Goal: Task Accomplishment & Management: Manage account settings

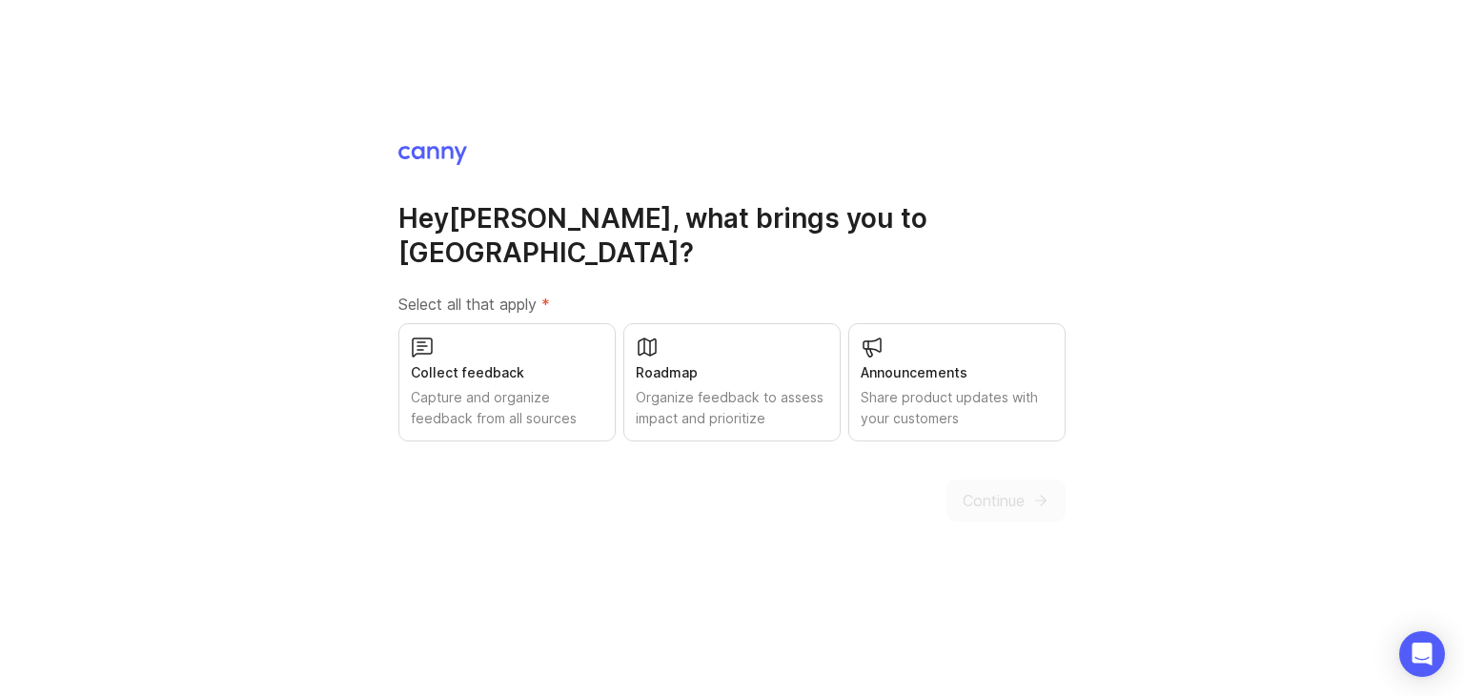
click at [496, 362] on div "Collect feedback" at bounding box center [507, 372] width 193 height 21
click at [956, 480] on button "Continue" at bounding box center [1005, 500] width 119 height 42
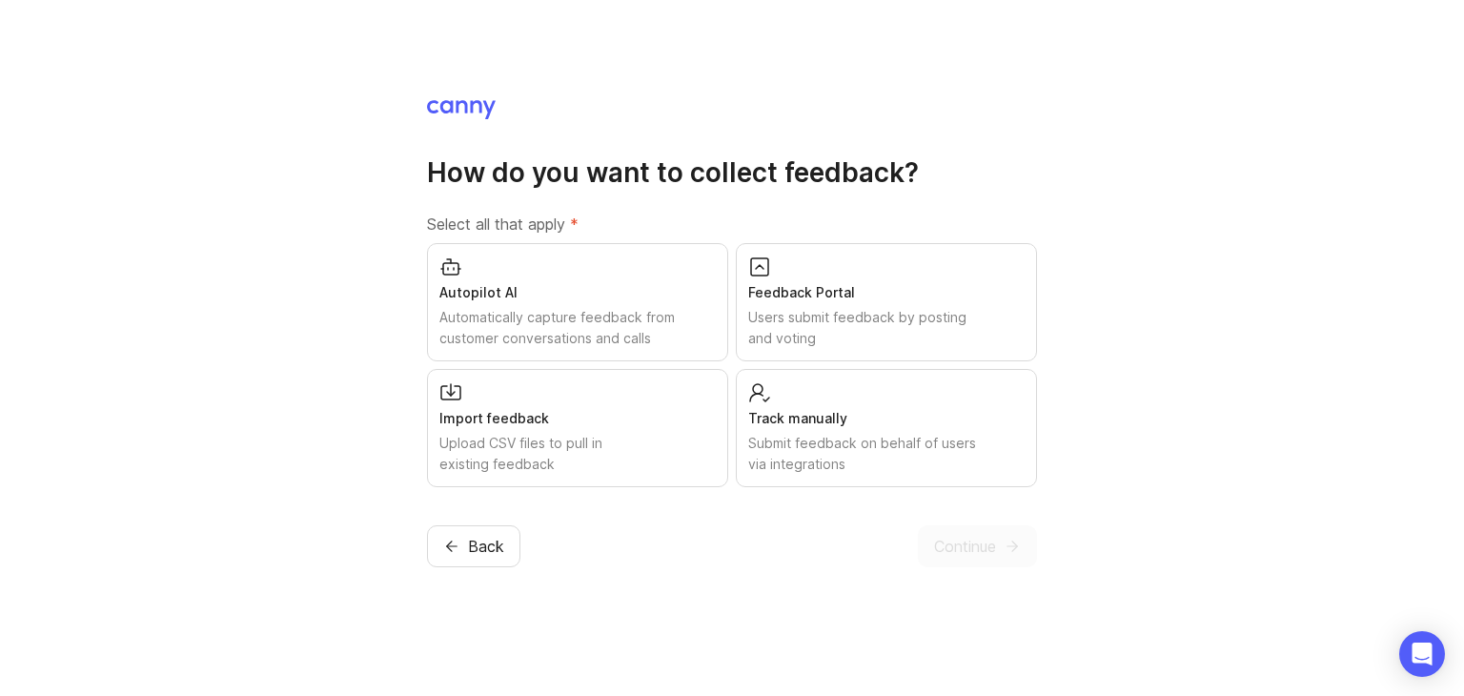
click at [609, 330] on div "Automatically capture feedback from customer conversations and calls" at bounding box center [577, 328] width 276 height 42
click at [638, 333] on div "Automatically capture feedback from customer conversations and calls" at bounding box center [577, 328] width 276 height 42
click at [779, 333] on div "Users submit feedback by posting and voting" at bounding box center [886, 328] width 276 height 42
click at [667, 447] on div "Upload CSV files to pull in existing feedback" at bounding box center [577, 454] width 276 height 42
click at [659, 408] on div "Import feedback" at bounding box center [577, 418] width 276 height 21
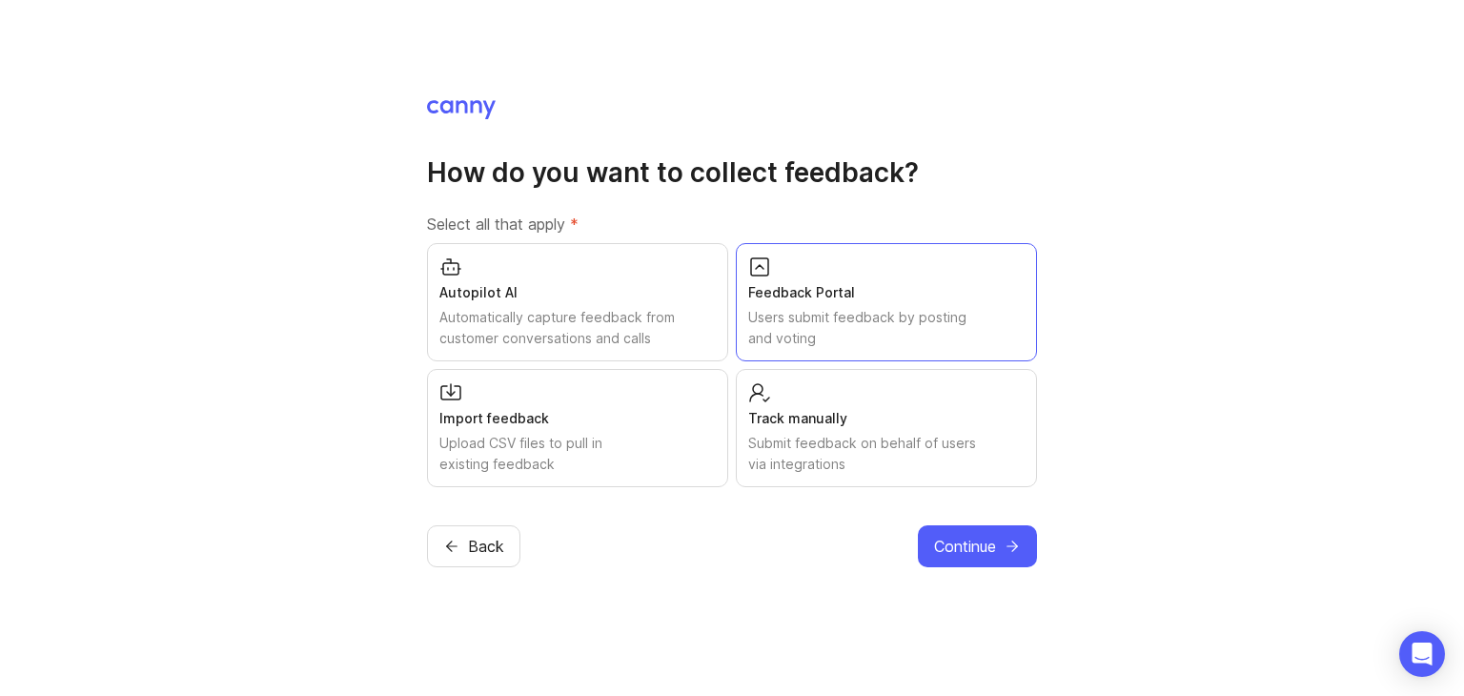
drag, startPoint x: 981, startPoint y: 557, endPoint x: 952, endPoint y: 421, distance: 139.2
click at [952, 421] on div "How do you want to collect feedback? Select all that apply * Autopilot AI Autom…" at bounding box center [732, 332] width 610 height 469
click at [936, 552] on span "Continue" at bounding box center [965, 546] width 62 height 23
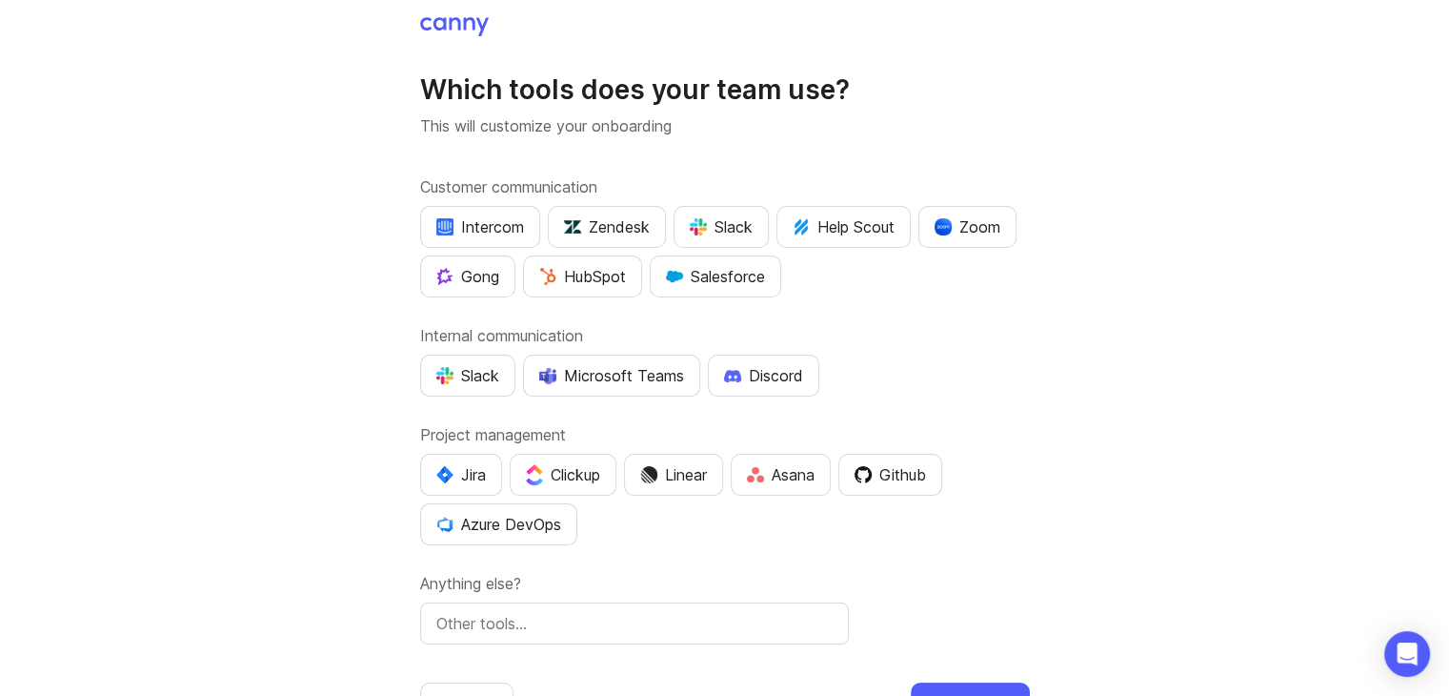
click at [639, 233] on div "Zendesk" at bounding box center [607, 226] width 86 height 23
click at [714, 233] on div "Slack" at bounding box center [721, 226] width 63 height 23
click at [468, 385] on div "Slack" at bounding box center [467, 375] width 63 height 23
click at [460, 466] on div "Jira" at bounding box center [461, 474] width 50 height 23
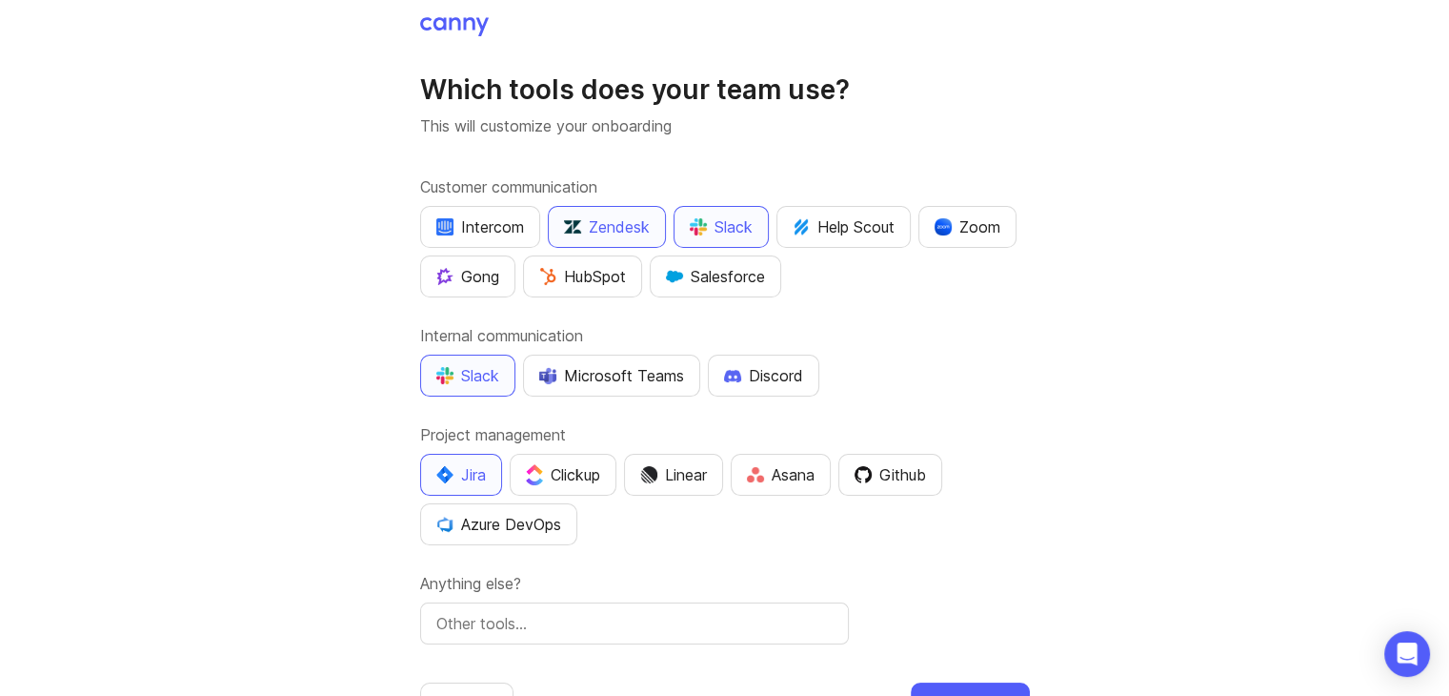
scroll to position [72, 0]
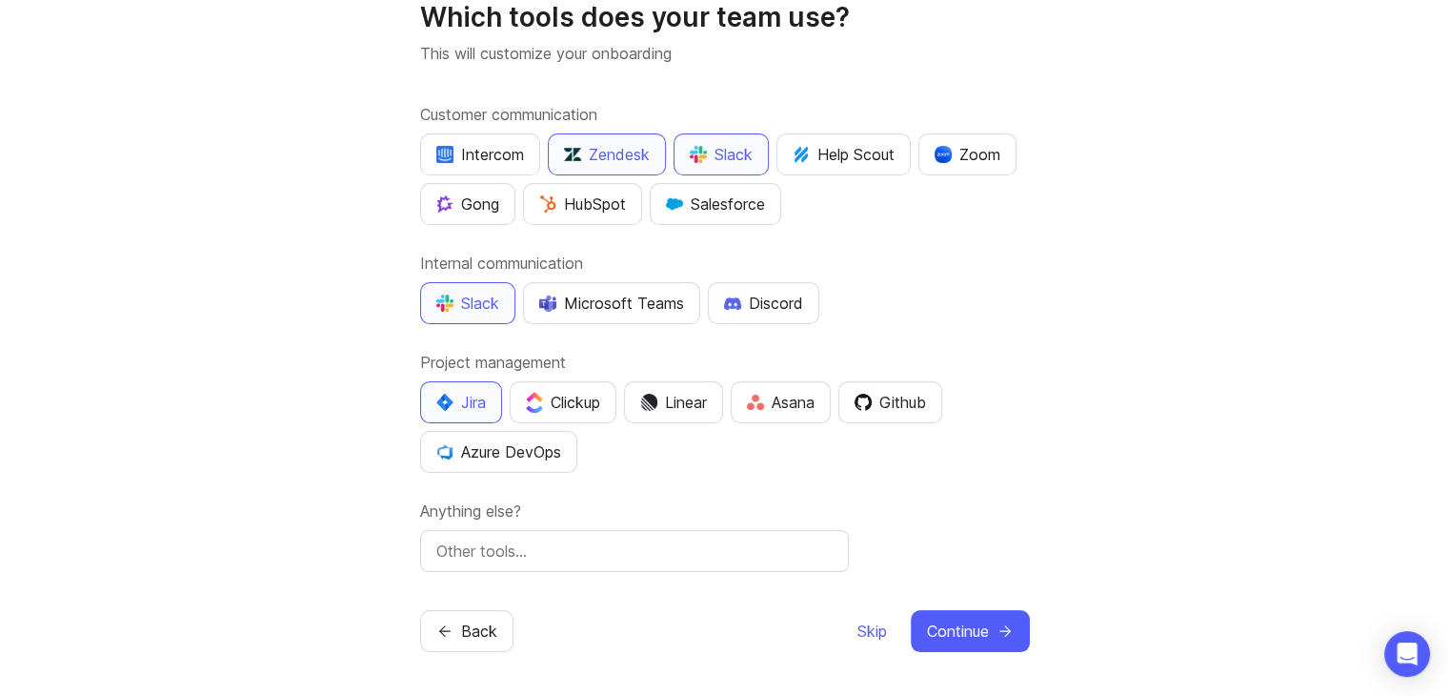
click at [968, 626] on span "Continue" at bounding box center [958, 630] width 62 height 23
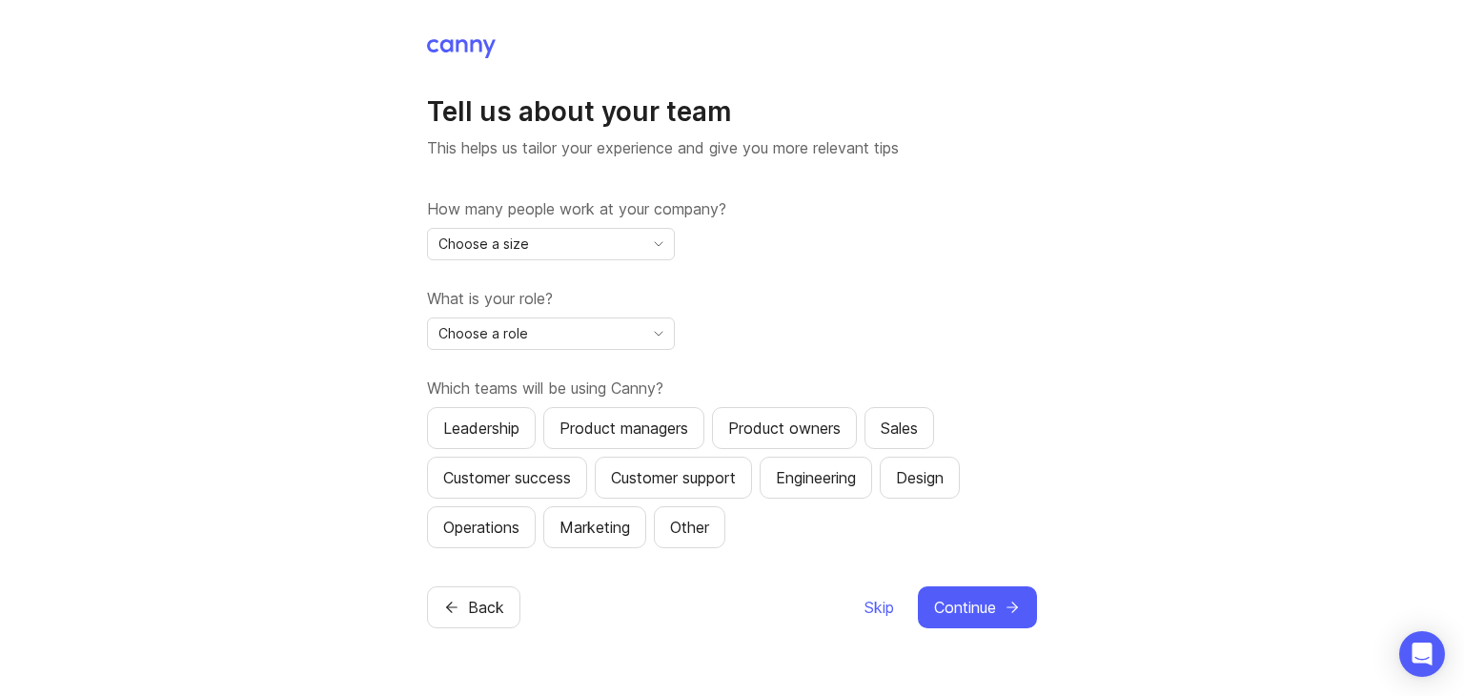
click at [530, 241] on div "Choose a size" at bounding box center [535, 244] width 215 height 30
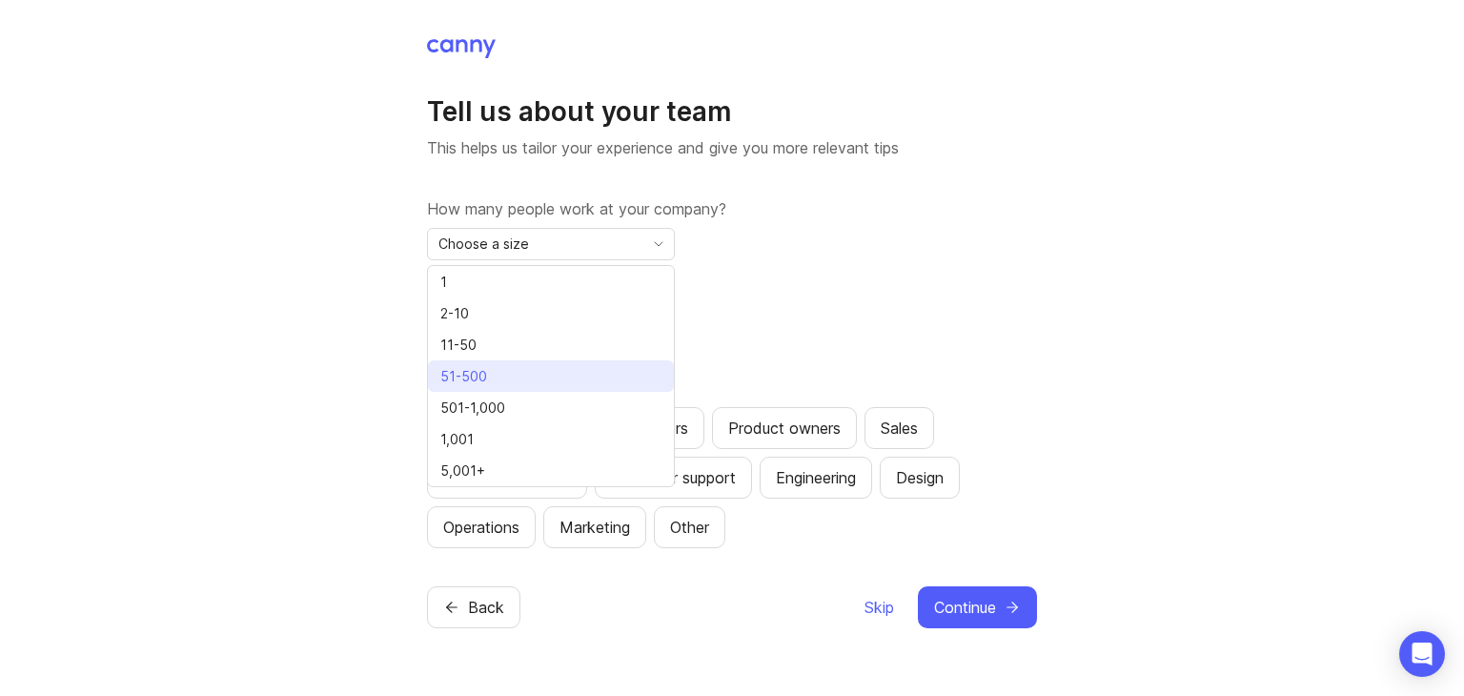
click at [483, 377] on span "51-500" at bounding box center [463, 376] width 47 height 21
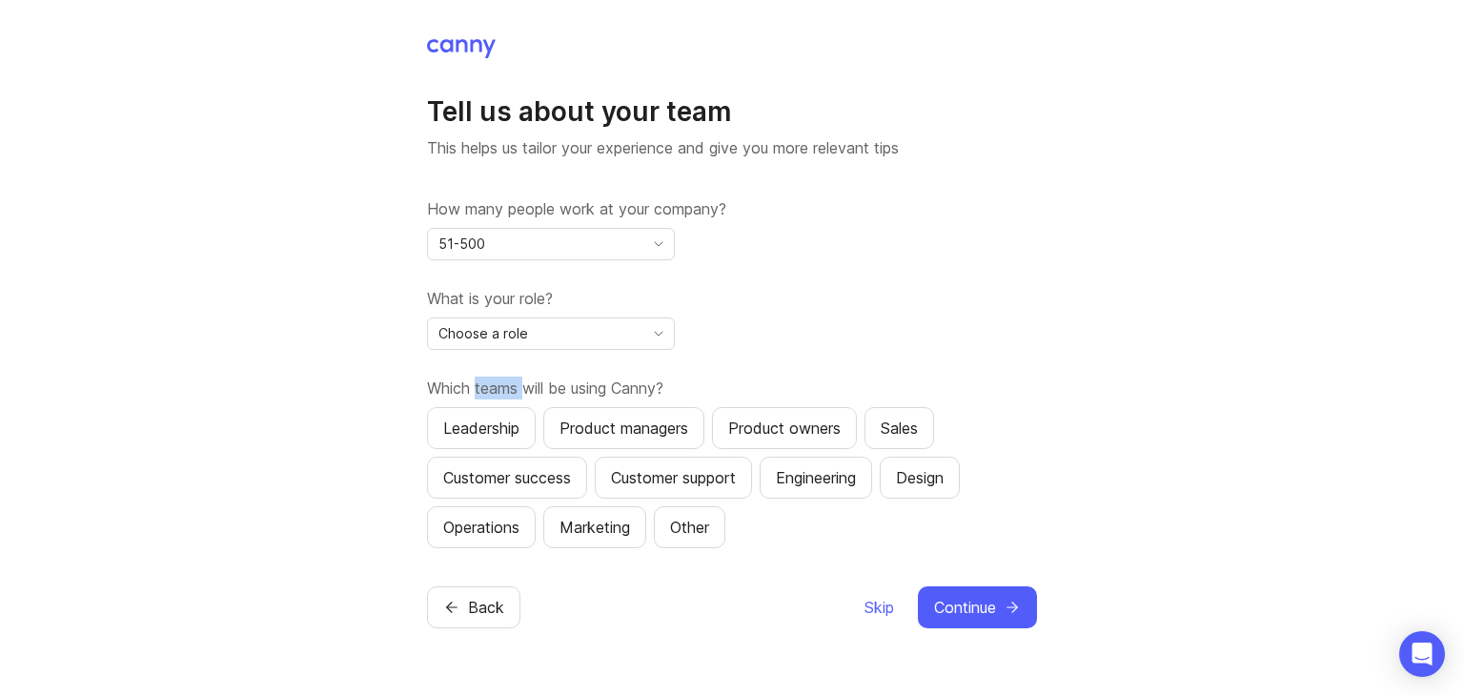
click at [483, 377] on label "Which teams will be using Canny?" at bounding box center [732, 387] width 610 height 23
click at [518, 339] on span "Choose a role" at bounding box center [483, 333] width 90 height 21
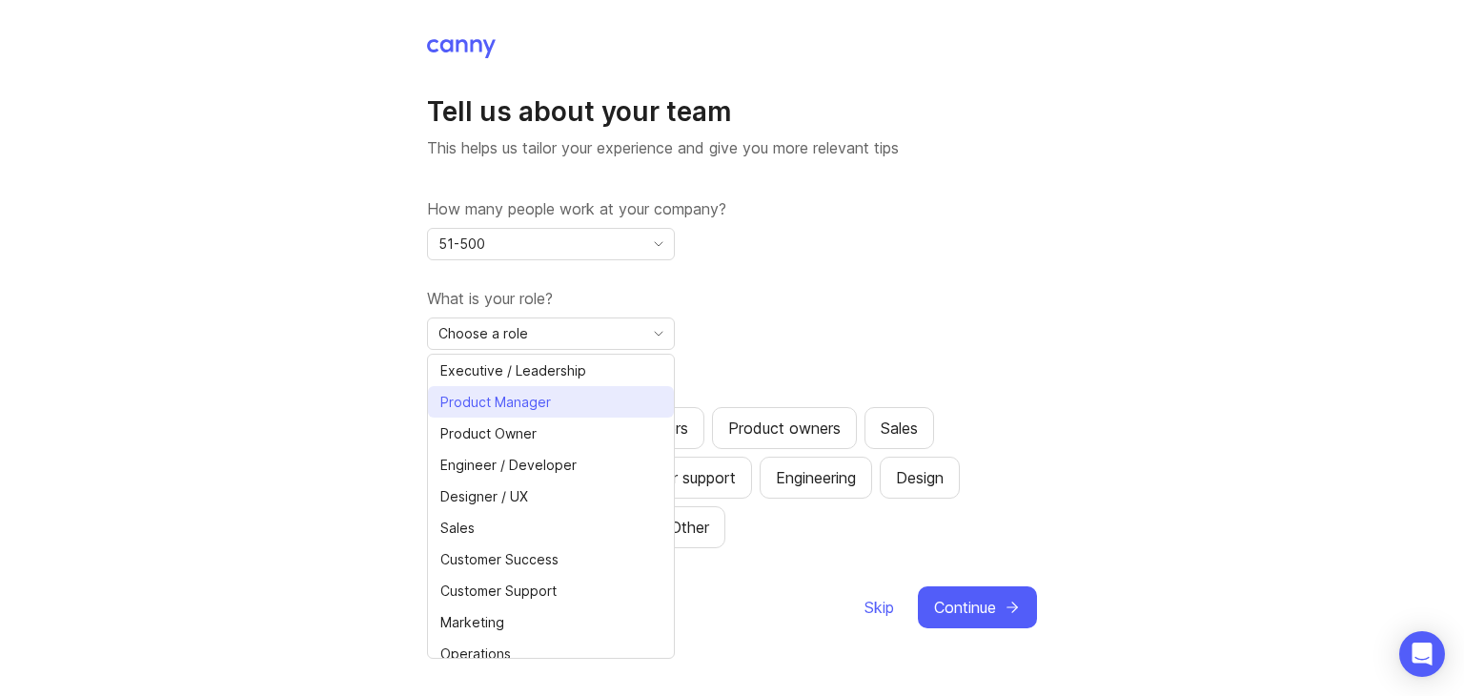
click at [488, 394] on span "Product Manager" at bounding box center [495, 402] width 111 height 21
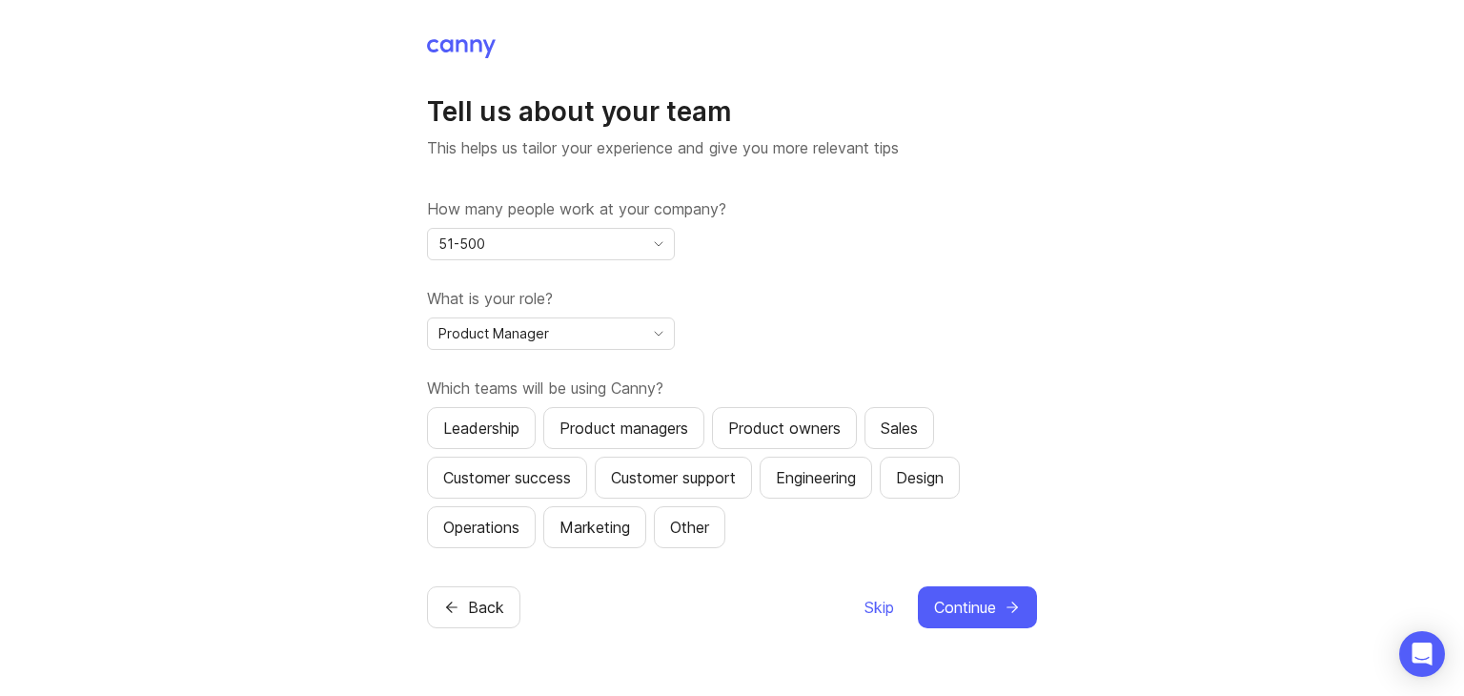
click at [592, 445] on button "Product managers" at bounding box center [623, 428] width 161 height 42
click at [470, 421] on div "Leadership" at bounding box center [481, 427] width 76 height 23
click at [957, 615] on span "Continue" at bounding box center [965, 607] width 62 height 23
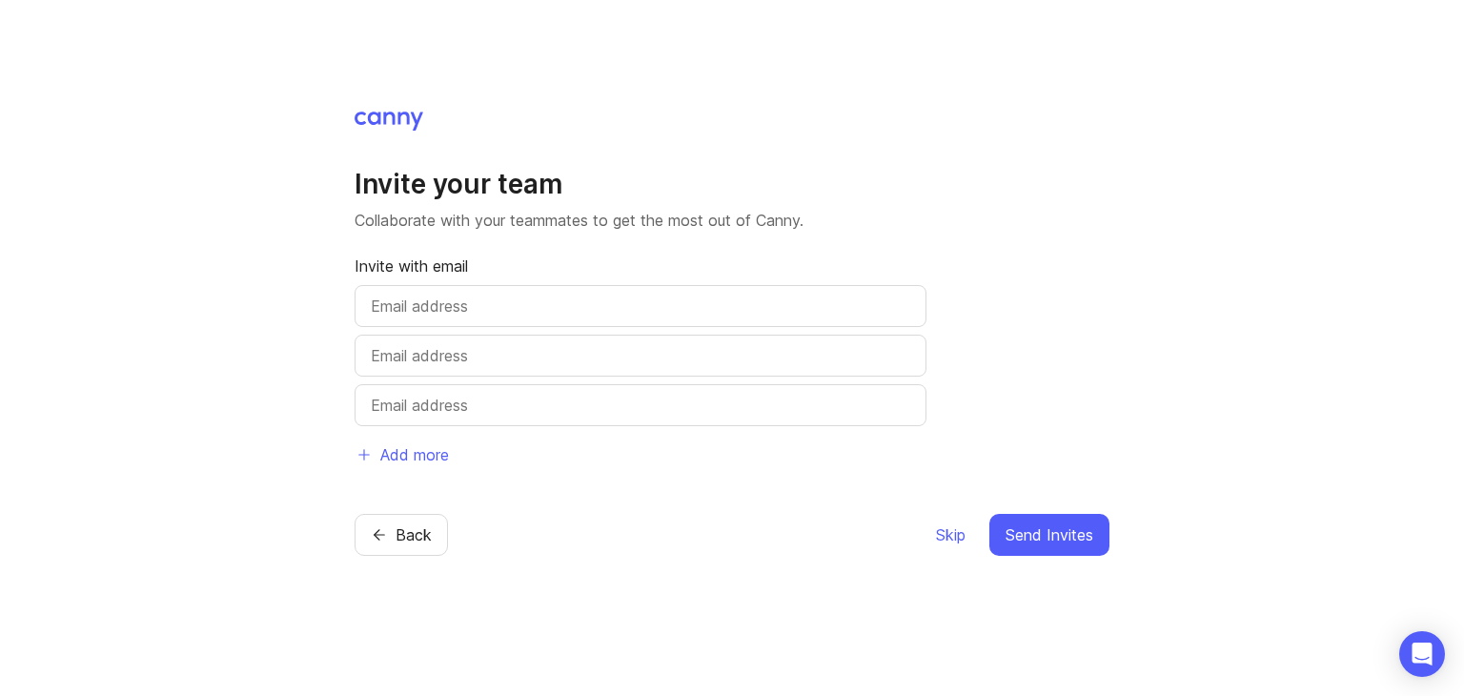
click at [945, 533] on span "Skip" at bounding box center [951, 534] width 30 height 23
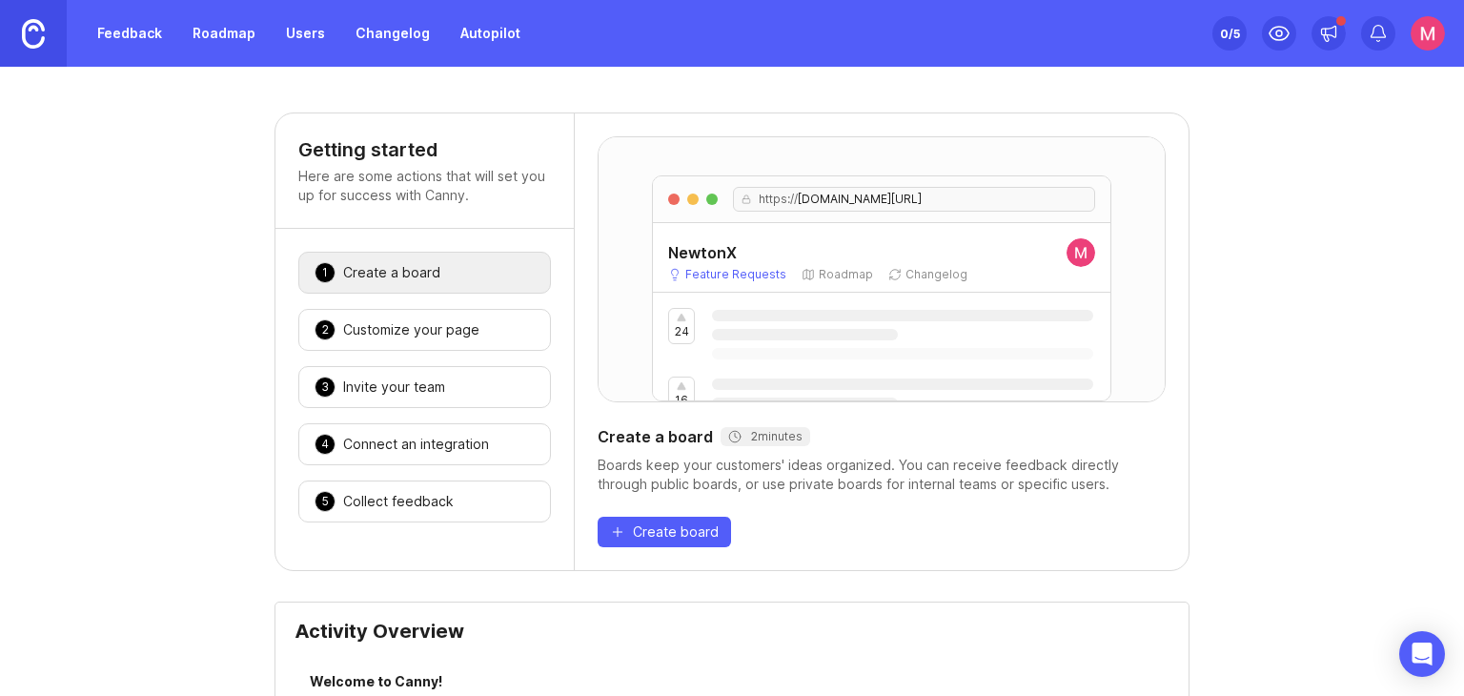
click at [398, 279] on div "Create a board" at bounding box center [391, 272] width 97 height 19
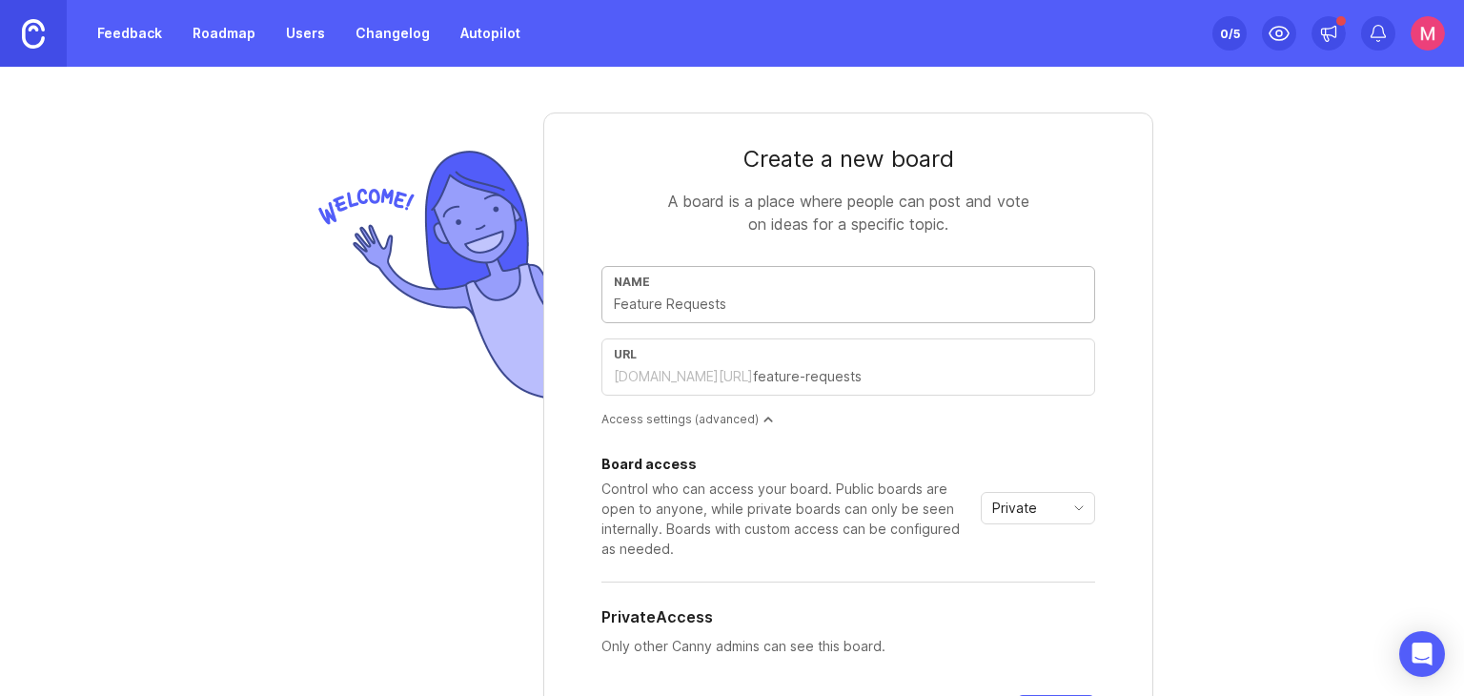
click at [708, 307] on input "text" at bounding box center [848, 304] width 469 height 21
type input "P"
type input "p"
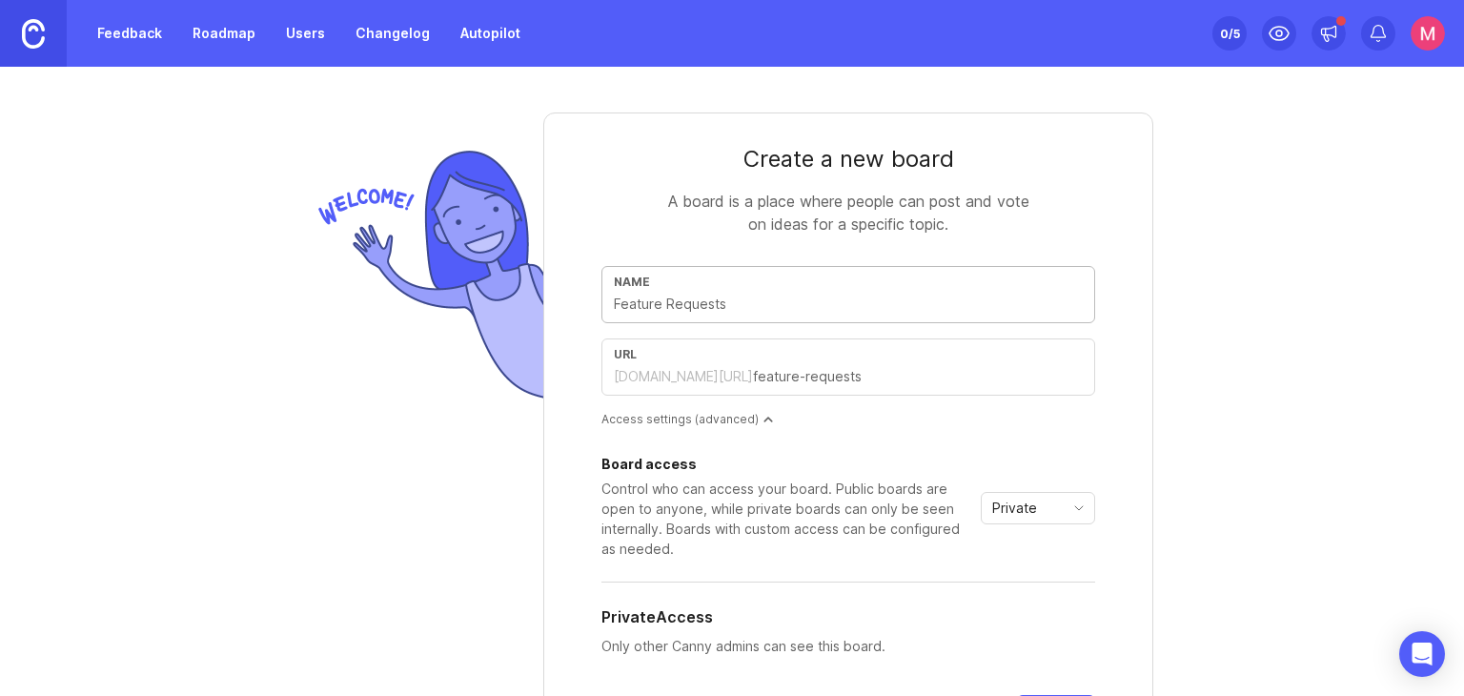
type input "P"
type input "p"
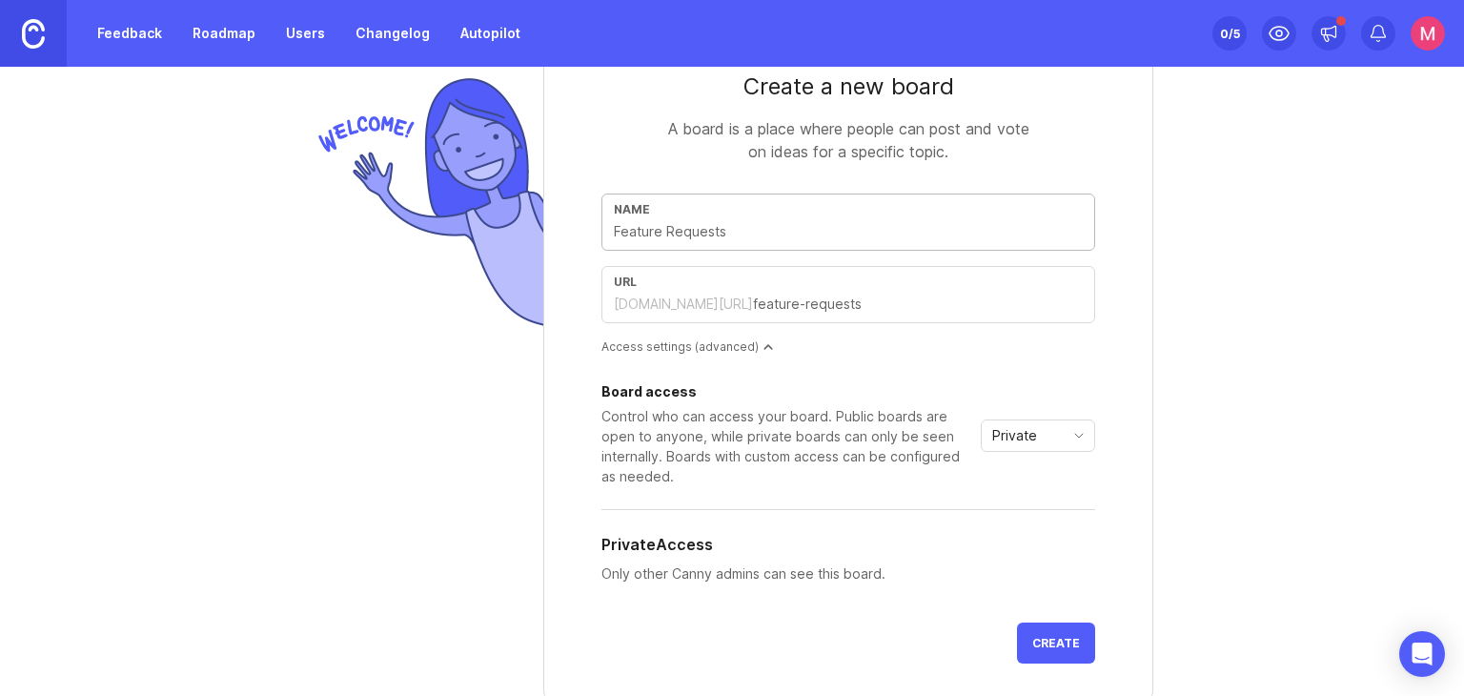
scroll to position [74, 0]
click at [728, 348] on div "Access settings (advanced)" at bounding box center [848, 344] width 494 height 16
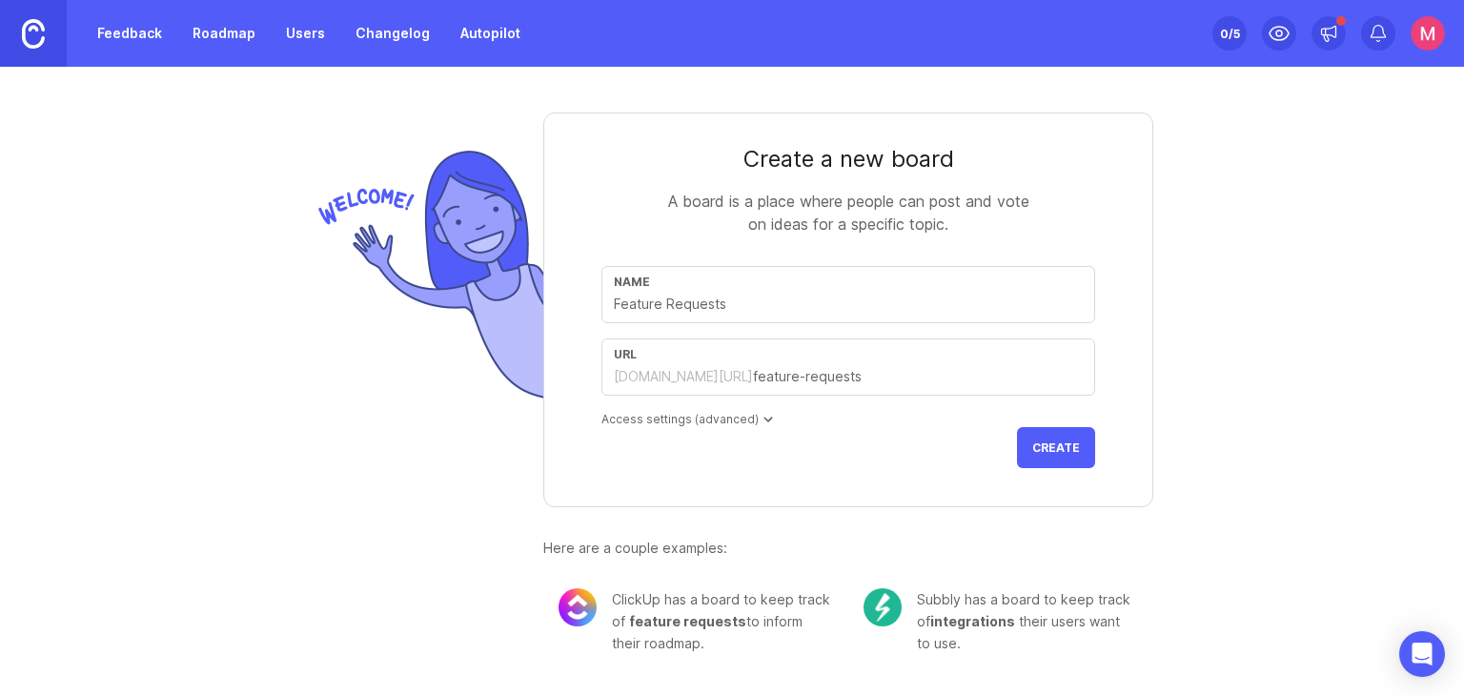
scroll to position [0, 0]
click at [736, 419] on div "Access settings (advanced)" at bounding box center [848, 419] width 494 height 16
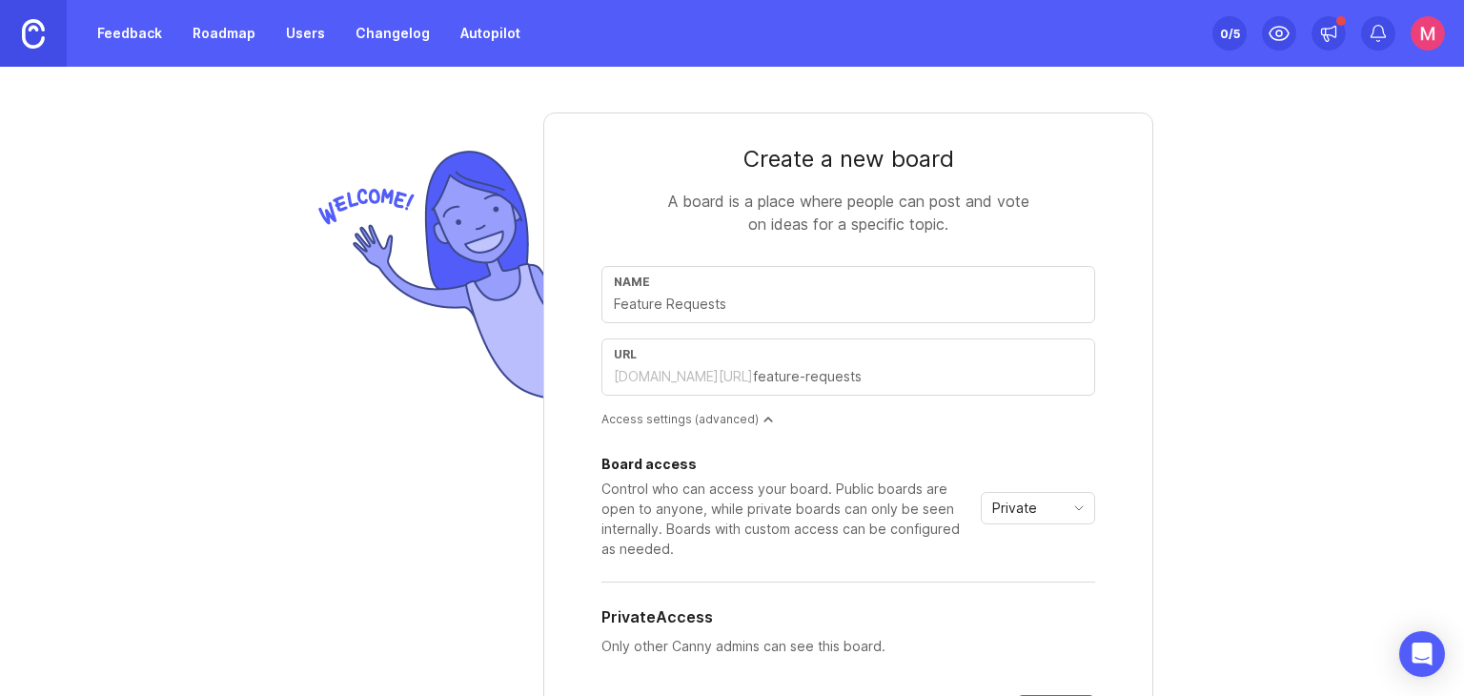
click at [1008, 516] on span "Private" at bounding box center [1014, 507] width 45 height 21
click at [1004, 544] on span "Private" at bounding box center [1009, 544] width 45 height 21
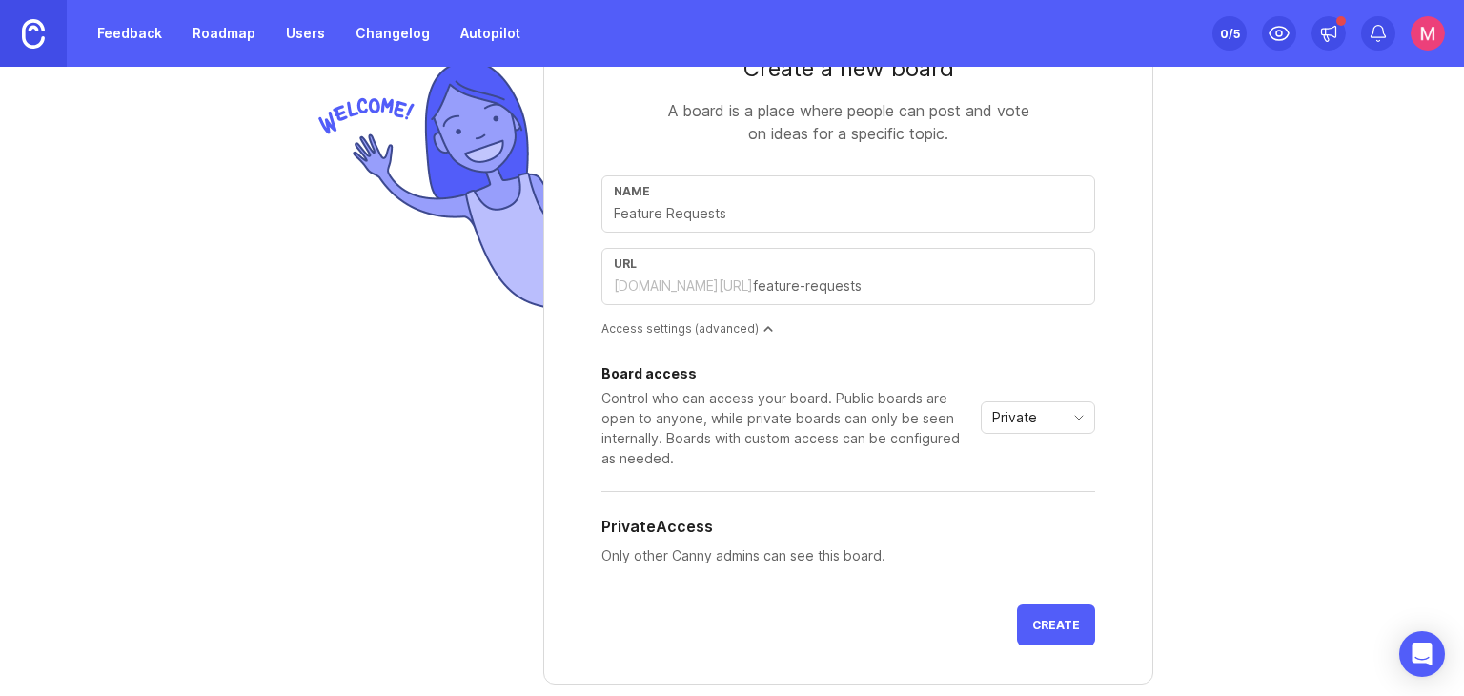
scroll to position [171, 0]
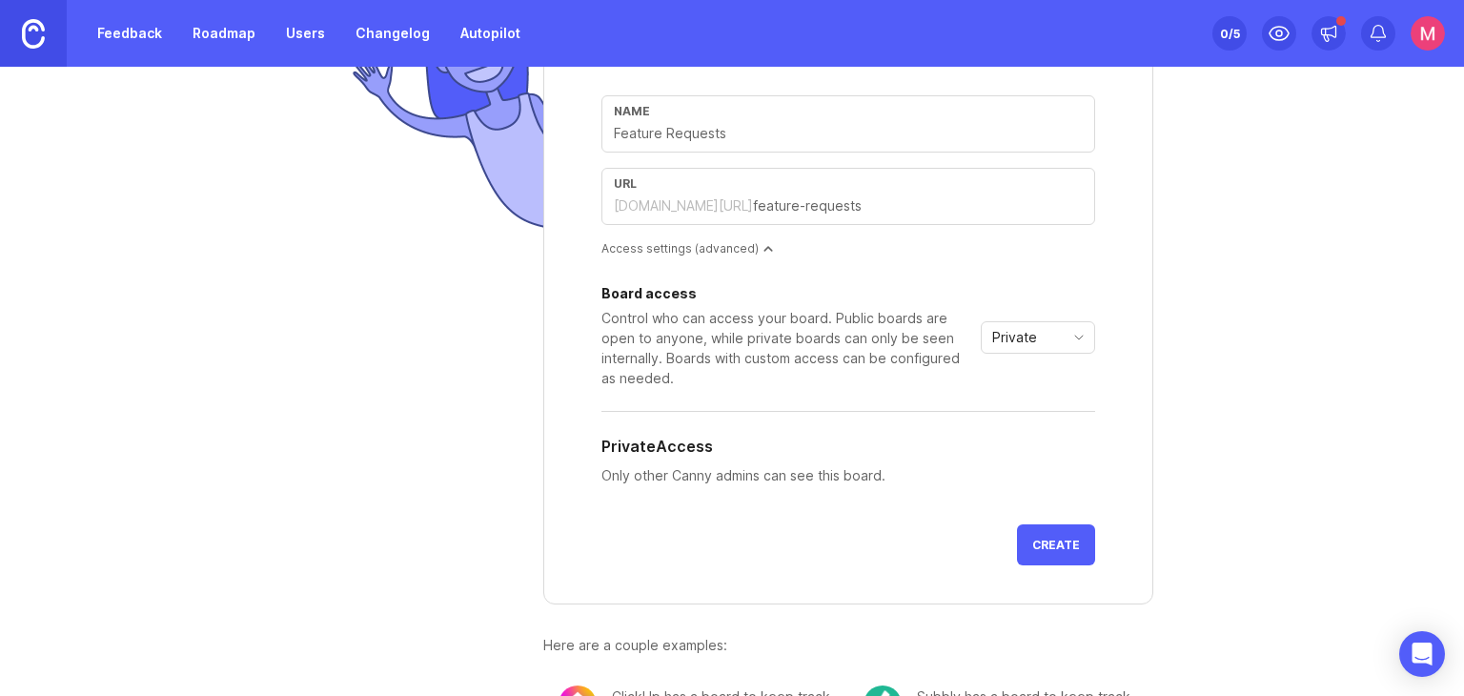
click at [1037, 330] on div "Private" at bounding box center [1023, 337] width 82 height 30
click at [1013, 397] on span "Public" at bounding box center [1006, 405] width 38 height 21
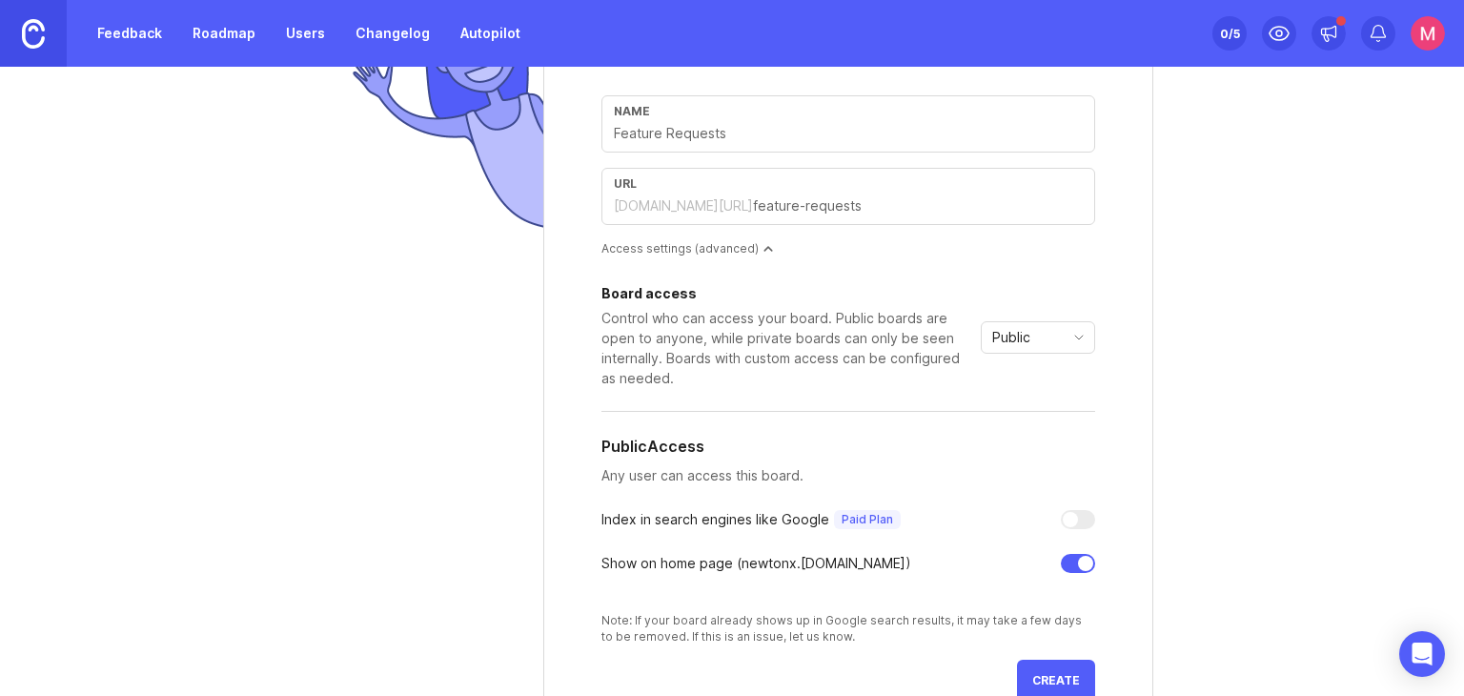
click at [724, 477] on p "Any user can access this board." at bounding box center [848, 475] width 494 height 21
drag, startPoint x: 798, startPoint y: 631, endPoint x: 900, endPoint y: 635, distance: 102.0
click at [900, 635] on div "Note: If your board already shows up in Google search results, it may take a fe…" at bounding box center [848, 628] width 494 height 32
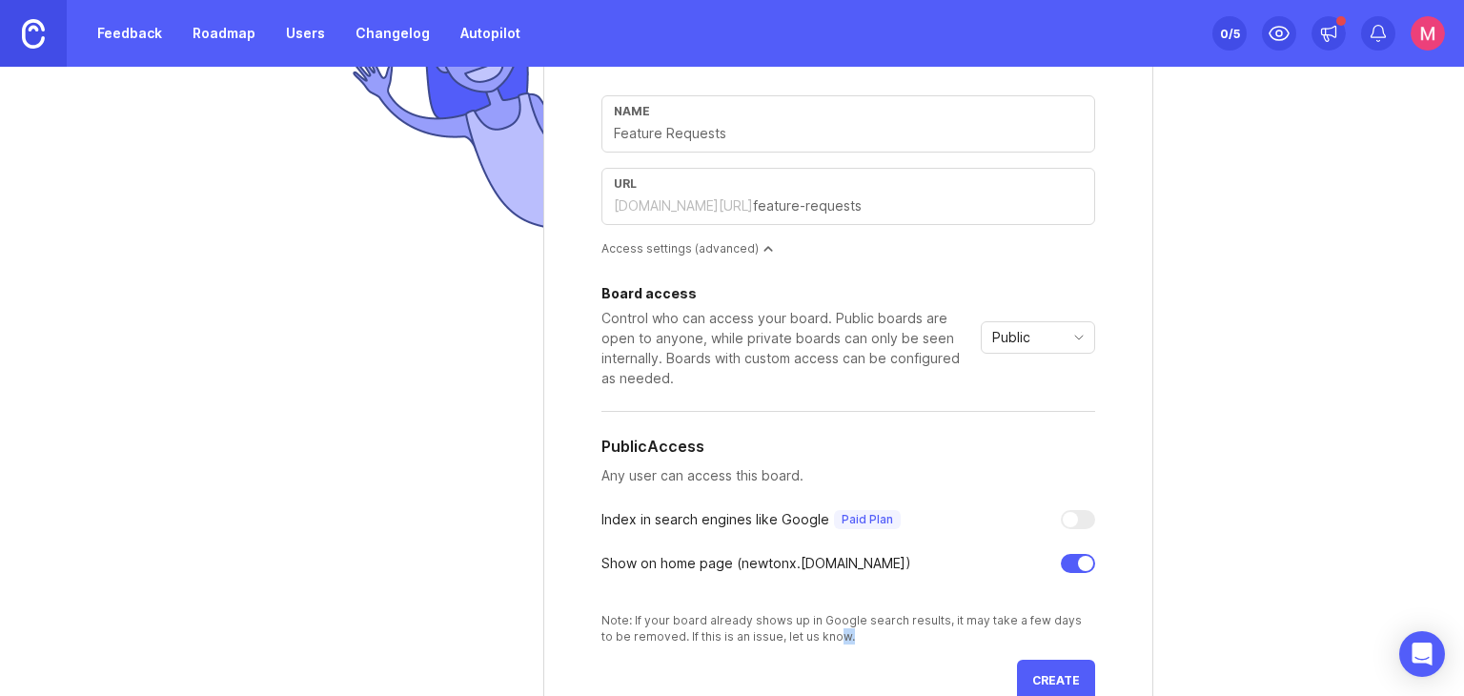
click at [900, 635] on div "Note: If your board already shows up in Google search results, it may take a fe…" at bounding box center [848, 628] width 494 height 32
click at [1001, 329] on span "Public" at bounding box center [1011, 337] width 38 height 21
click at [1004, 428] on span "Custom" at bounding box center [1011, 436] width 48 height 21
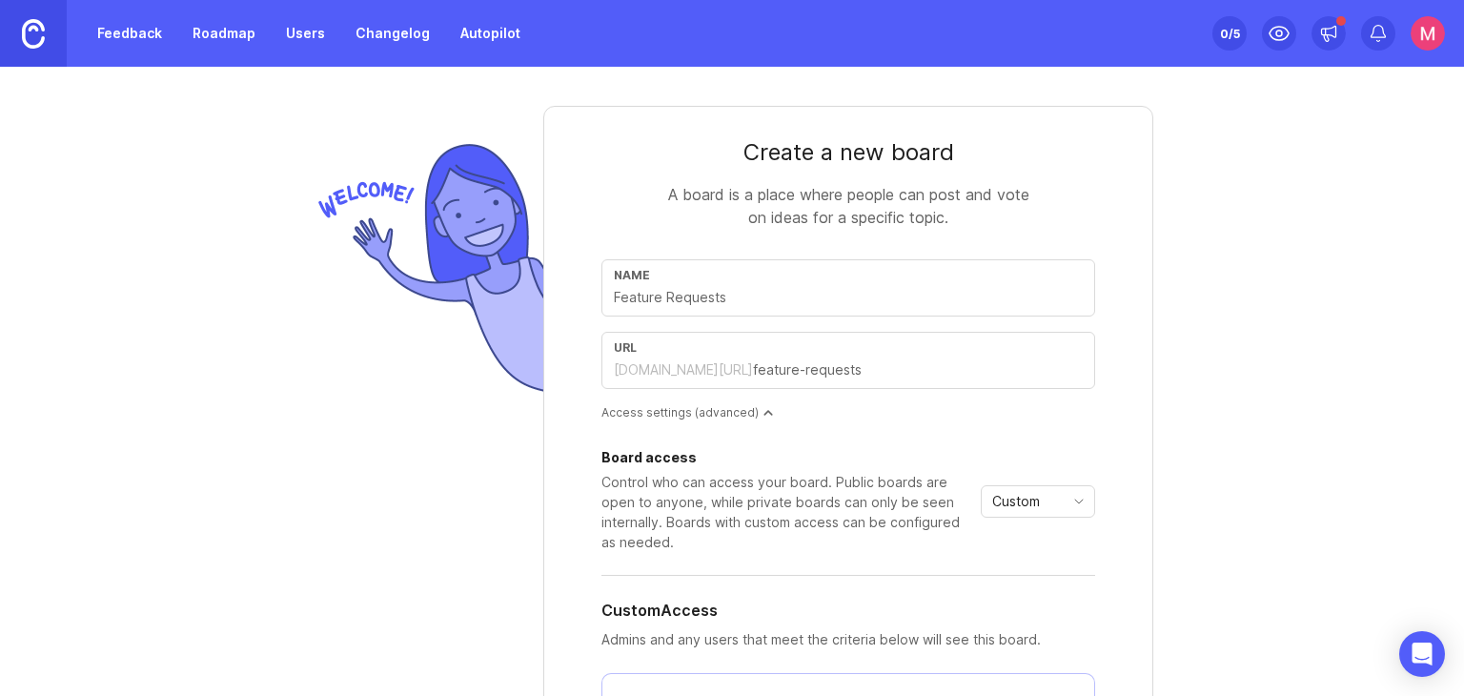
scroll to position [0, 0]
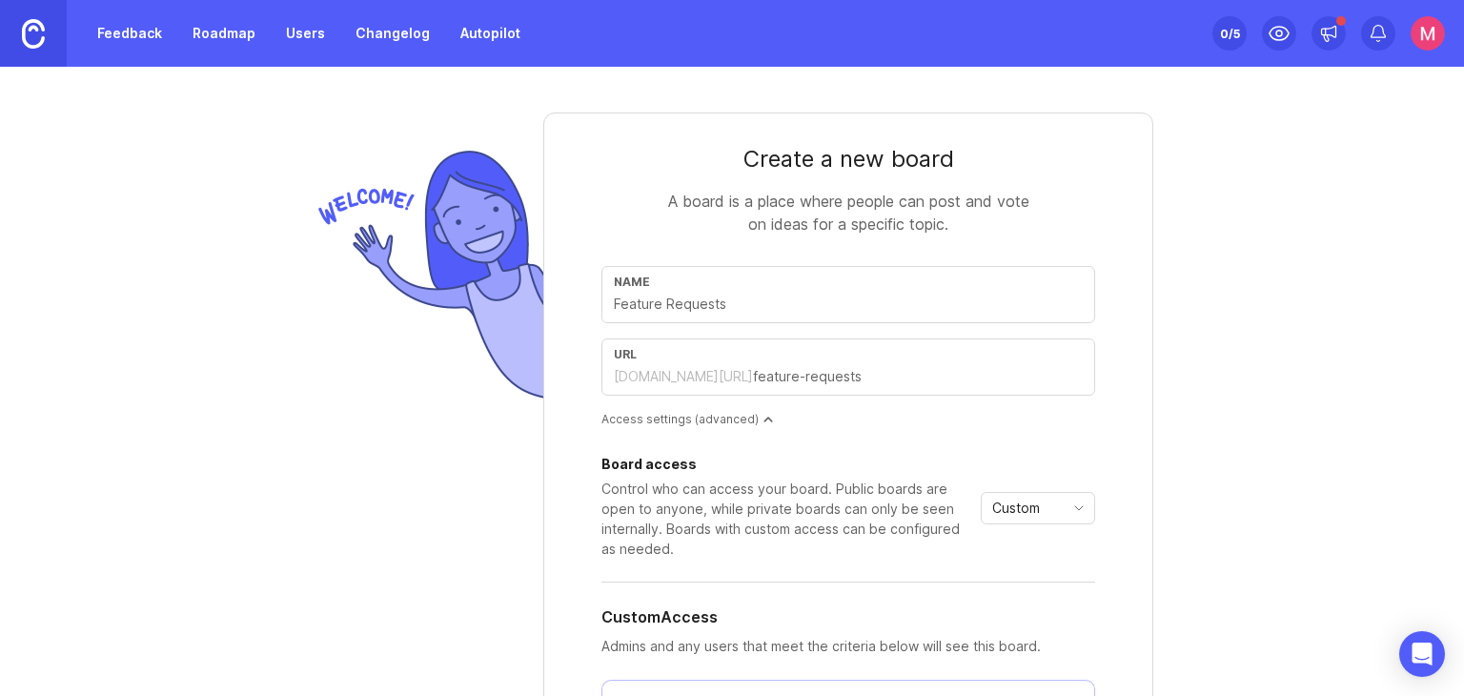
click at [999, 508] on span "Custom" at bounding box center [1016, 507] width 48 height 21
click at [1006, 551] on span "Private" at bounding box center [1009, 544] width 45 height 21
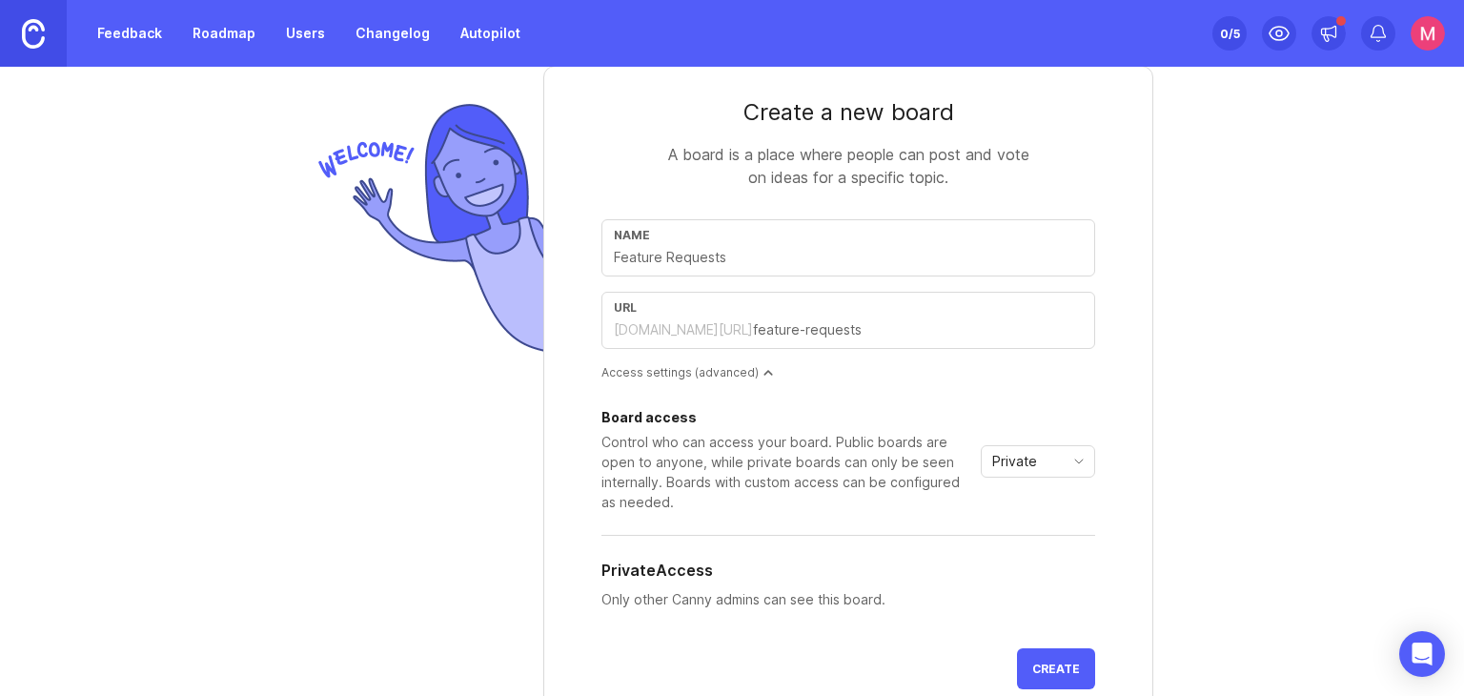
scroll to position [46, 0]
click at [992, 465] on span "Private" at bounding box center [1014, 462] width 45 height 21
click at [995, 518] on span "Public" at bounding box center [1006, 528] width 38 height 21
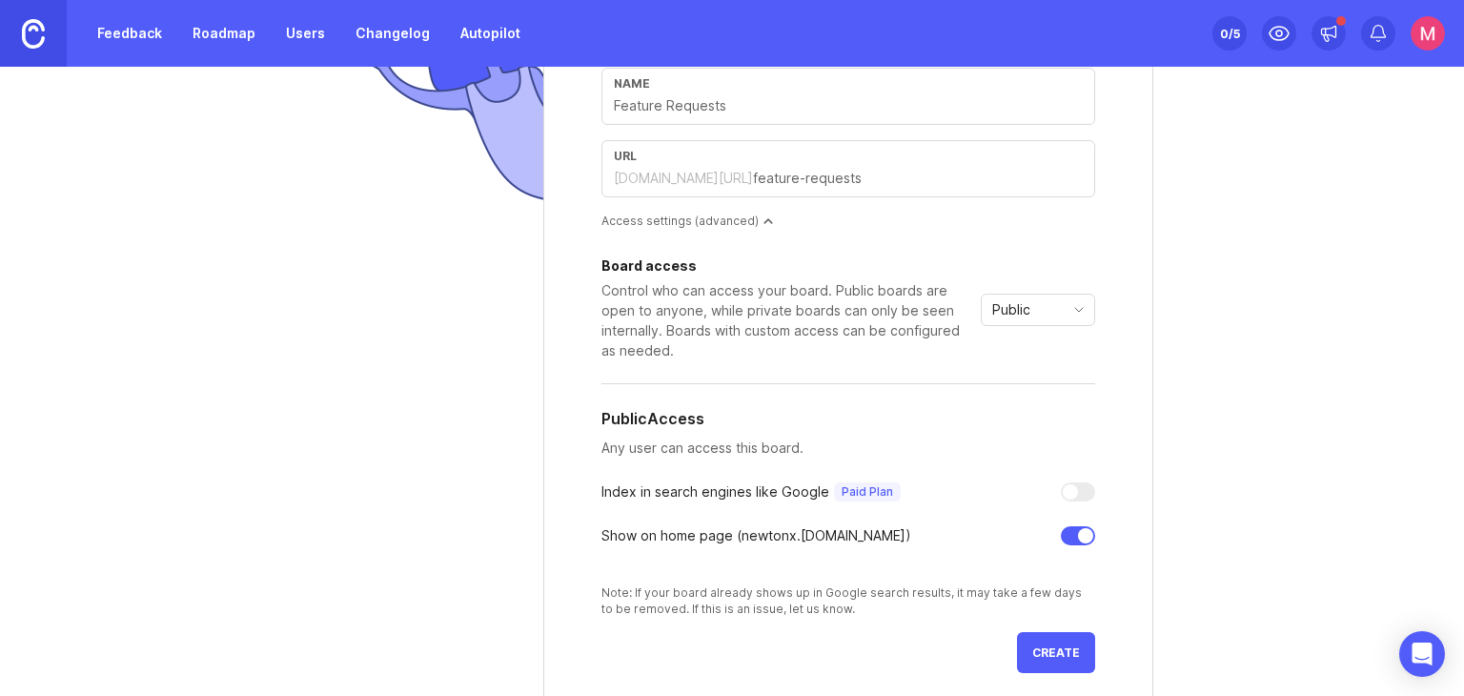
scroll to position [202, 0]
click at [1041, 537] on div "Show on home page ( newtonx .canny.io)" at bounding box center [848, 531] width 494 height 21
click at [1052, 527] on div "Show on home page ( newtonx .canny.io)" at bounding box center [848, 531] width 494 height 21
click at [1062, 527] on div at bounding box center [1078, 531] width 34 height 19
click at [1063, 527] on div at bounding box center [1070, 531] width 15 height 15
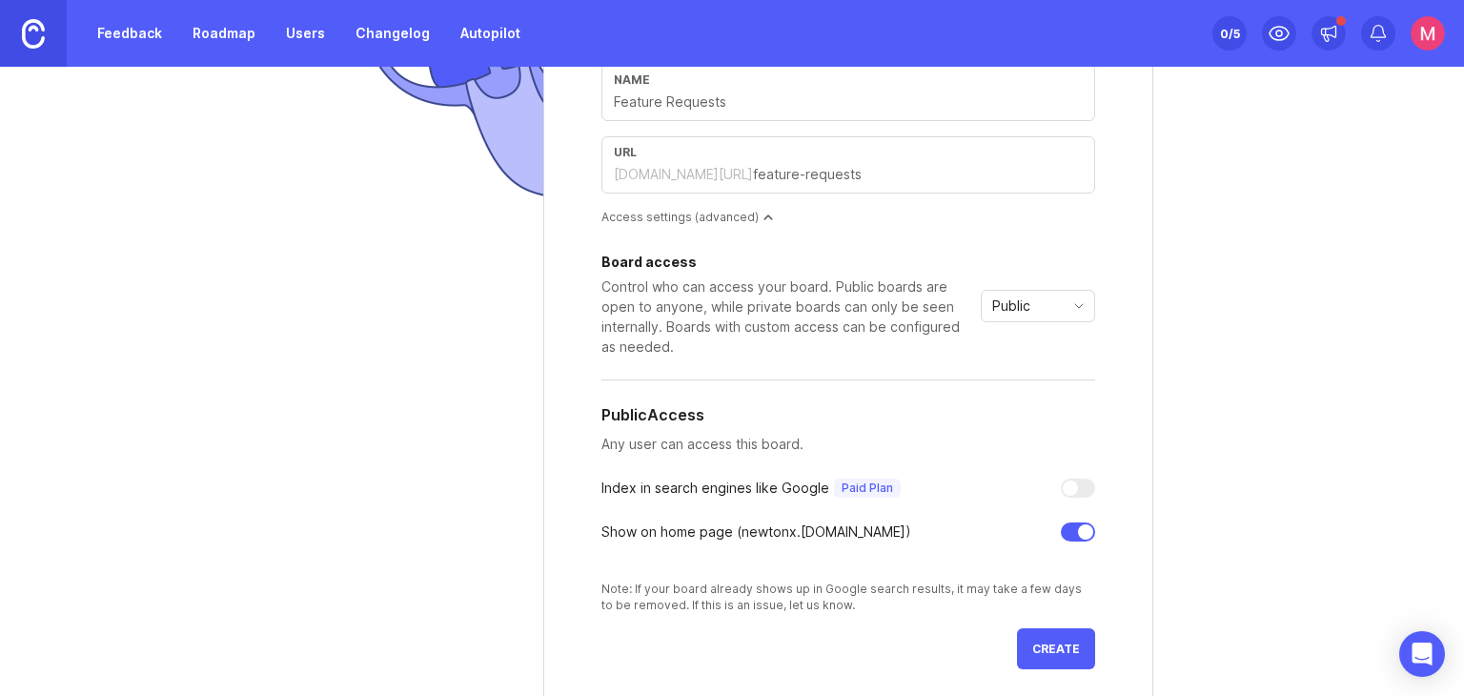
click at [690, 589] on div "Note: If your board already shows up in Google search results, it may take a fe…" at bounding box center [848, 596] width 494 height 32
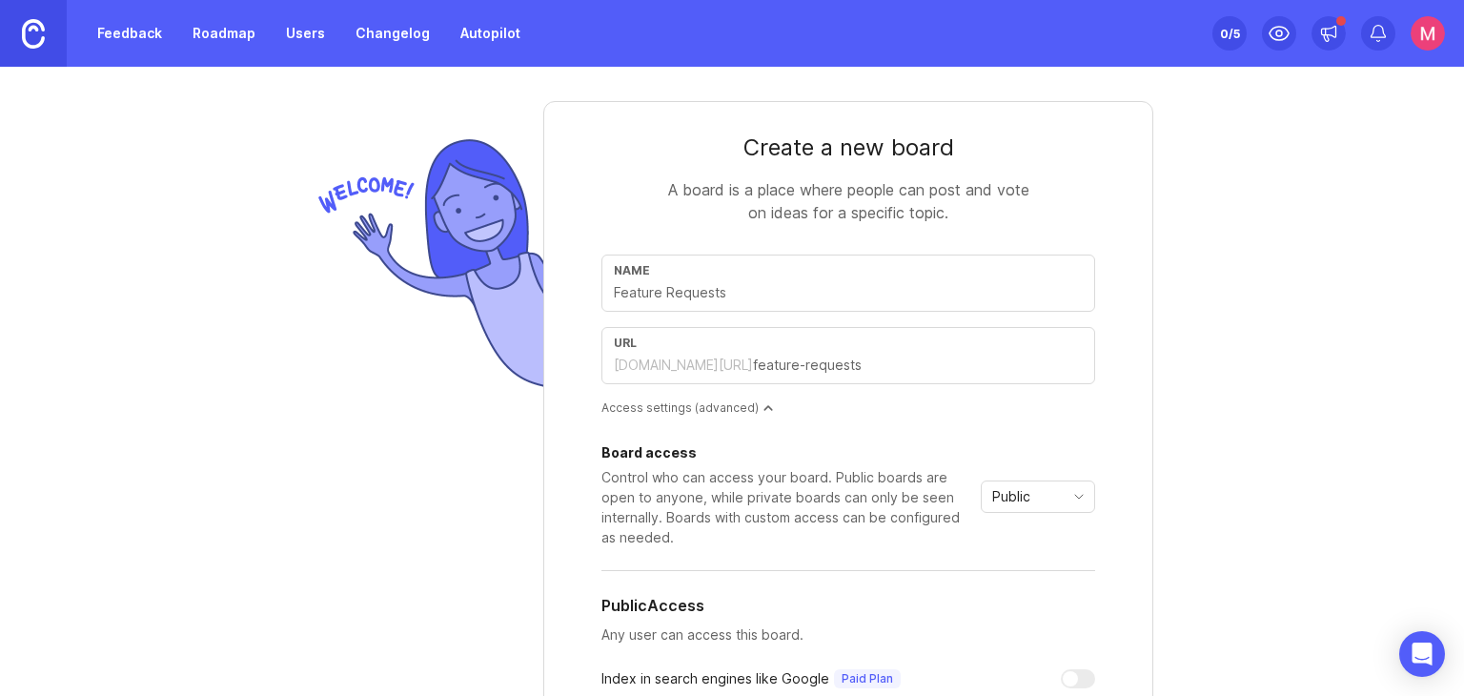
scroll to position [0, 0]
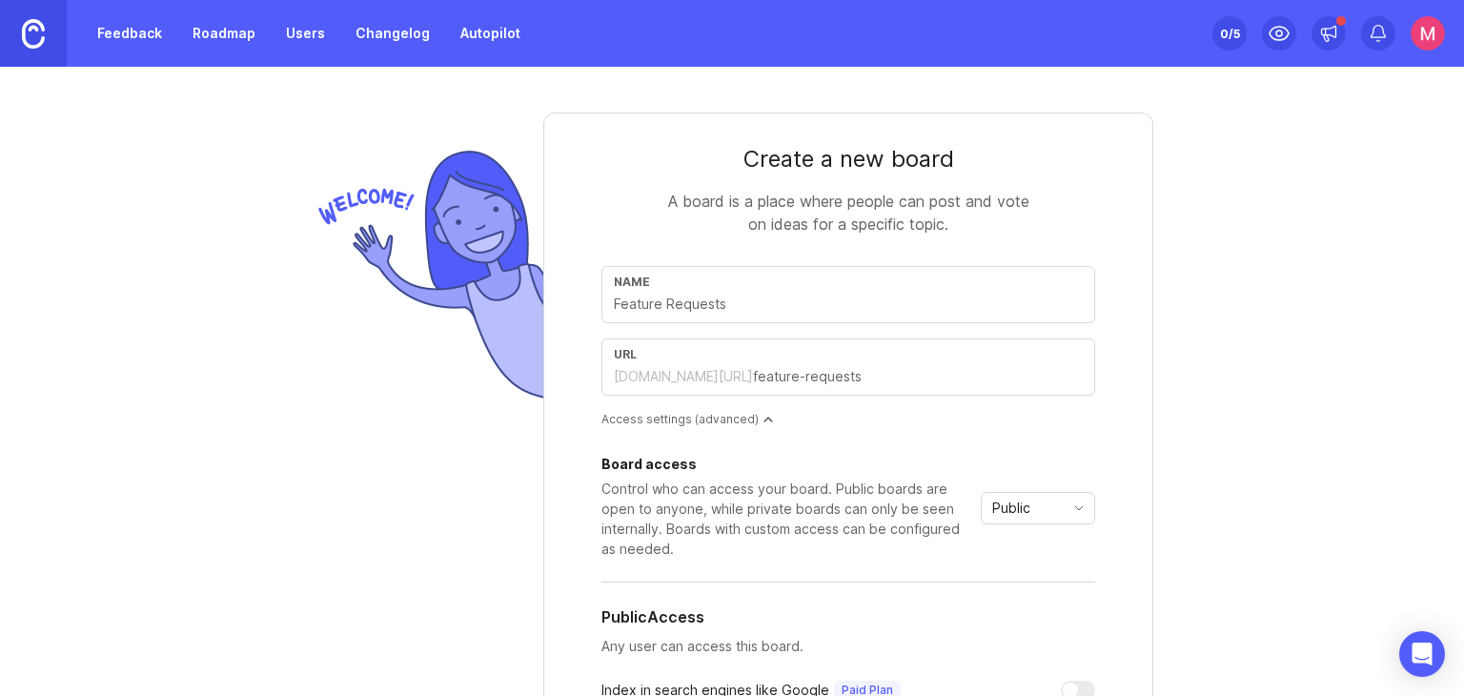
click at [993, 505] on span "Public" at bounding box center [1011, 507] width 38 height 21
click at [1014, 541] on span "Private" at bounding box center [1009, 544] width 45 height 21
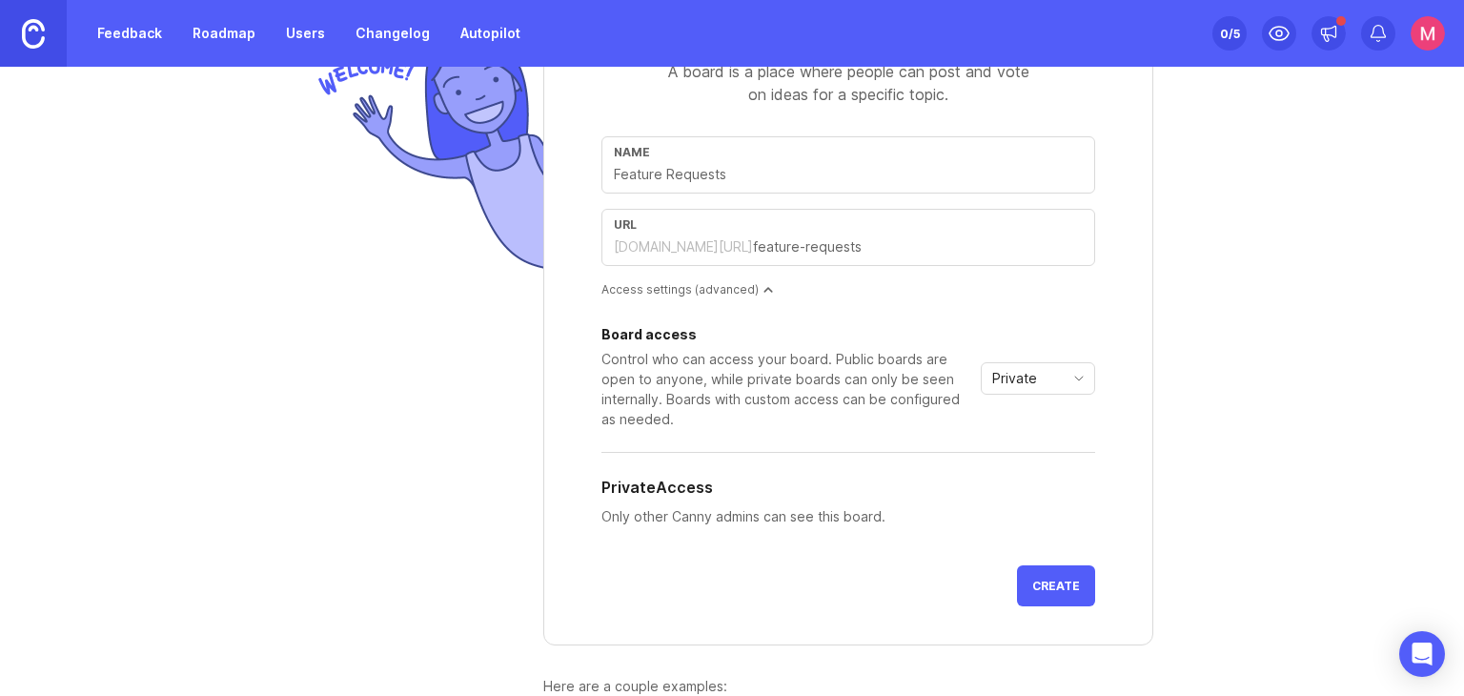
scroll to position [130, 0]
click at [1079, 593] on button "Create" at bounding box center [1056, 585] width 78 height 41
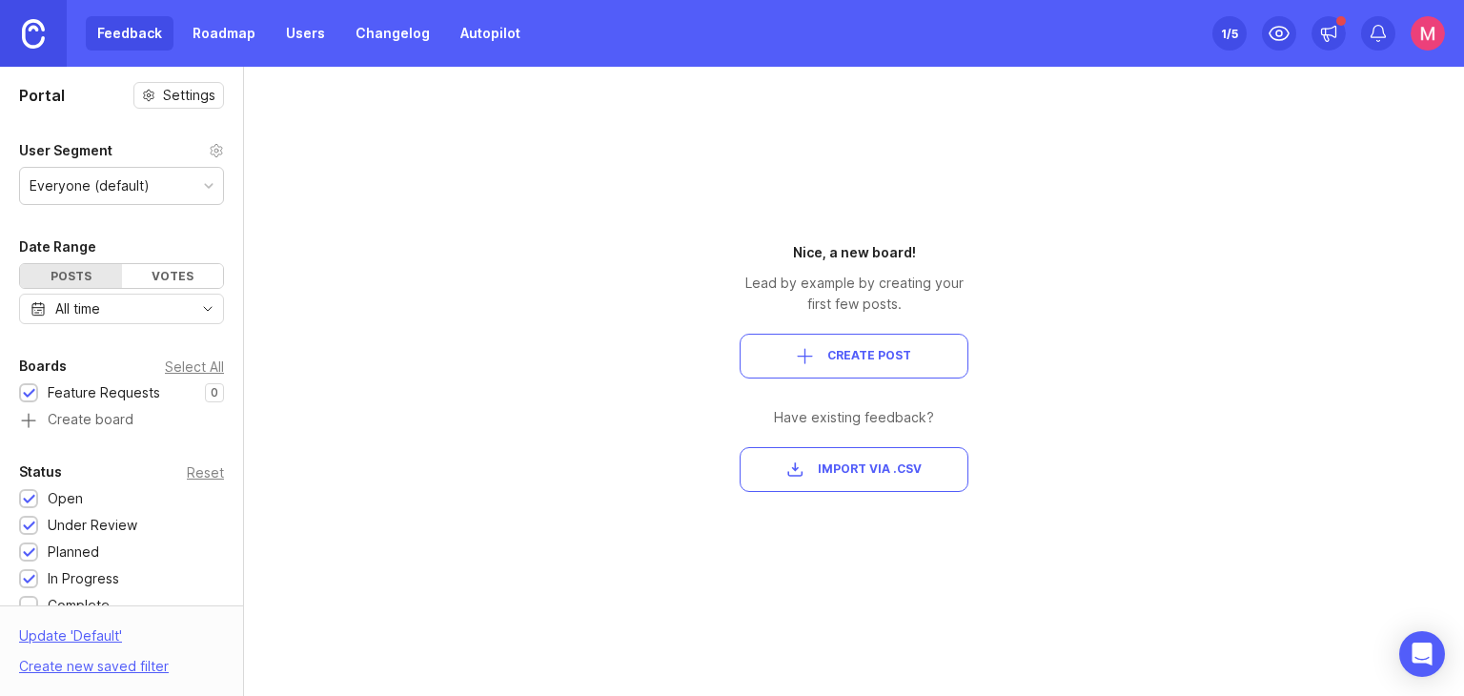
click at [849, 355] on span "Create Post" at bounding box center [869, 356] width 84 height 16
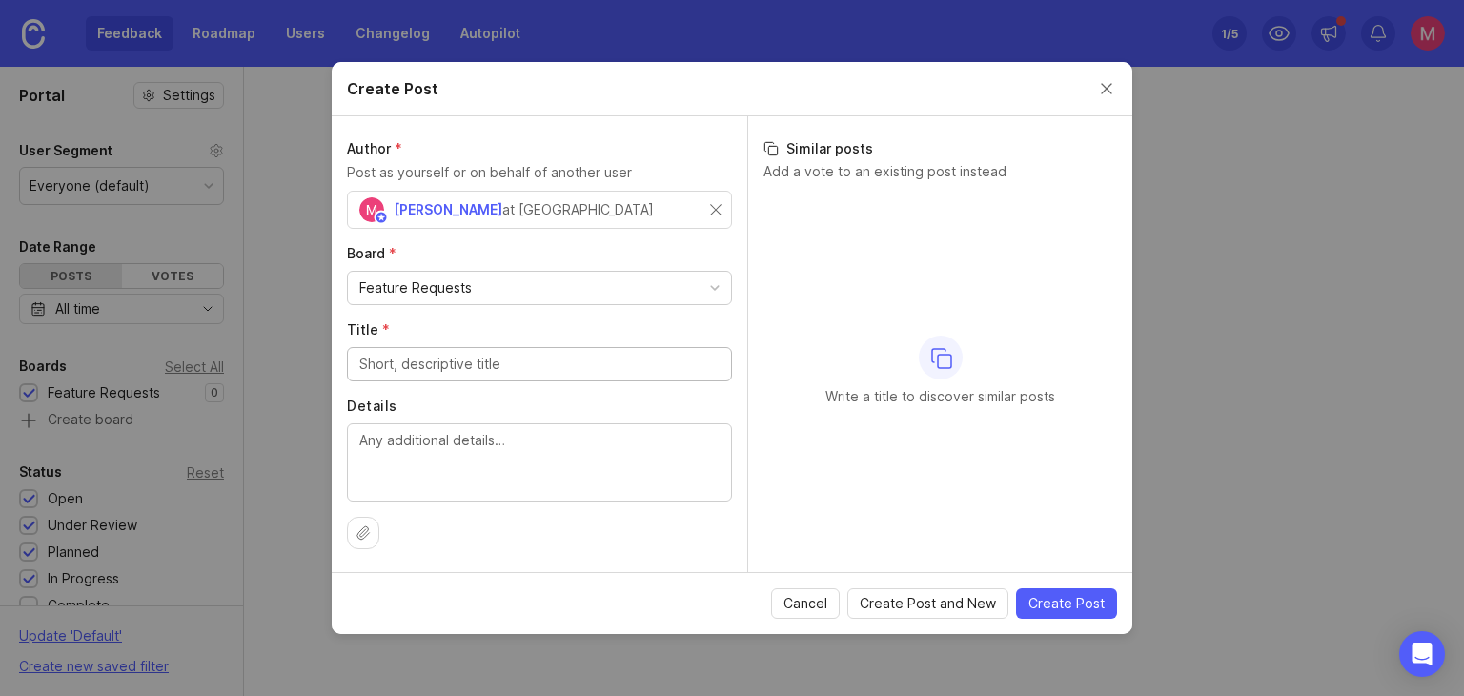
click at [454, 286] on div "Feature Requests" at bounding box center [415, 287] width 112 height 21
click at [476, 366] on input "Title *" at bounding box center [539, 364] width 360 height 21
type input "A"
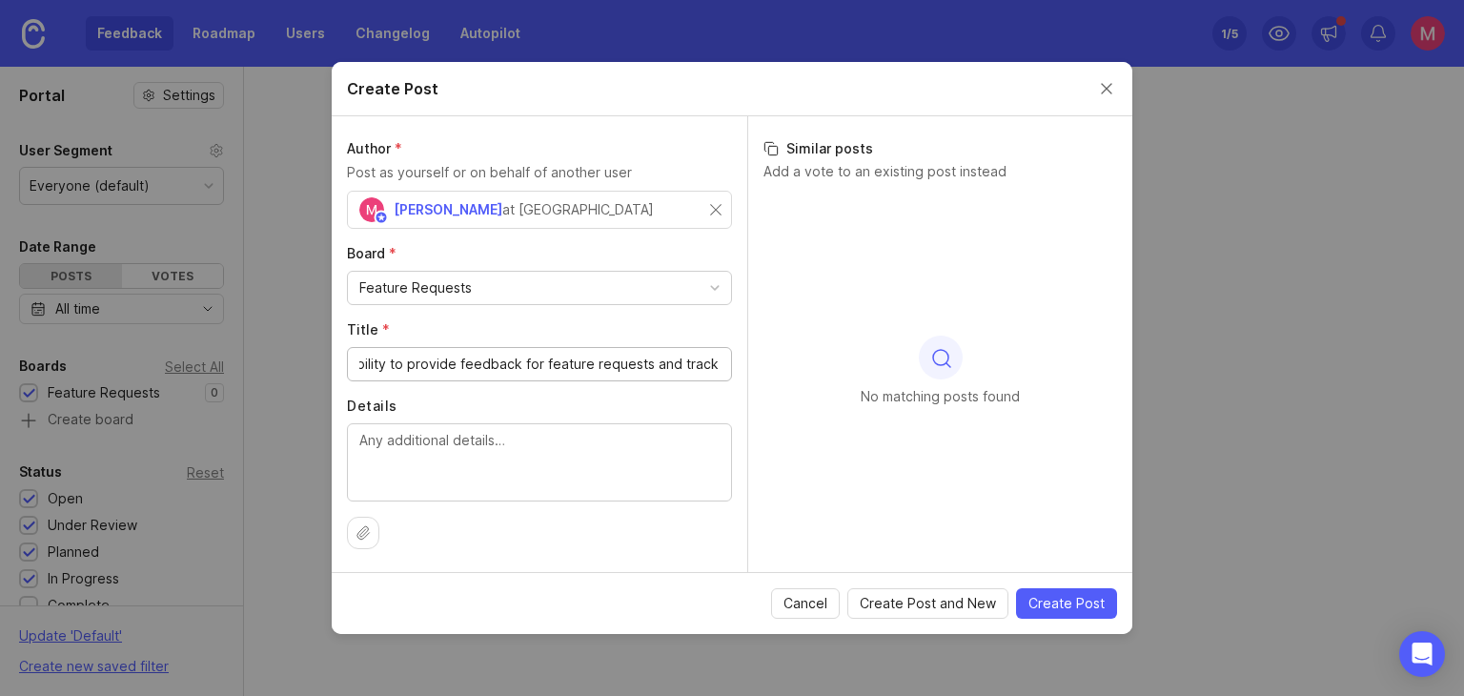
type input "Ability to provide feedback for feature requests and track it"
click at [445, 478] on textarea "Details" at bounding box center [539, 461] width 360 height 63
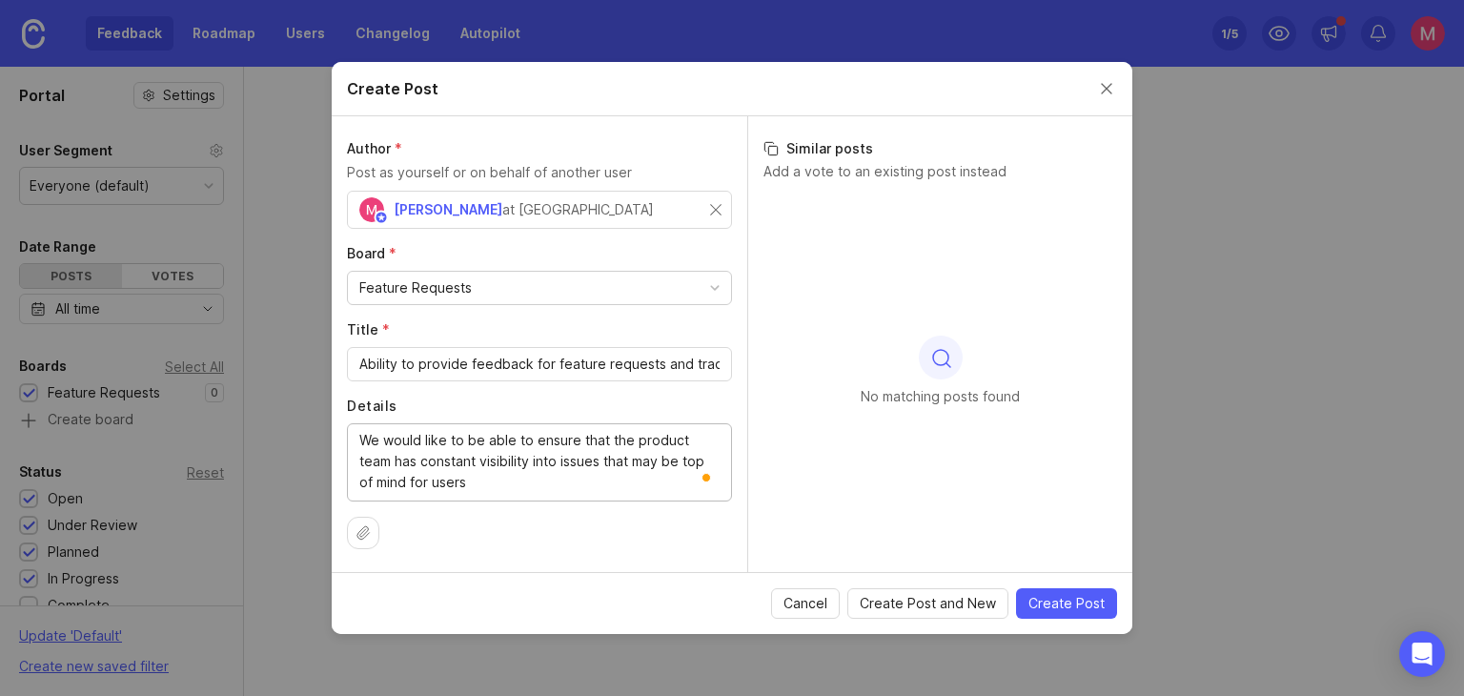
type textarea "We would like to be able to ensure that the product team has constant visibilit…"
click at [1057, 610] on span "Create Post" at bounding box center [1066, 603] width 76 height 19
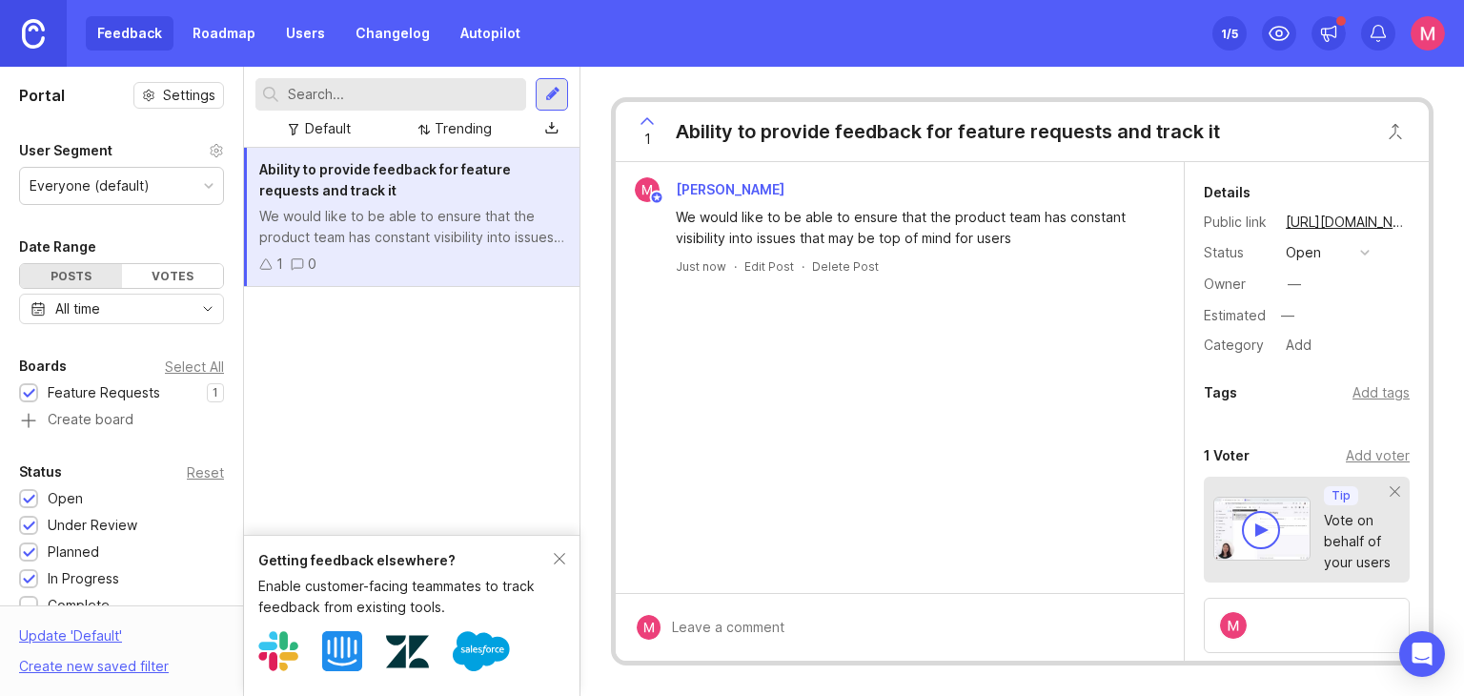
click at [148, 264] on div "Votes" at bounding box center [173, 276] width 102 height 24
click at [80, 266] on div "Posts" at bounding box center [71, 276] width 102 height 24
click at [643, 119] on icon at bounding box center [647, 121] width 23 height 23
click at [541, 95] on div at bounding box center [552, 94] width 32 height 32
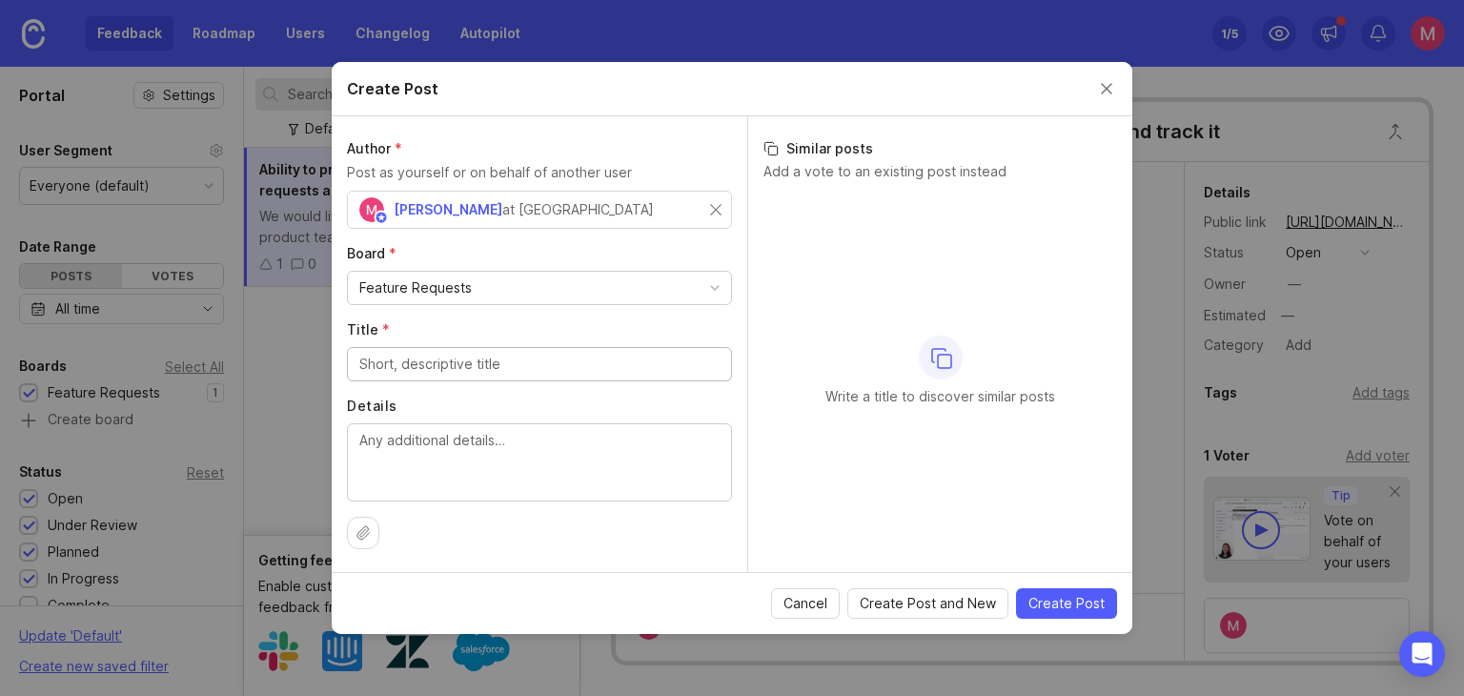
click at [520, 298] on div "Feature Requests" at bounding box center [539, 288] width 383 height 32
click at [489, 364] on input "Title *" at bounding box center [539, 364] width 360 height 21
type input "Test 2"
type textarea "Test second ticket"
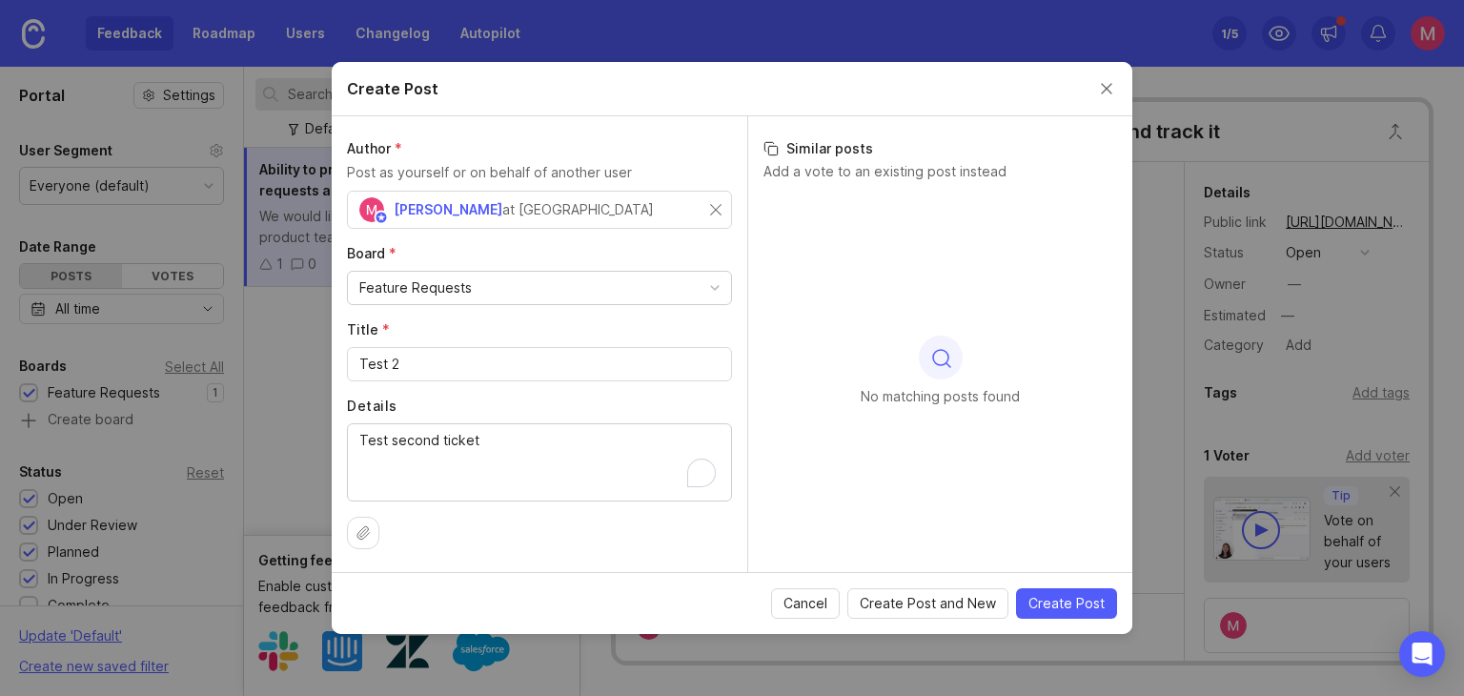
click at [1102, 613] on button "Create Post" at bounding box center [1066, 603] width 101 height 30
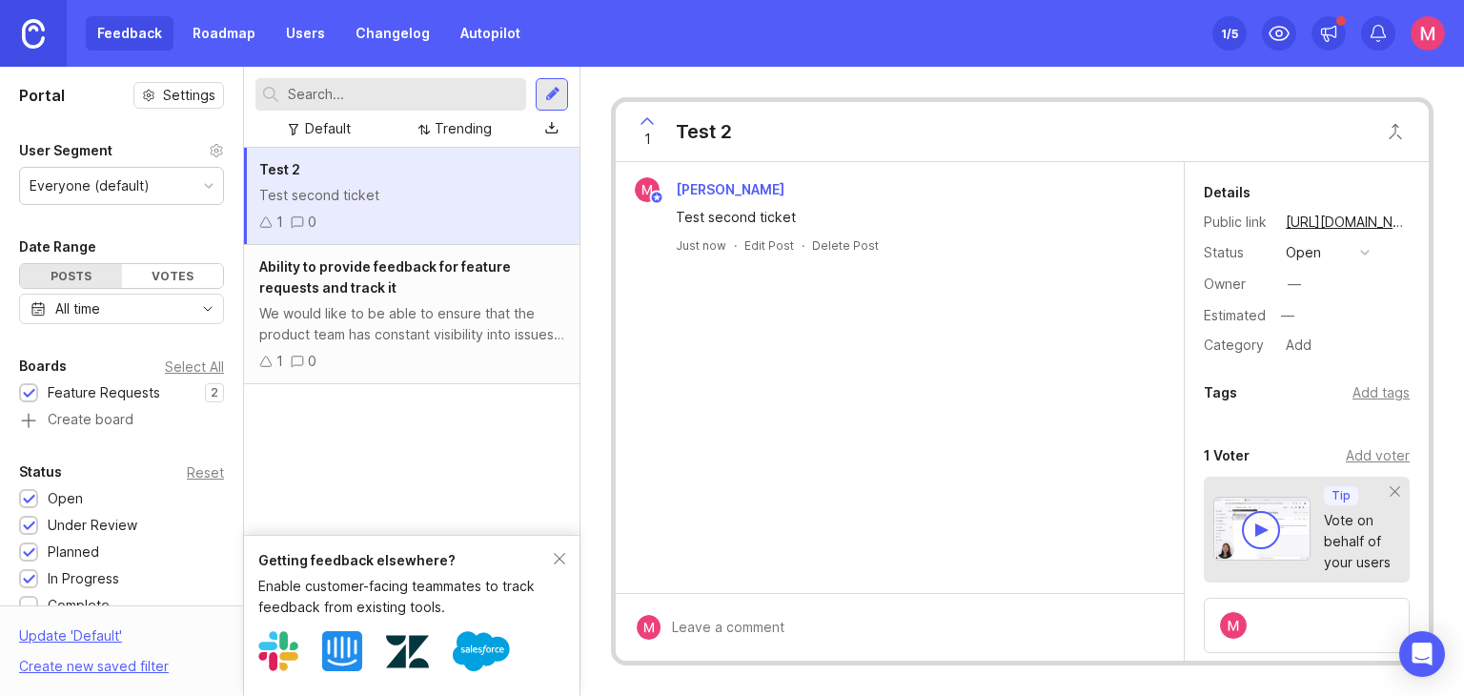
click at [334, 256] on div "Ability to provide feedback for feature requests and track it" at bounding box center [411, 277] width 305 height 42
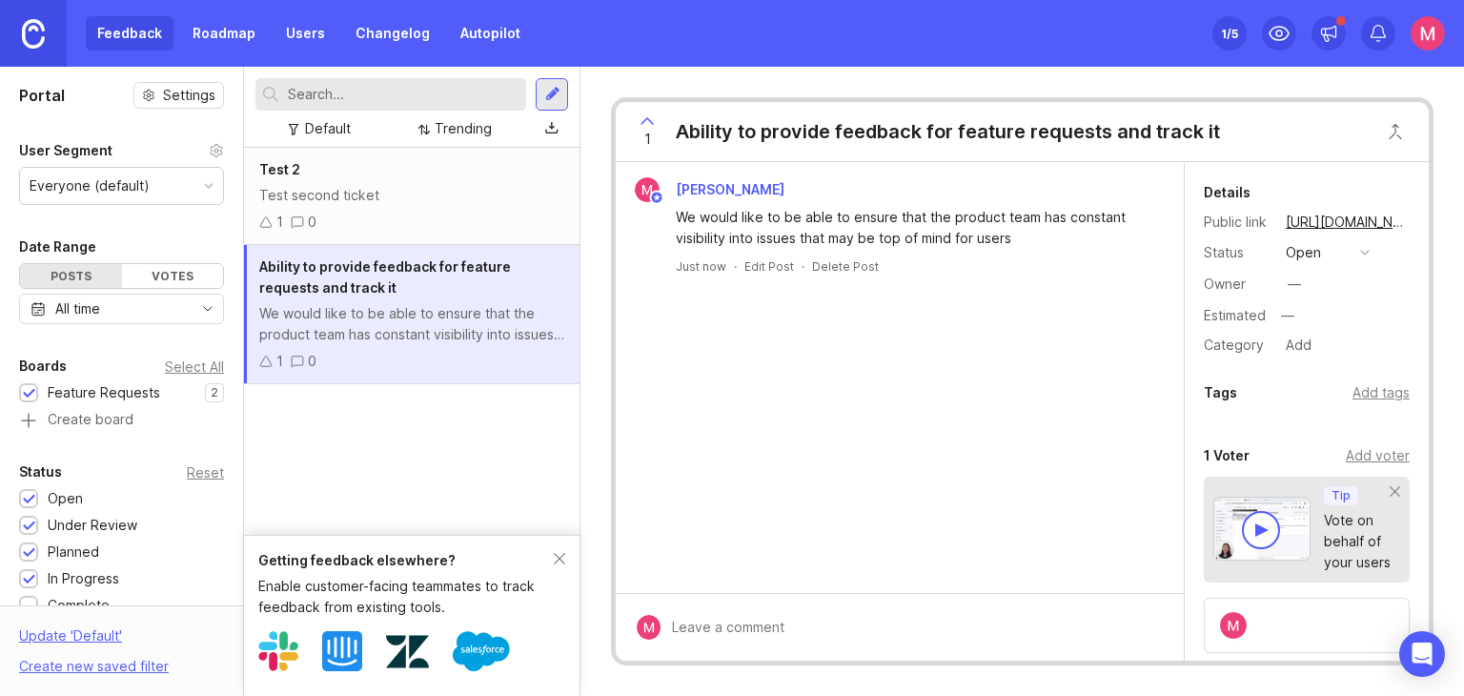
click at [441, 191] on div "Test second ticket" at bounding box center [411, 195] width 305 height 21
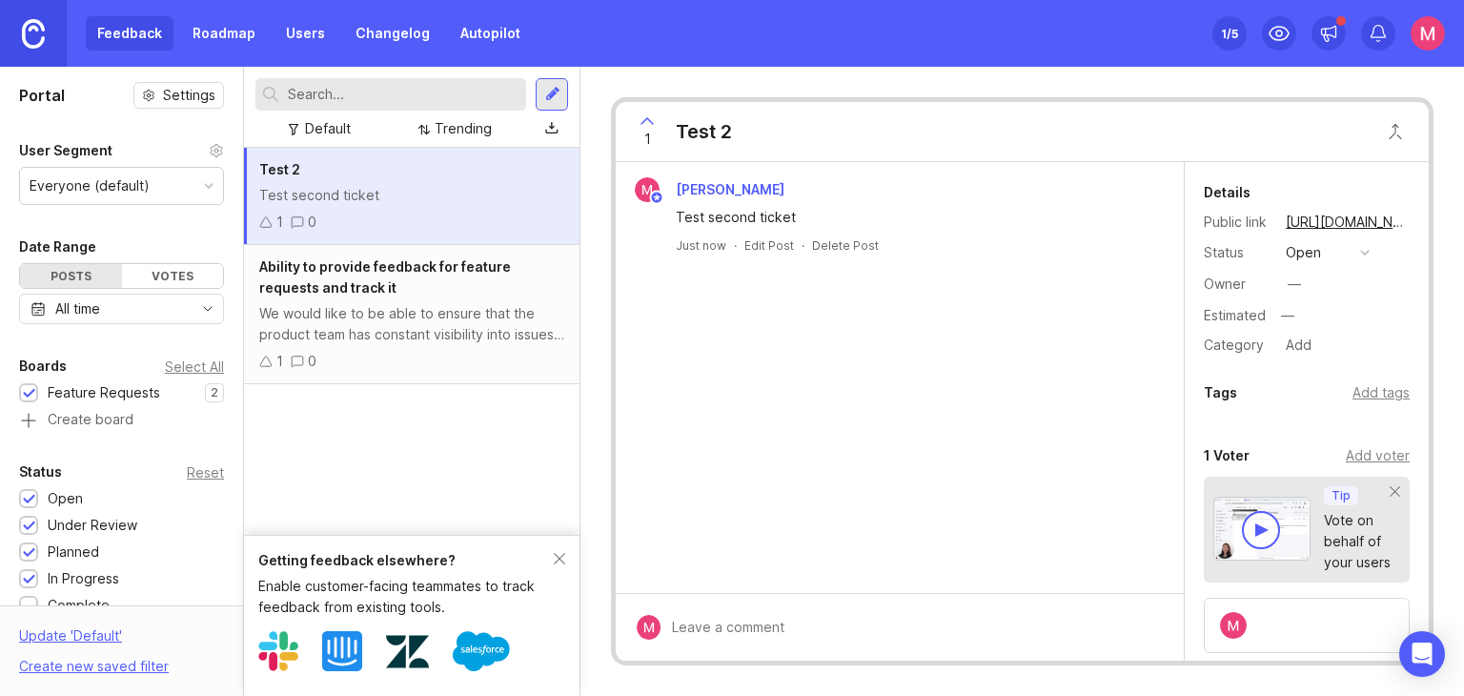
click at [427, 307] on div "We would like to be able to ensure that the product team has constant visibilit…" at bounding box center [411, 324] width 305 height 42
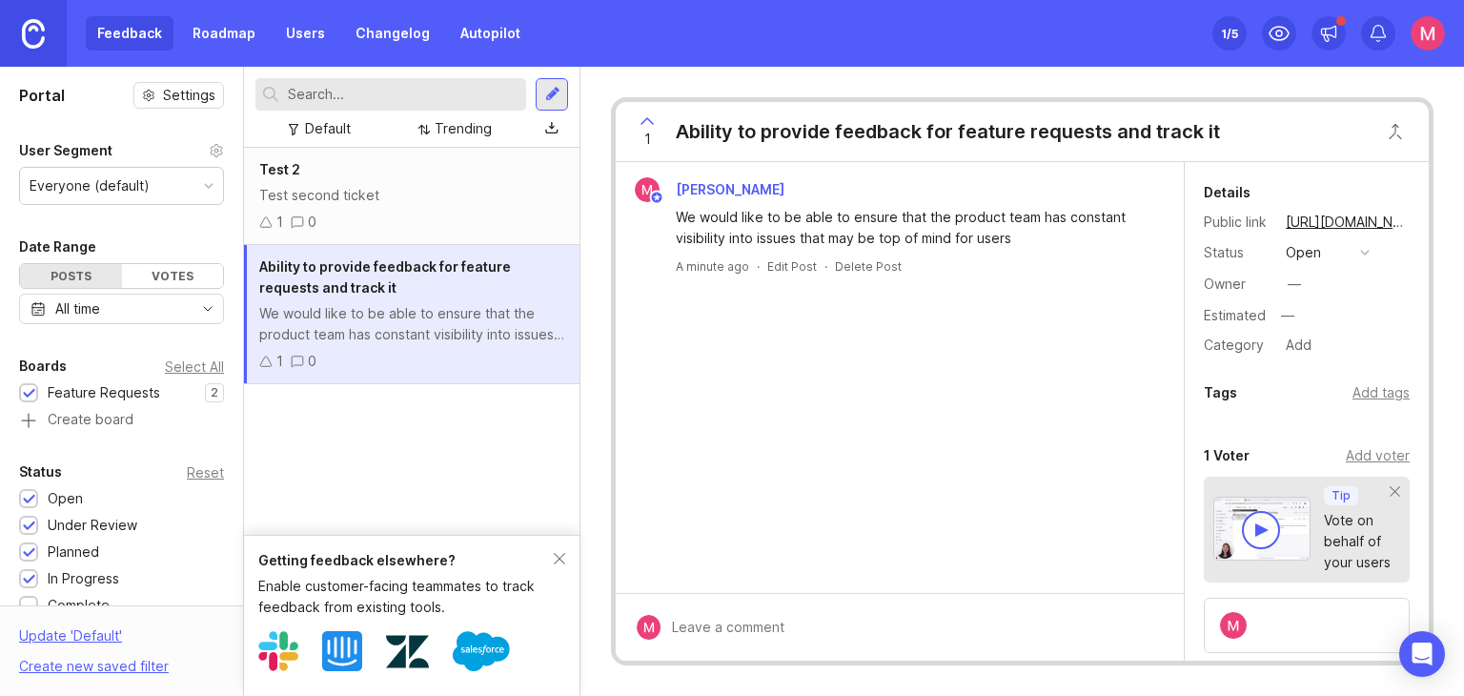
click at [498, 165] on div "Test 2" at bounding box center [411, 169] width 305 height 21
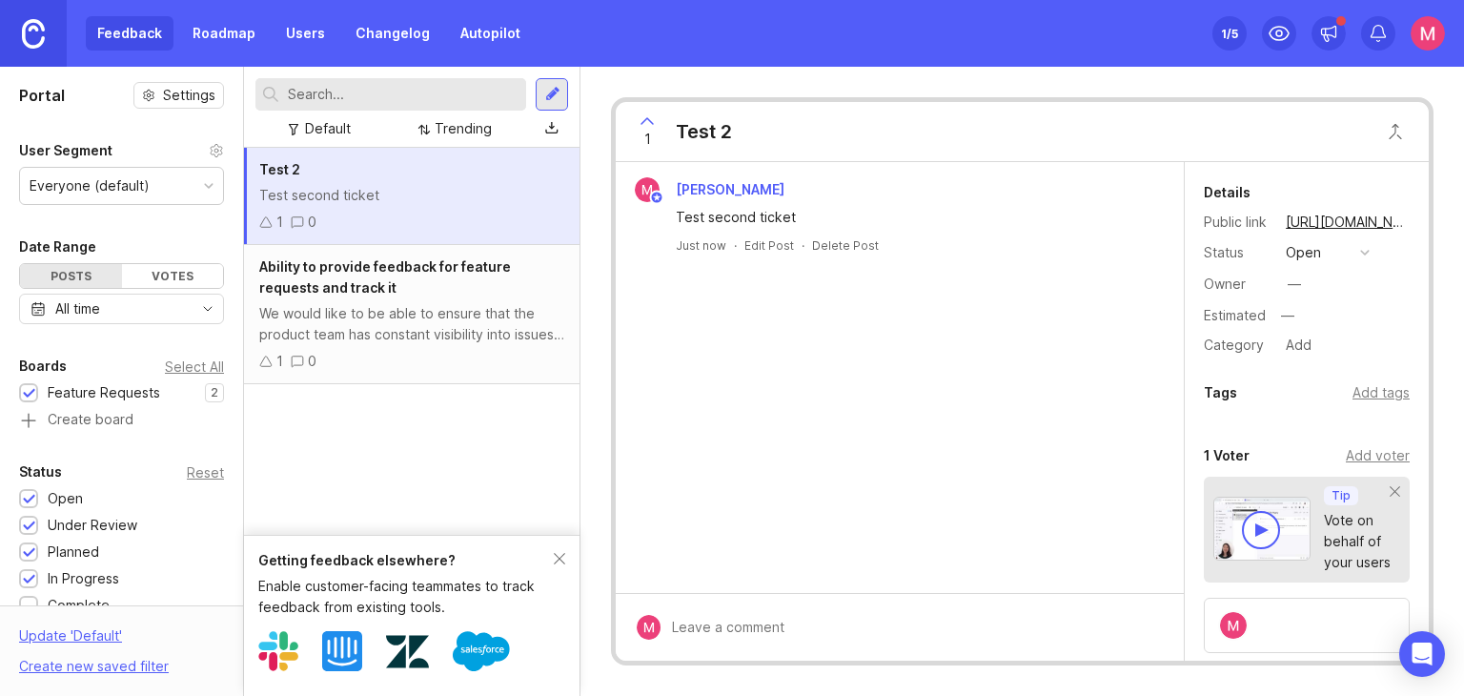
click at [650, 119] on icon at bounding box center [647, 121] width 23 height 23
click at [453, 132] on div "Trending" at bounding box center [463, 128] width 57 height 21
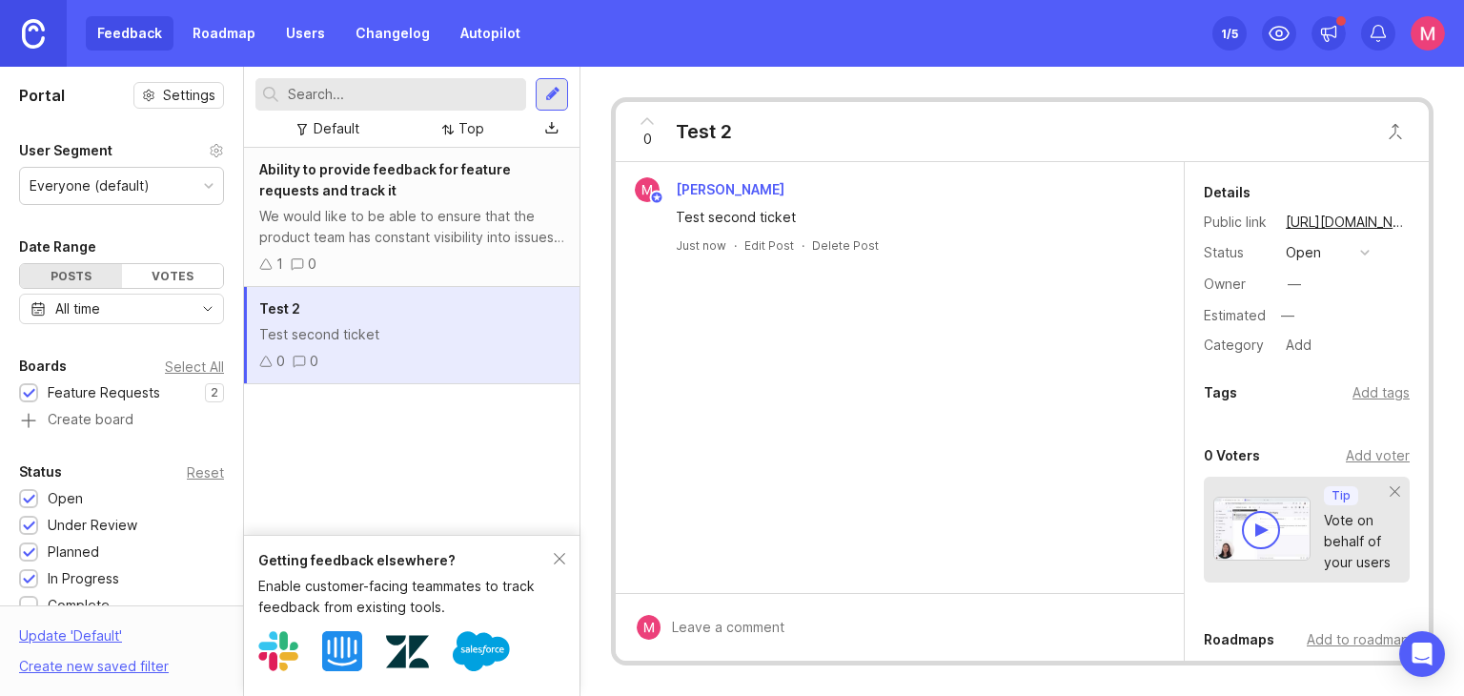
click at [648, 121] on icon at bounding box center [647, 121] width 23 height 23
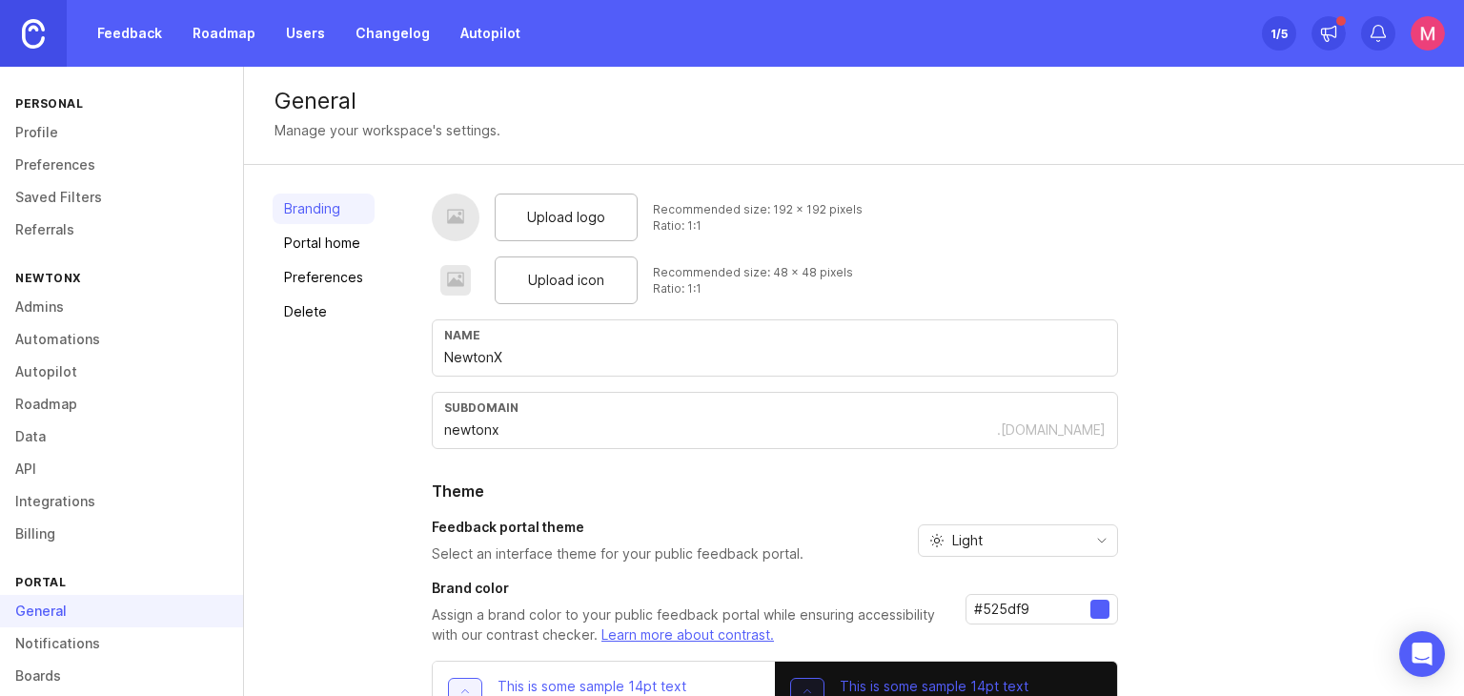
scroll to position [159, 0]
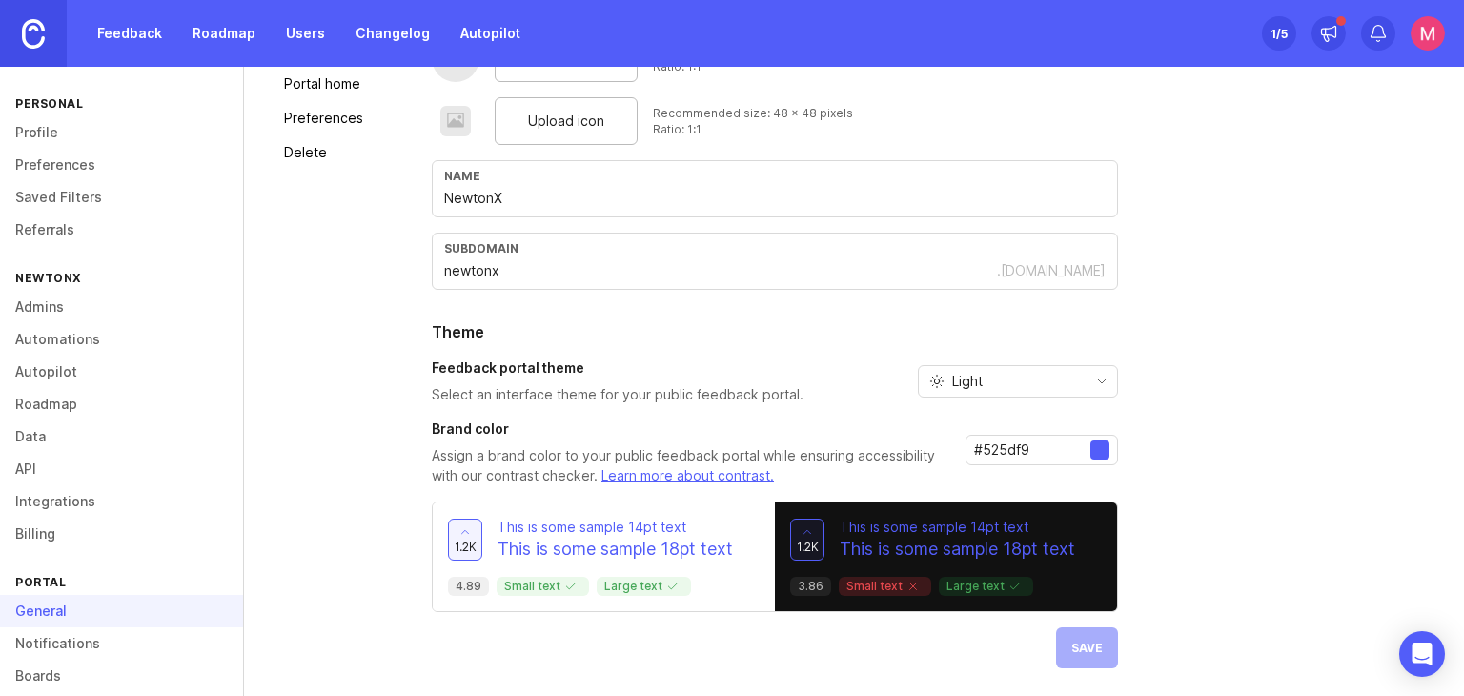
click at [58, 640] on link "Notifications" at bounding box center [121, 643] width 243 height 32
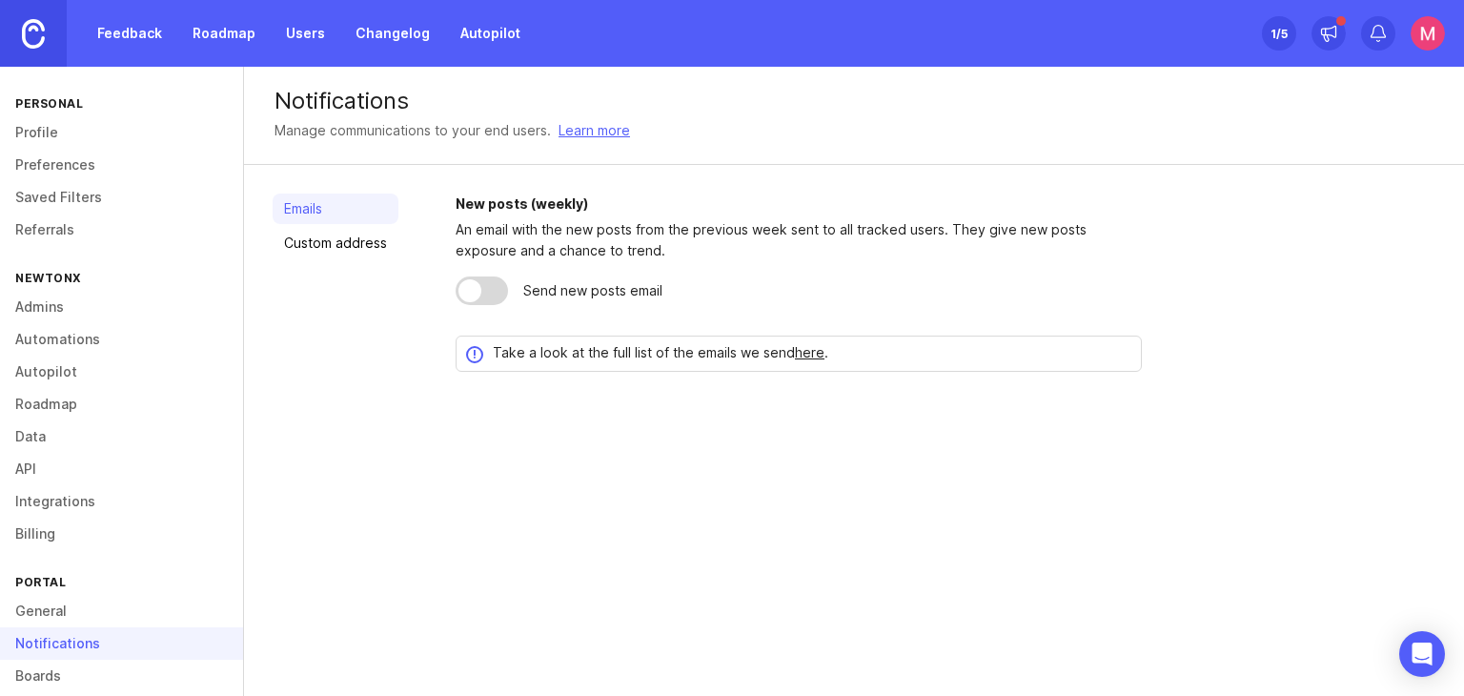
click at [61, 669] on link "Boards" at bounding box center [121, 675] width 243 height 32
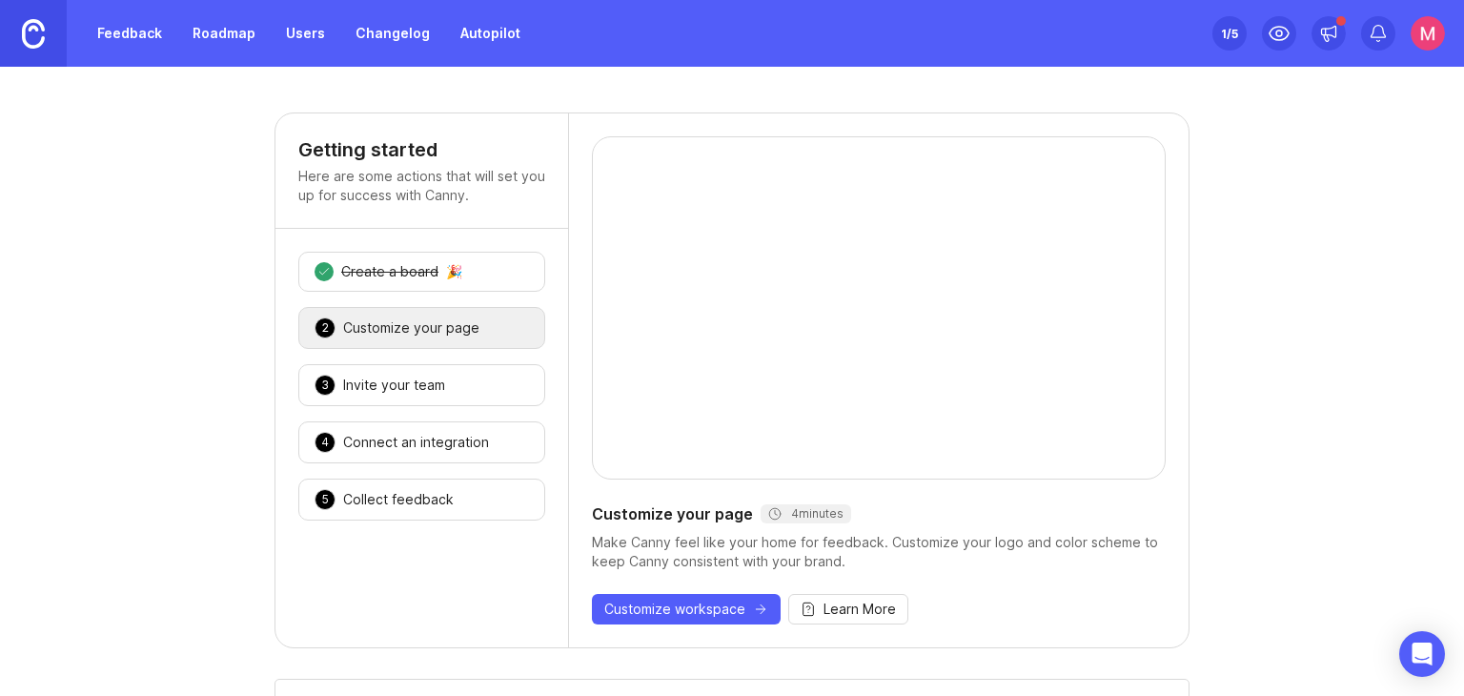
click at [395, 311] on div "2 Customize your page 🎉" at bounding box center [421, 328] width 247 height 42
click at [441, 397] on div "3 Invite your team 🎉" at bounding box center [421, 385] width 247 height 42
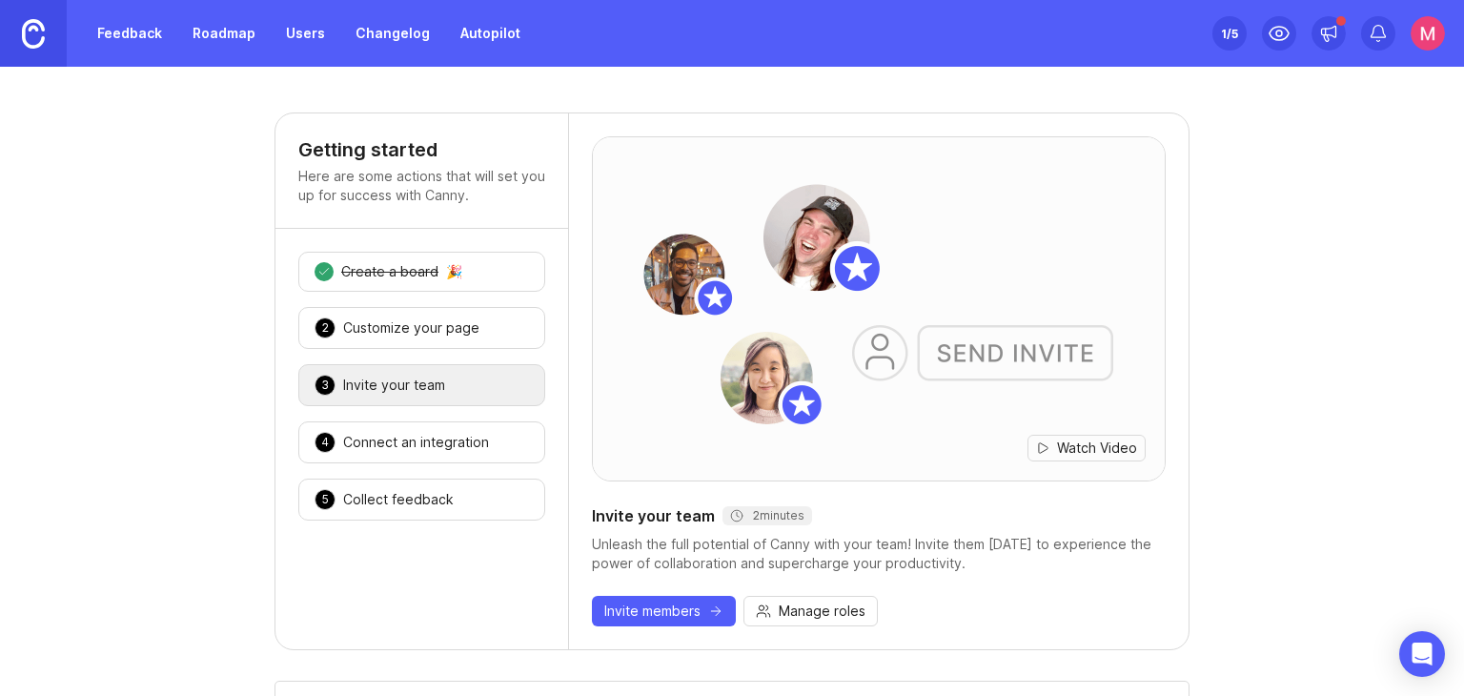
click at [681, 545] on div "Unleash the full potential of Canny with your team! Invite them [DATE] to exper…" at bounding box center [879, 554] width 574 height 38
click at [391, 442] on div "Connect an integration" at bounding box center [416, 442] width 146 height 19
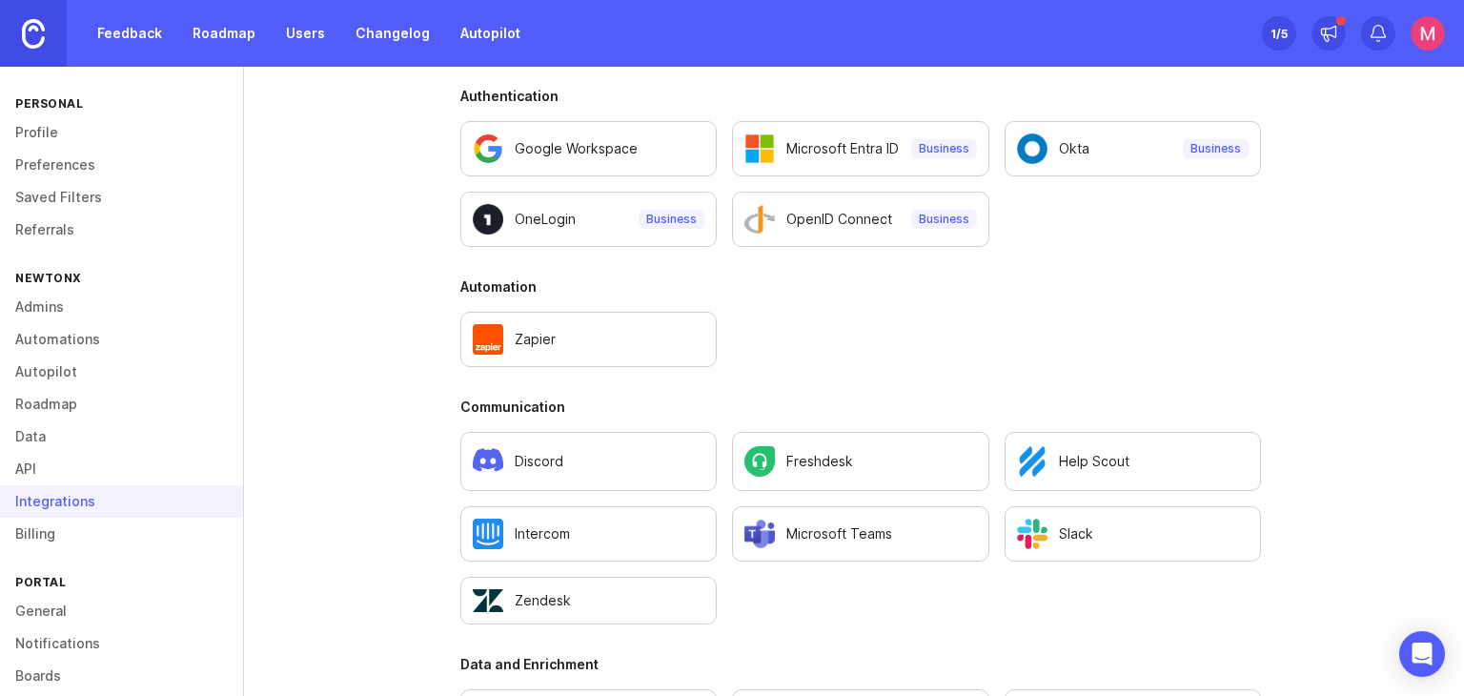
scroll to position [881, 0]
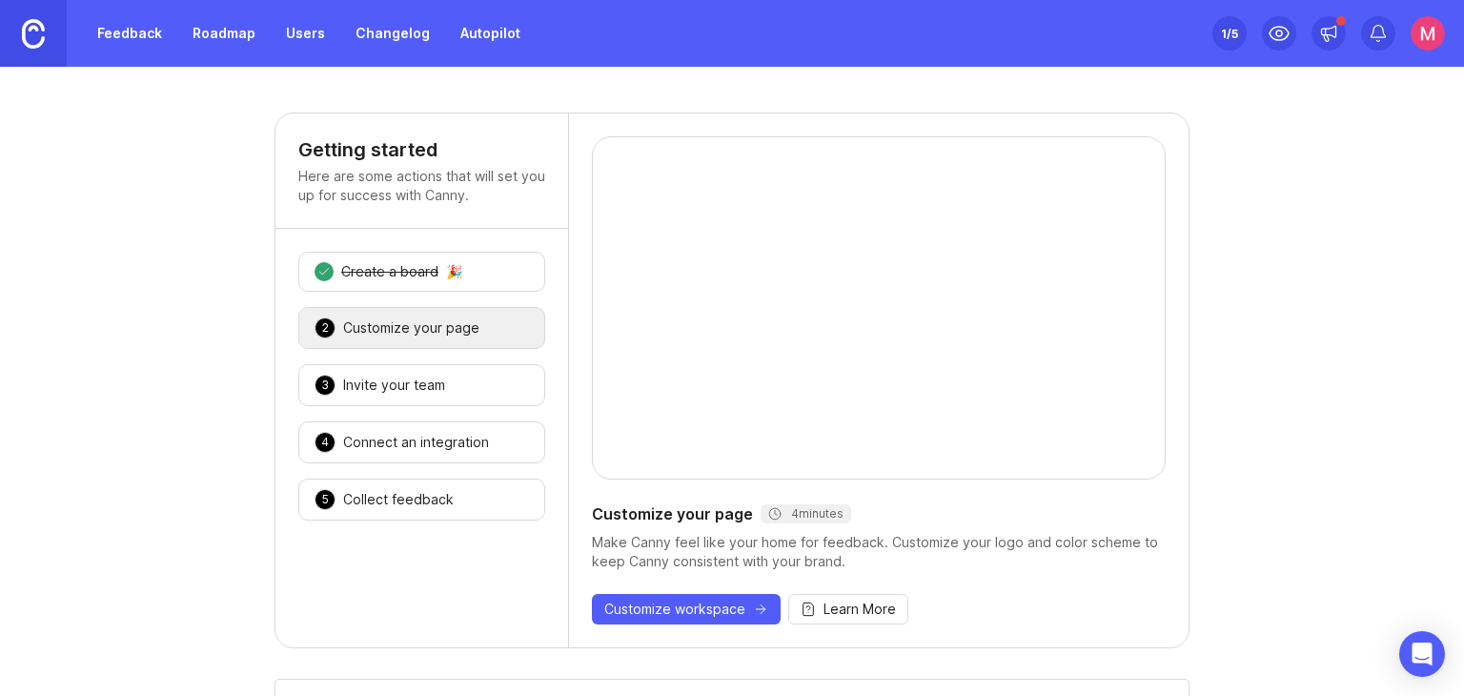
click at [422, 440] on div "Connect an integration" at bounding box center [416, 442] width 146 height 19
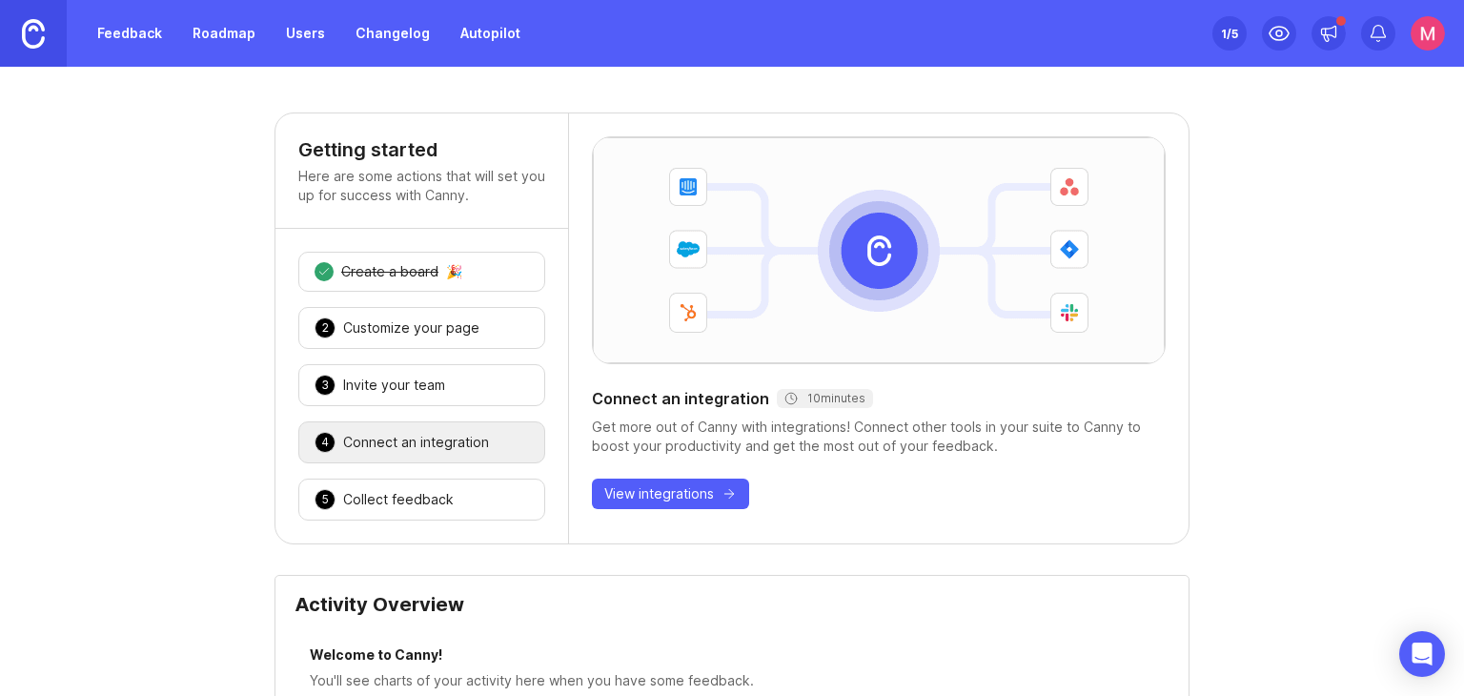
click at [374, 359] on div "1 Create a board 🎉 2 Customize your page 🎉 3 Invite your team 🎉 4 Connect an in…" at bounding box center [421, 386] width 293 height 314
click at [384, 375] on div "Invite your team" at bounding box center [394, 384] width 102 height 19
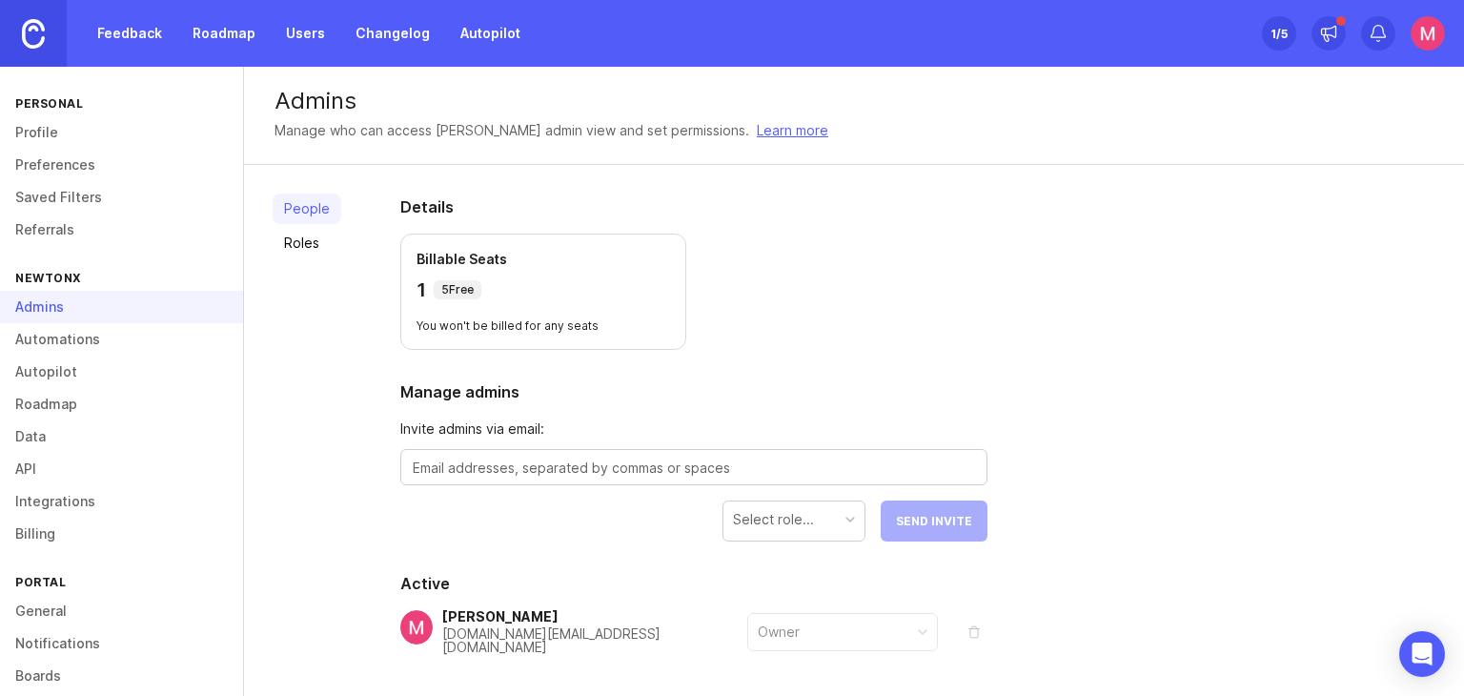
click at [436, 264] on p "Billable Seats" at bounding box center [542, 259] width 253 height 19
click at [318, 250] on link "Roles" at bounding box center [307, 243] width 69 height 30
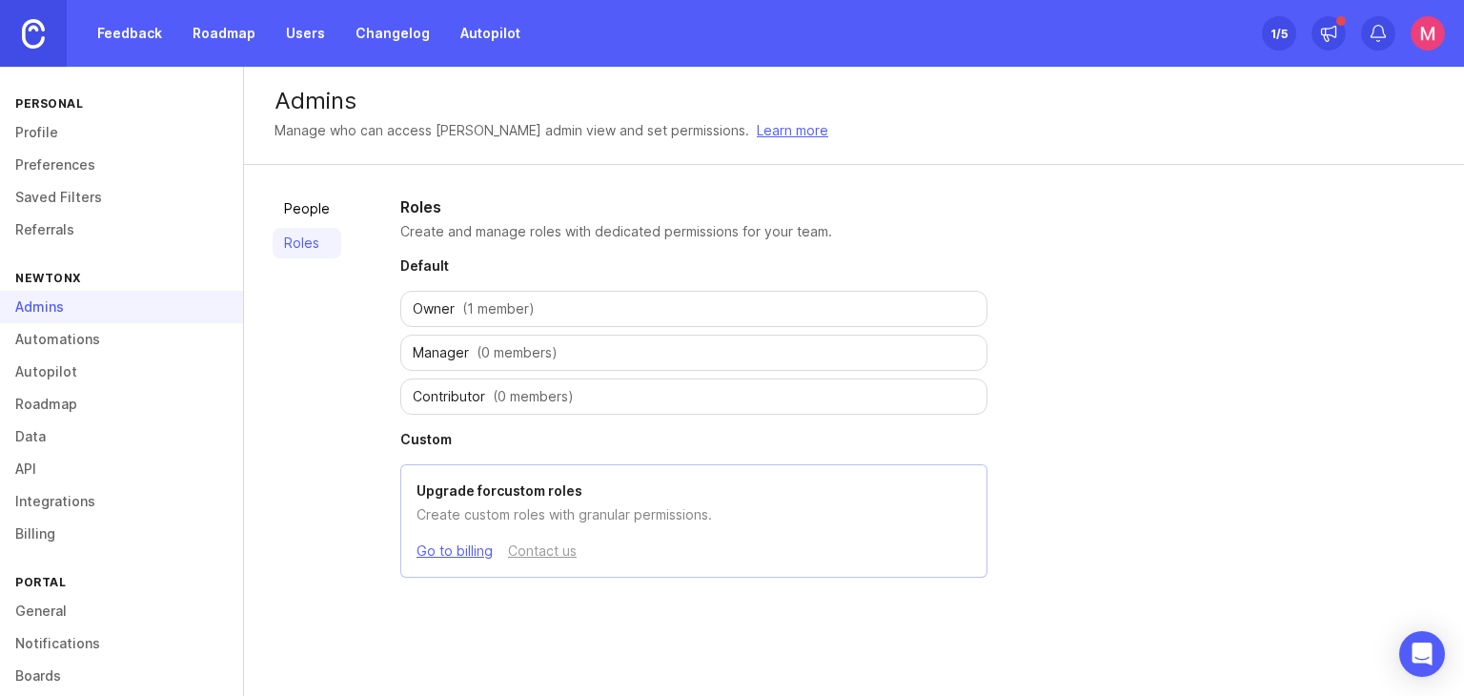
click at [521, 395] on span "(0 members)" at bounding box center [533, 396] width 81 height 19
click at [304, 211] on link "People" at bounding box center [307, 208] width 69 height 30
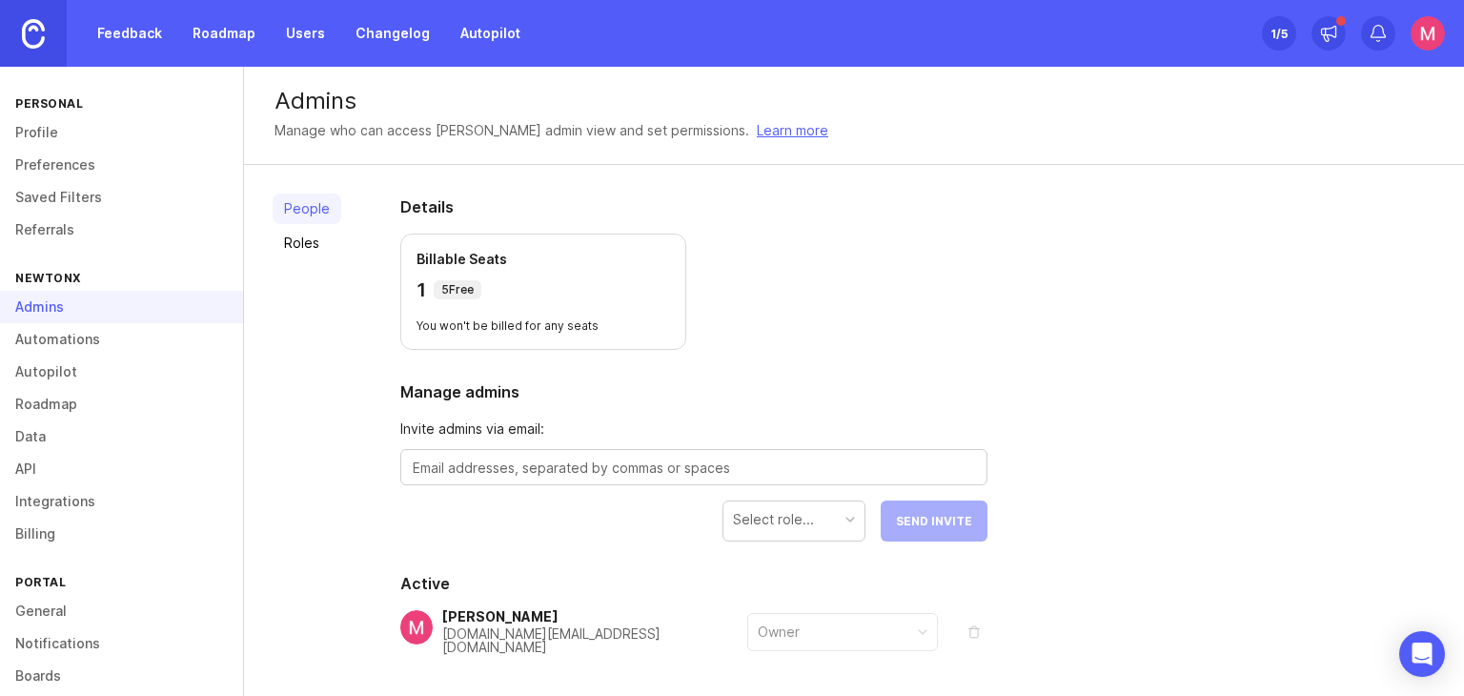
scroll to position [73, 0]
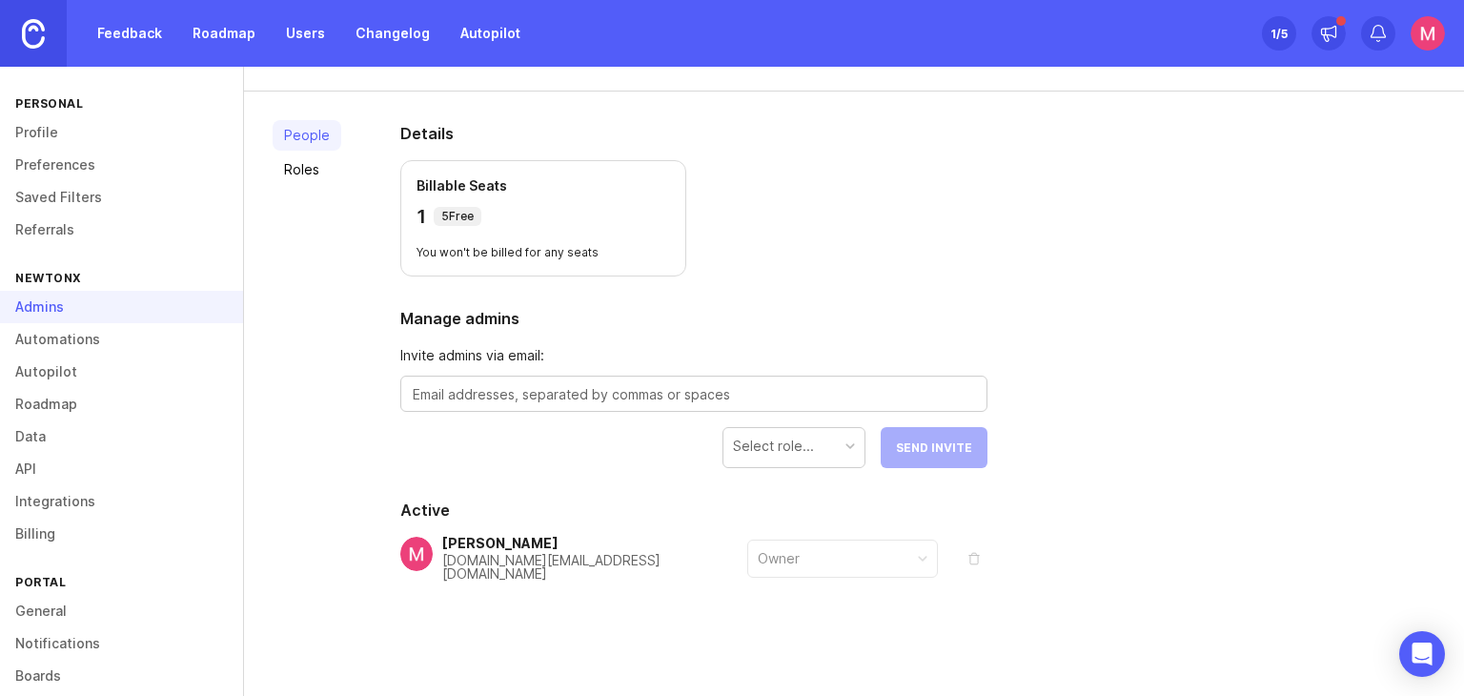
click at [768, 554] on div "Owner" at bounding box center [779, 558] width 42 height 21
click at [786, 462] on div "Select role..." at bounding box center [793, 447] width 143 height 41
click at [853, 437] on div "Select role..." at bounding box center [793, 446] width 141 height 36
click at [534, 392] on textarea at bounding box center [694, 394] width 562 height 21
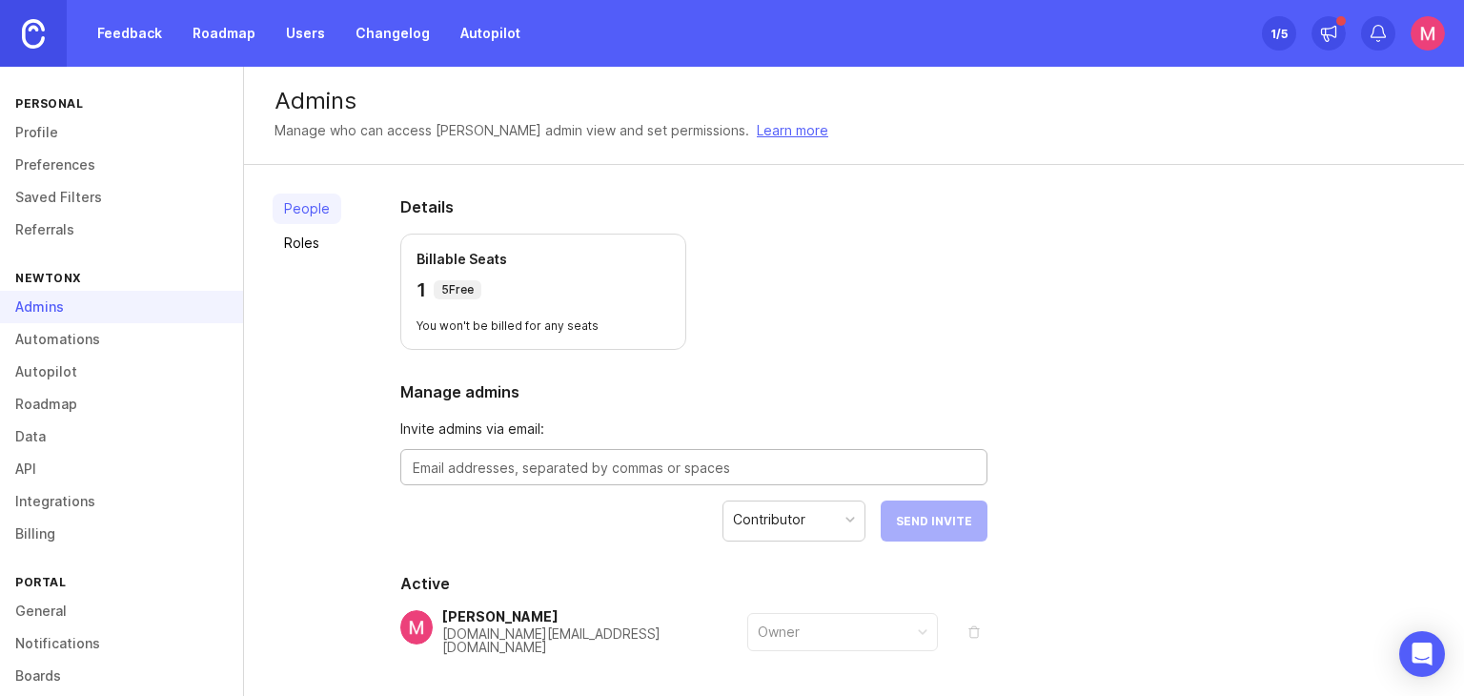
scroll to position [149, 0]
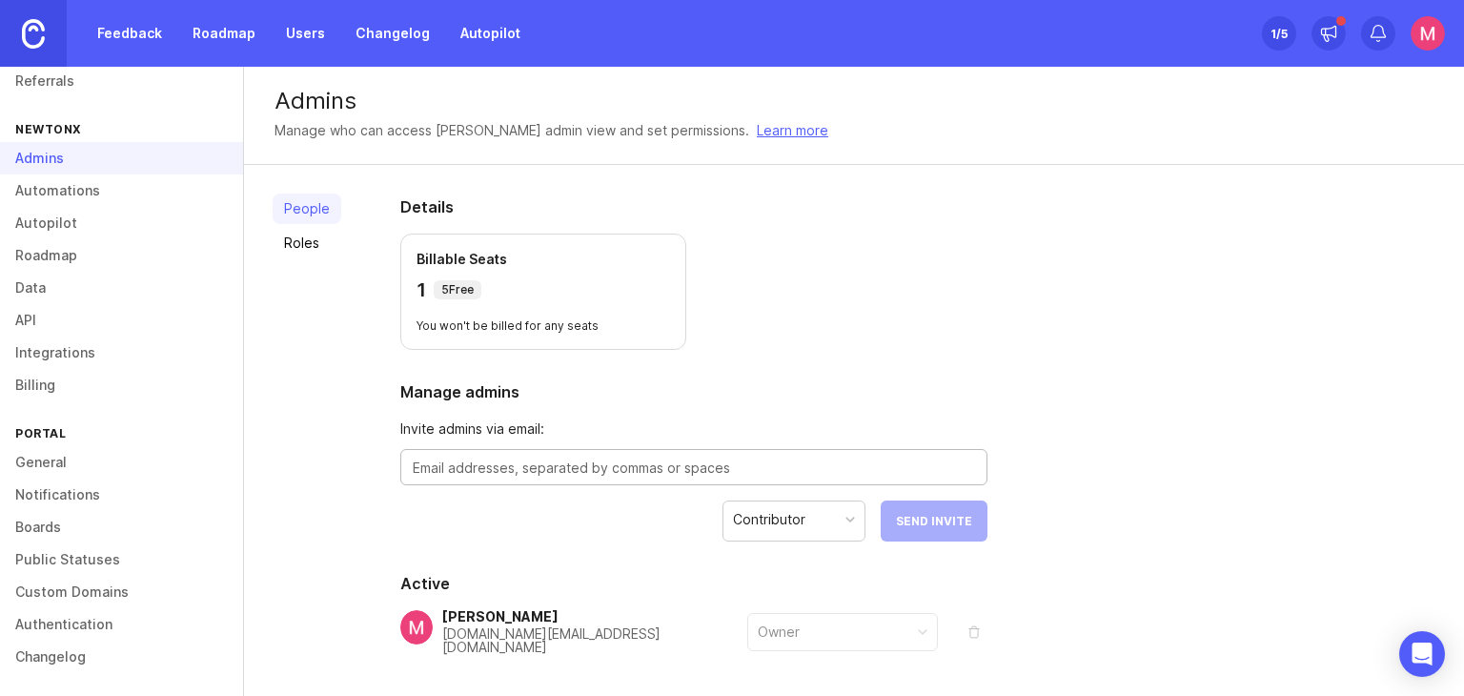
click at [49, 381] on link "Billing" at bounding box center [121, 385] width 243 height 32
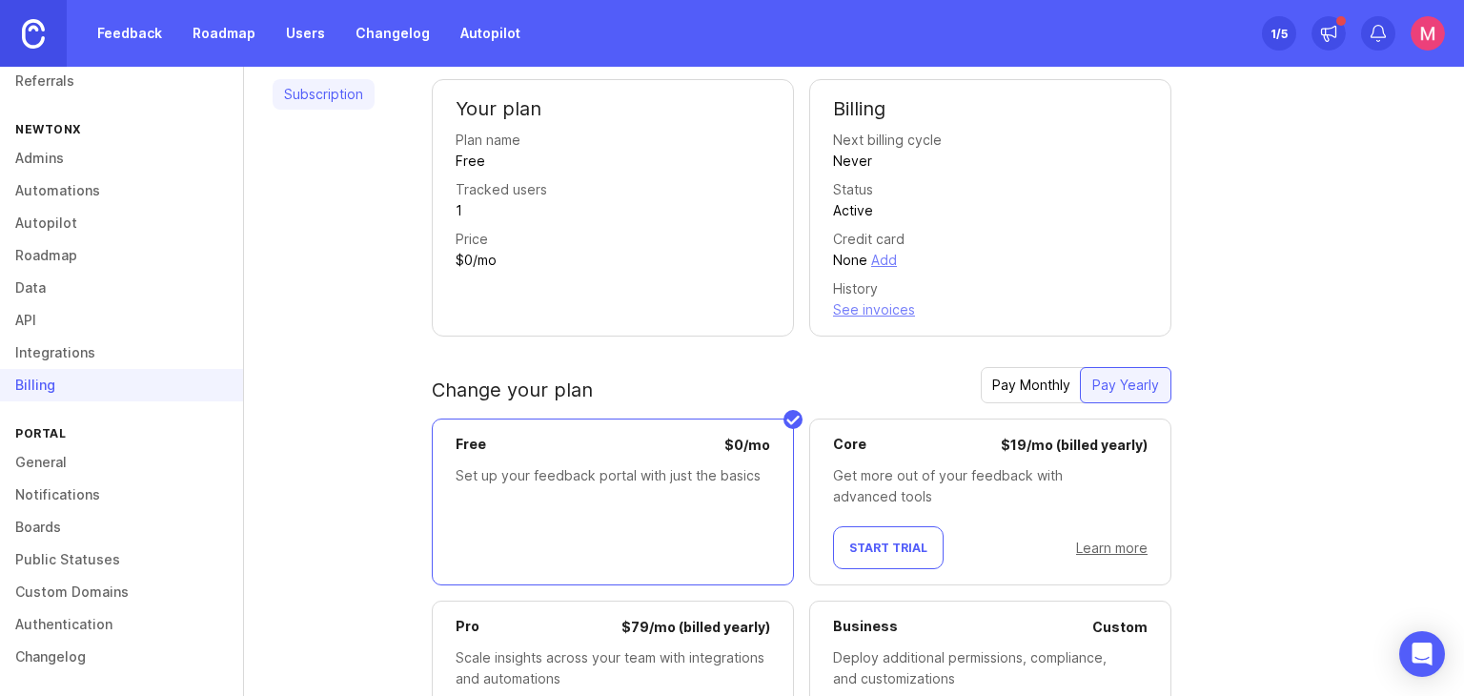
scroll to position [121, 0]
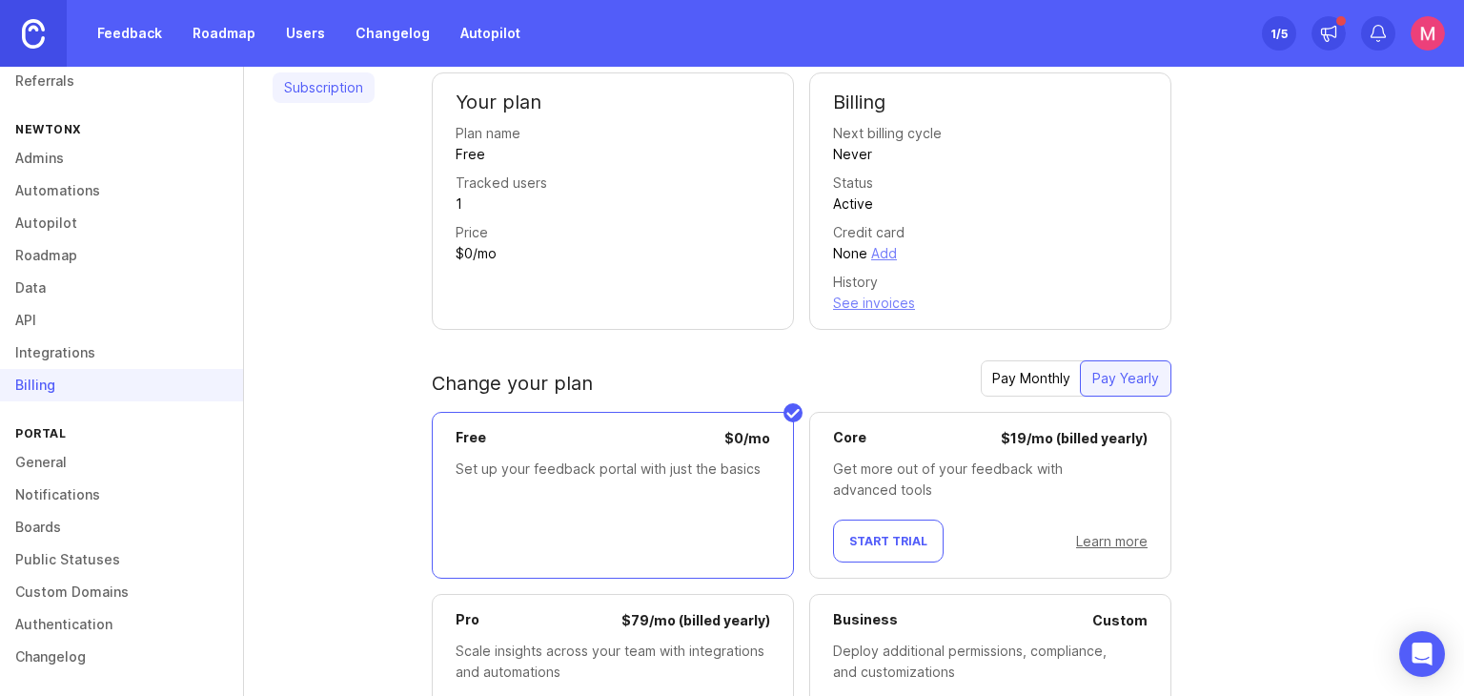
click at [1112, 534] on link "Learn more" at bounding box center [1111, 541] width 71 height 16
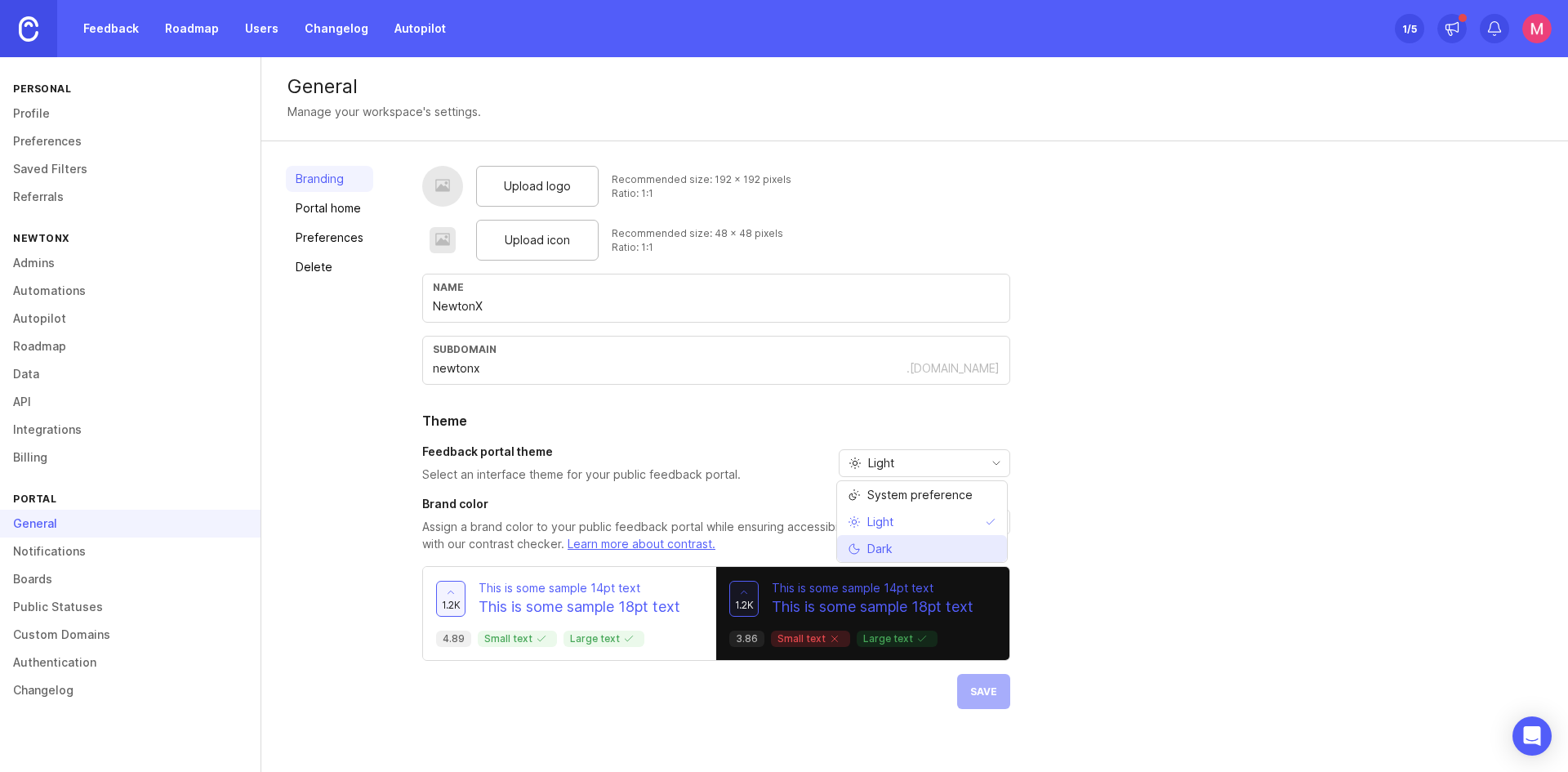
click at [883, 540] on span "Dark" at bounding box center [880, 548] width 26 height 18
click at [913, 454] on div "Dark" at bounding box center [912, 463] width 144 height 26
click at [919, 487] on span "System preference" at bounding box center [919, 494] width 105 height 18
click at [977, 704] on button "Save" at bounding box center [984, 691] width 53 height 35
click at [348, 199] on link "Portal home" at bounding box center [330, 208] width 87 height 26
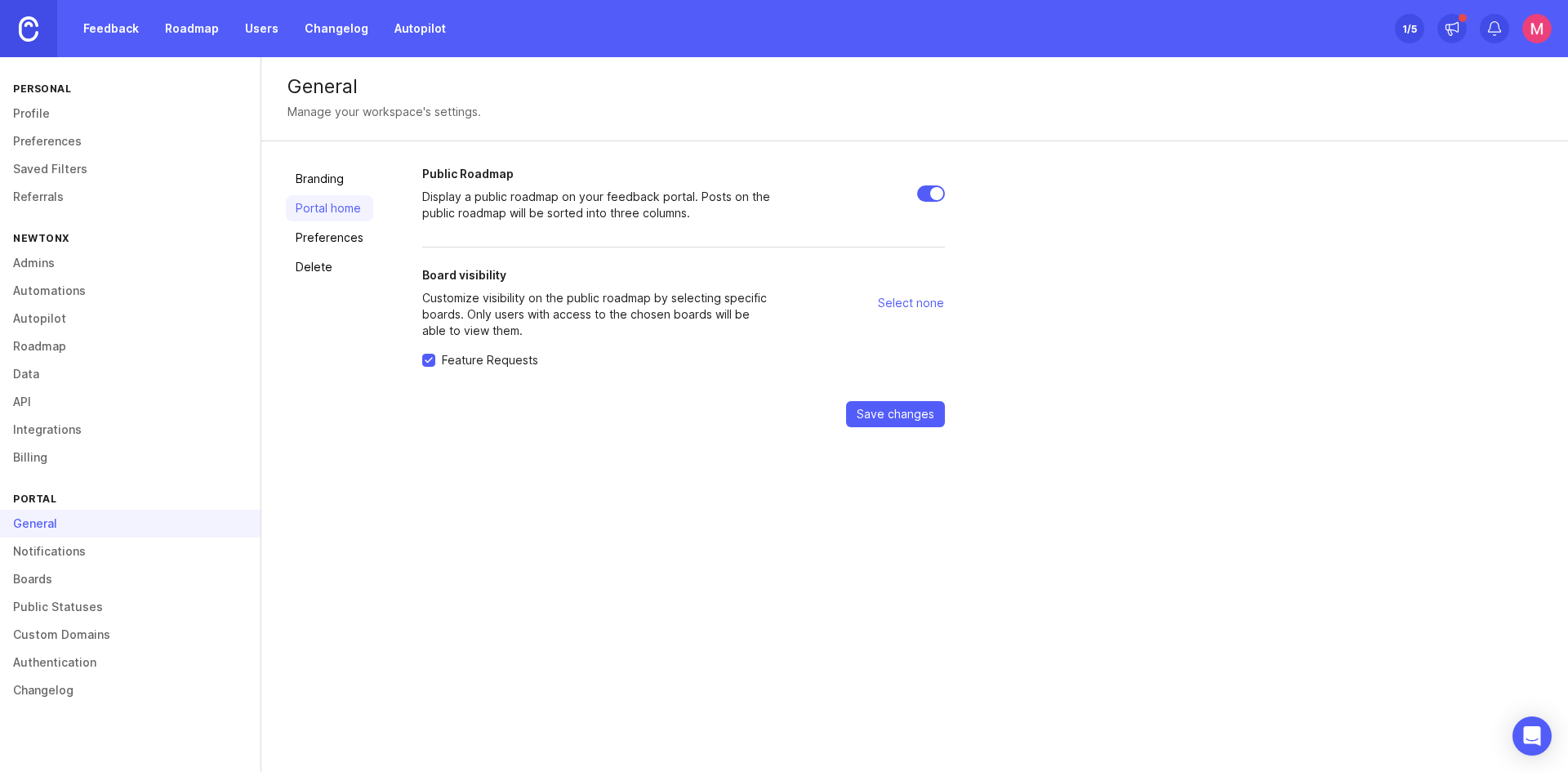
click at [931, 199] on input "Public Roadmap" at bounding box center [931, 193] width 27 height 16
checkbox input "false"
click at [908, 409] on span "Save changes" at bounding box center [895, 414] width 78 height 16
click at [310, 237] on link "Preferences" at bounding box center [330, 237] width 87 height 26
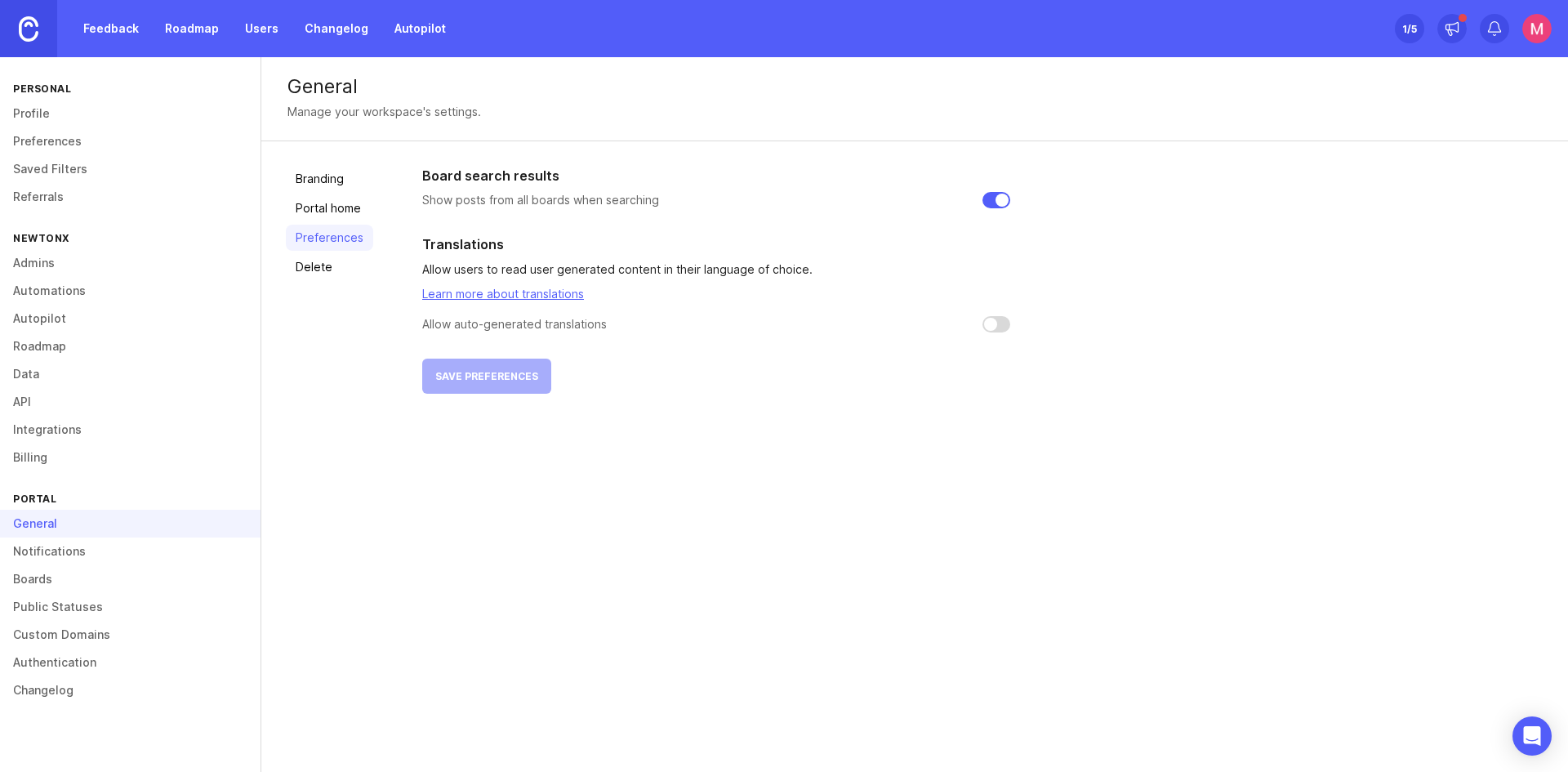
click at [80, 578] on link "Boards" at bounding box center [130, 578] width 260 height 27
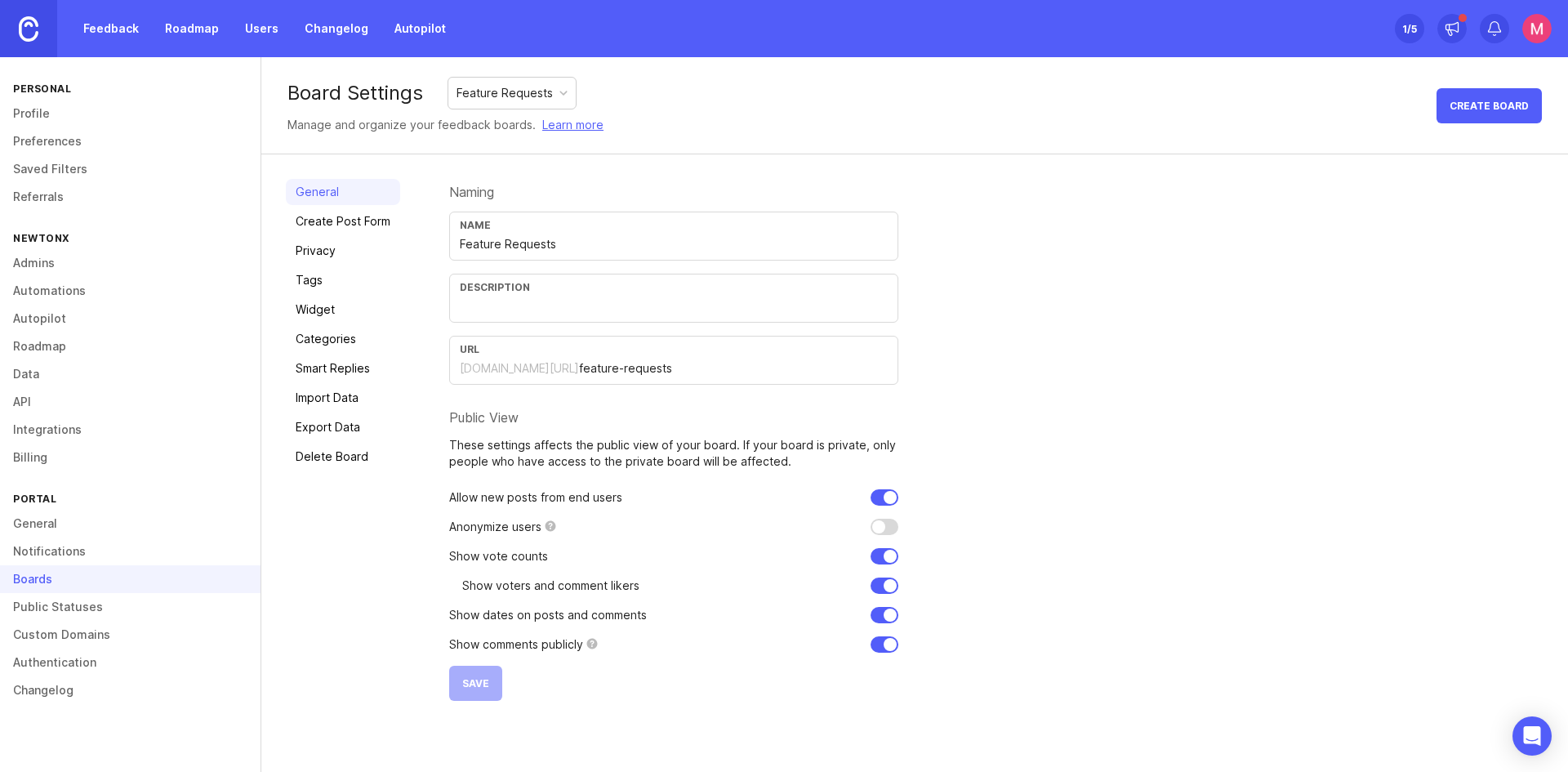
click at [128, 39] on link "Feedback" at bounding box center [111, 28] width 75 height 29
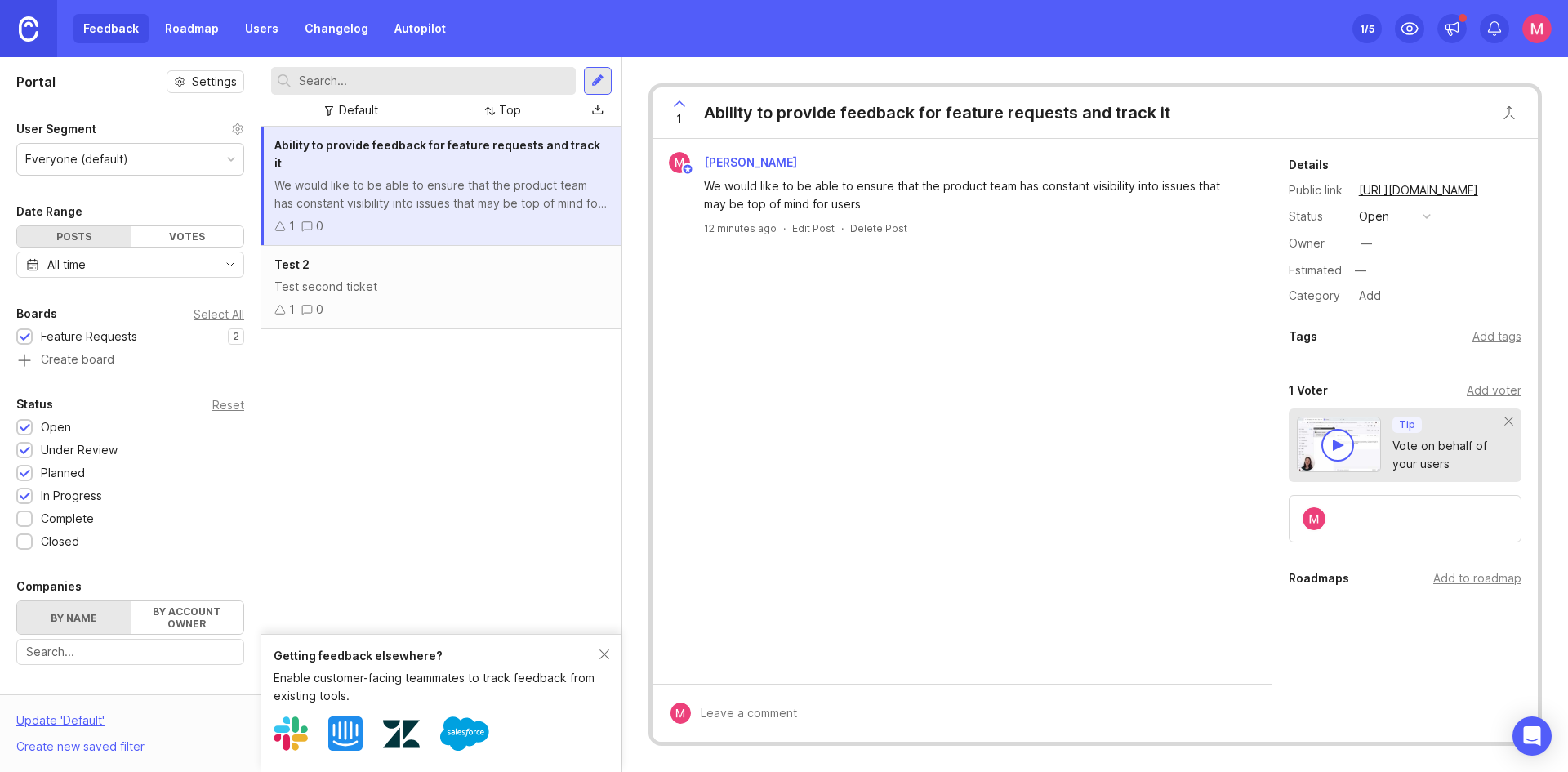
click at [527, 217] on div "1 0" at bounding box center [441, 225] width 334 height 18
drag, startPoint x: 527, startPoint y: 200, endPoint x: 458, endPoint y: 167, distance: 76.5
click at [458, 177] on div "We would like to be able to ensure that the product team has constant visibilit…" at bounding box center [441, 194] width 334 height 36
click at [1429, 216] on div "button" at bounding box center [1427, 216] width 9 height 9
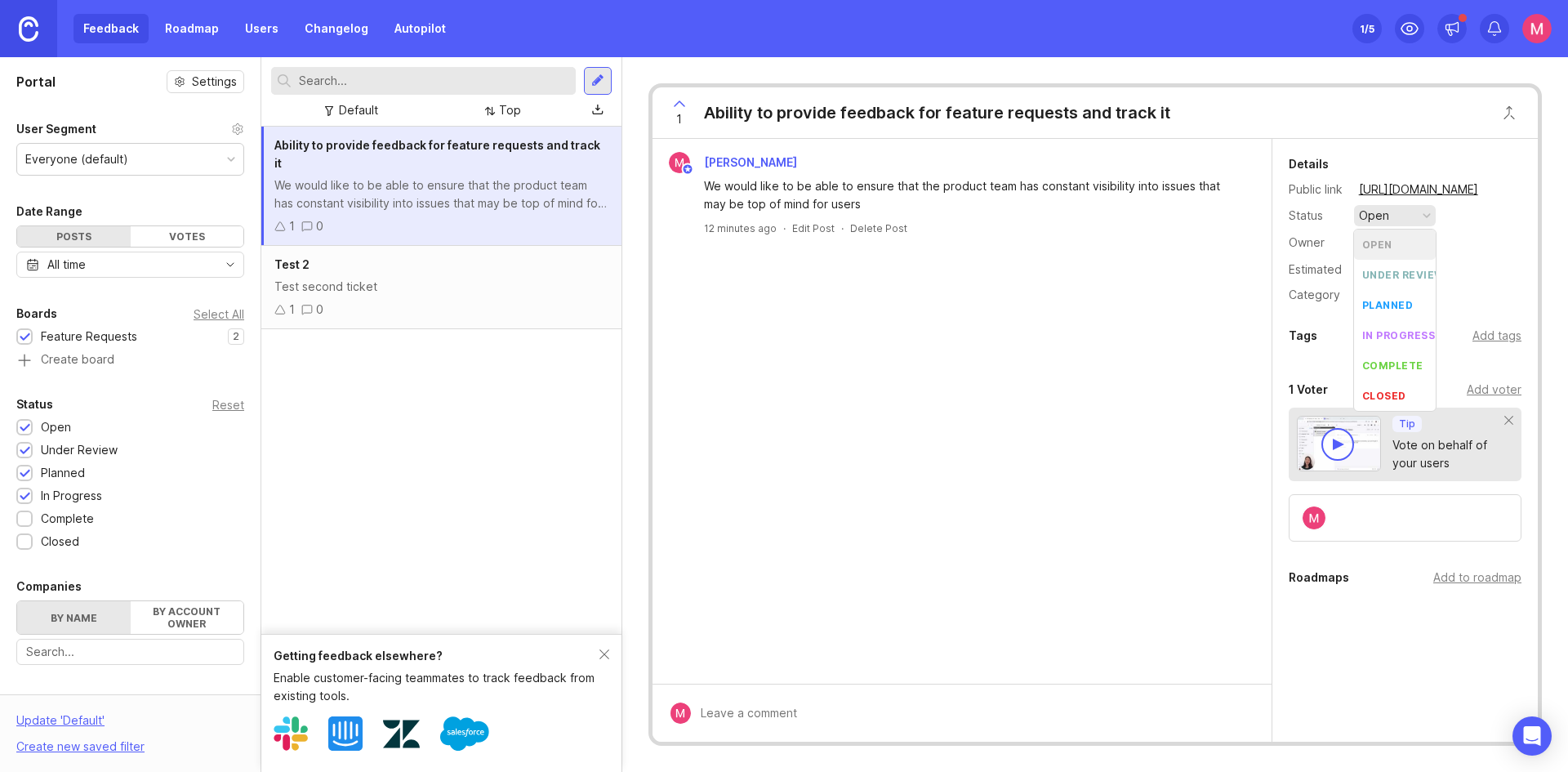
click at [1429, 216] on div "button" at bounding box center [1427, 216] width 9 height 9
click at [426, 246] on div "Test 2 Test second ticket 1 0" at bounding box center [441, 287] width 360 height 83
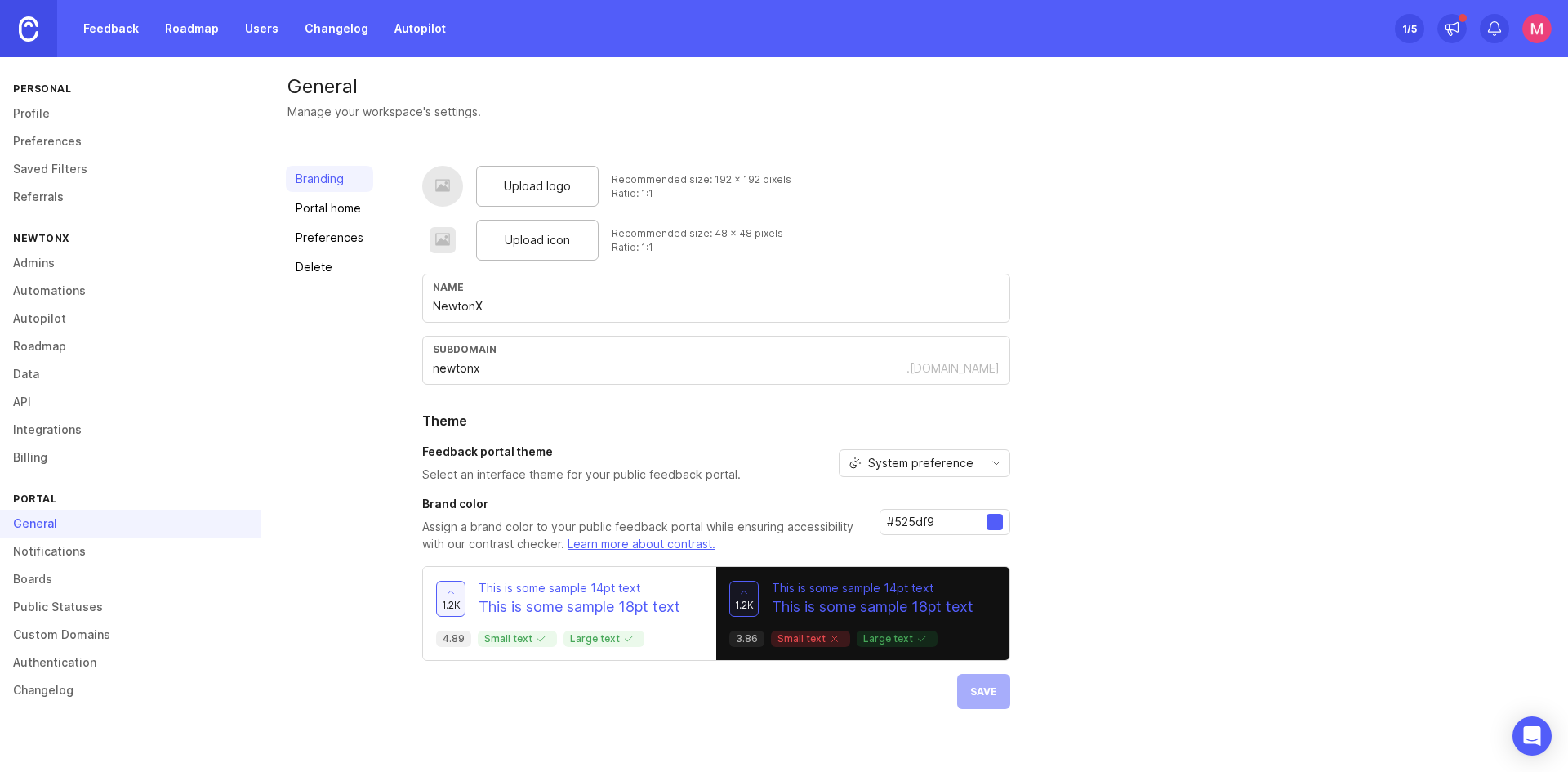
click at [39, 569] on link "Boards" at bounding box center [130, 578] width 260 height 27
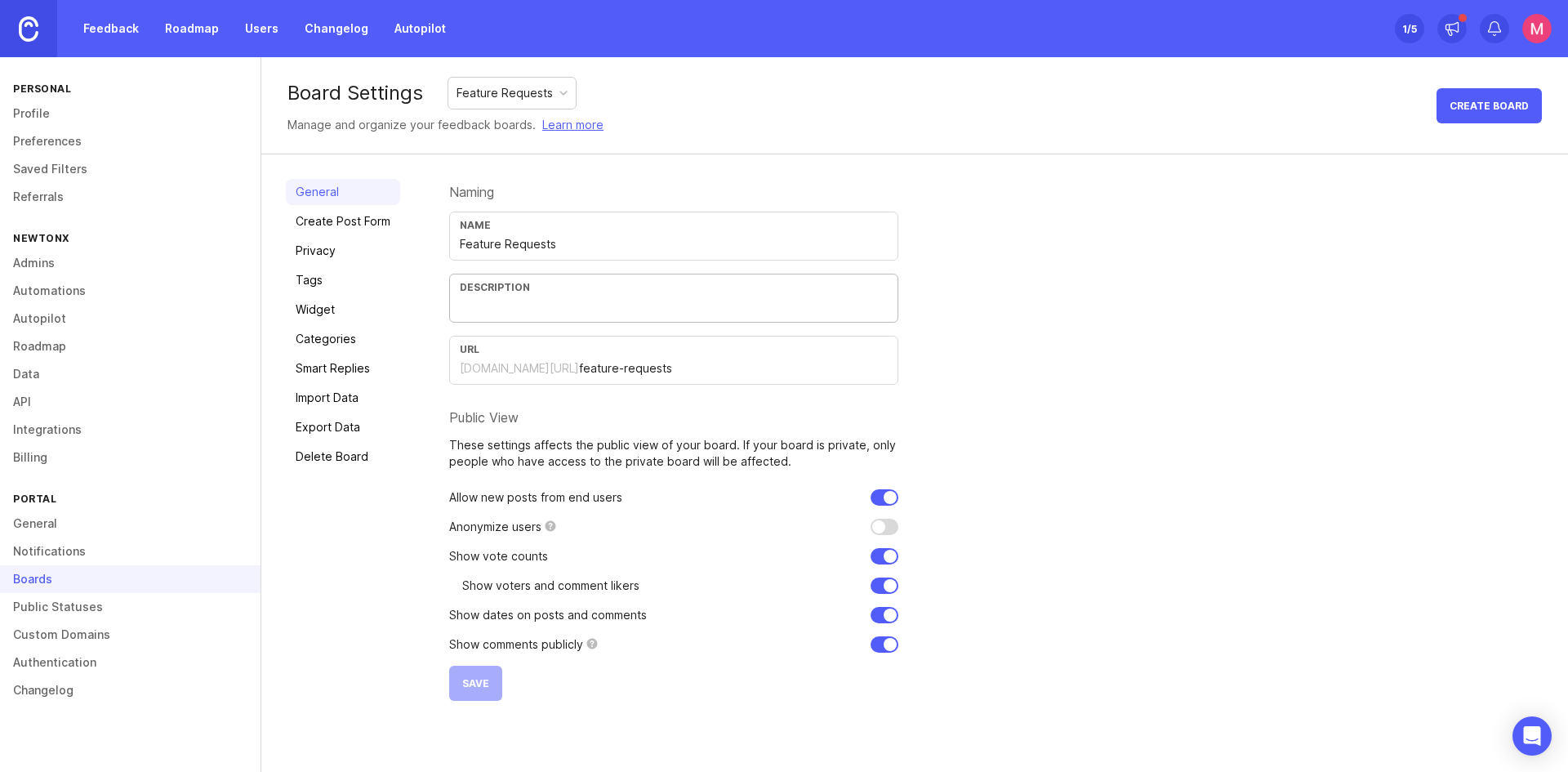
click at [713, 314] on input "text" at bounding box center [673, 306] width 428 height 18
drag, startPoint x: 996, startPoint y: 415, endPoint x: 925, endPoint y: 323, distance: 116.2
click at [996, 415] on div "Naming Name Feature Requests Description URL newtonx.canny.io/ feature-requests…" at bounding box center [996, 440] width 1094 height 522
click at [485, 101] on div "Feature Requests" at bounding box center [505, 93] width 96 height 18
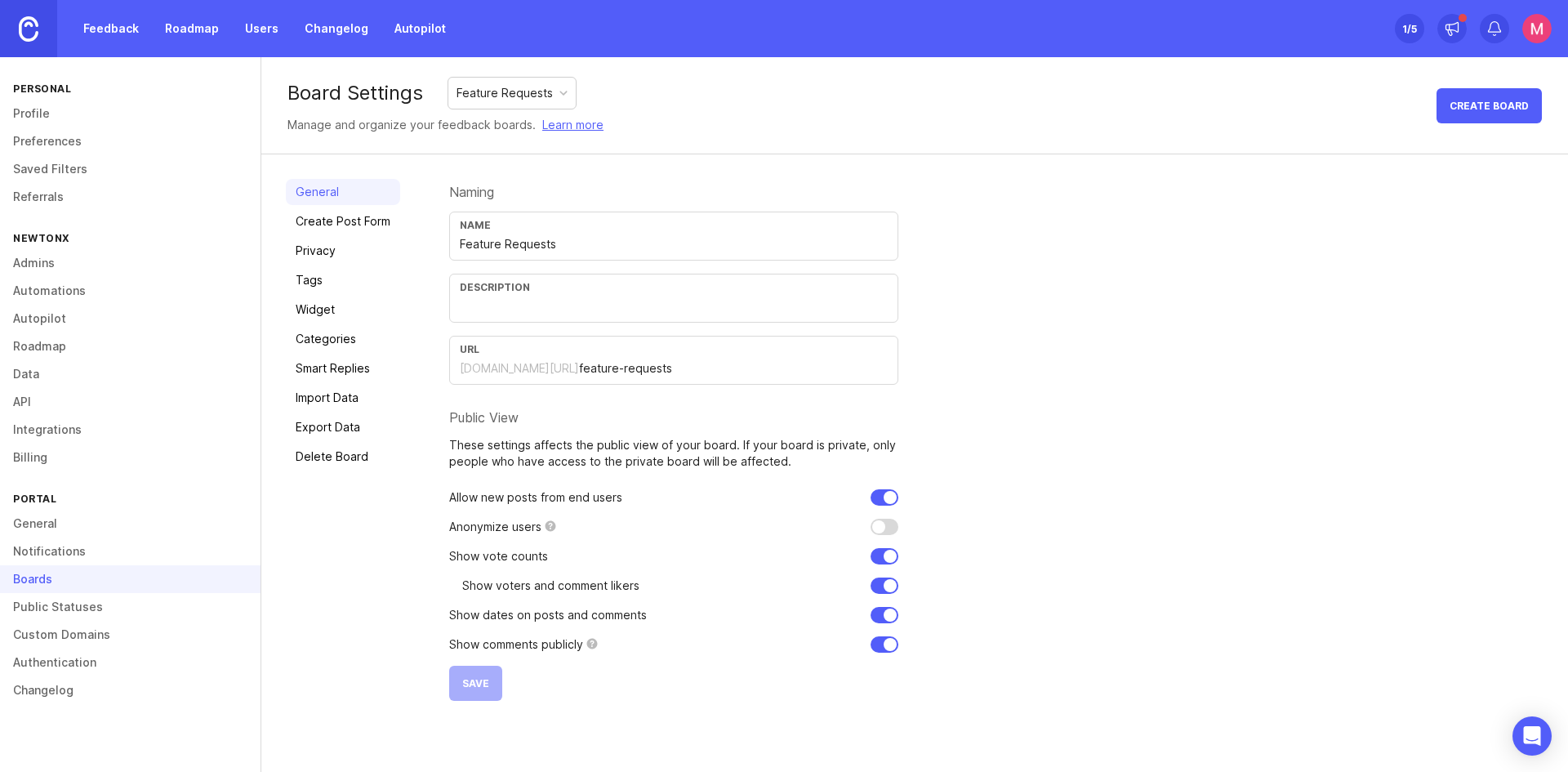
click at [333, 223] on link "Create Post Form" at bounding box center [343, 221] width 114 height 26
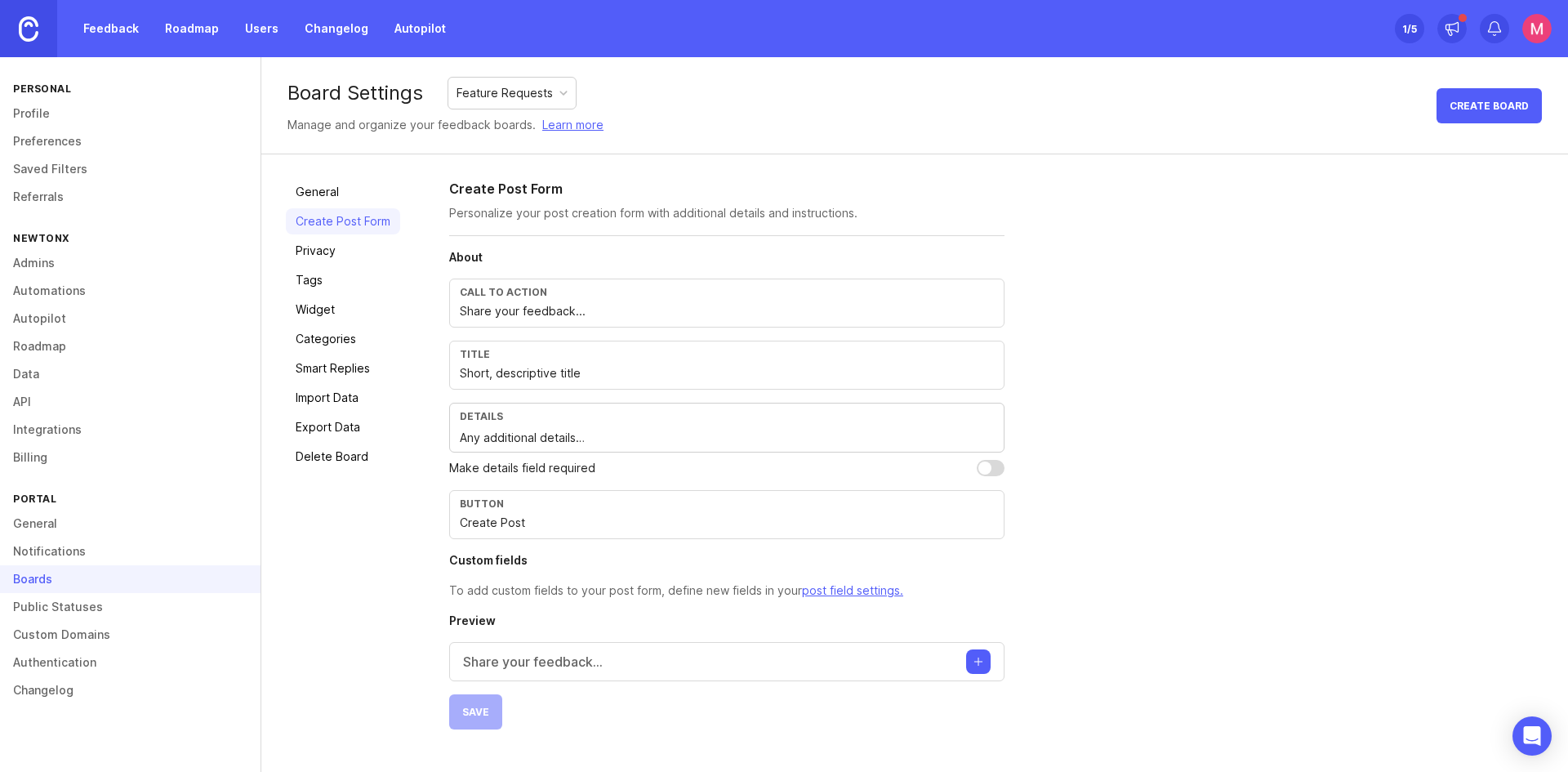
click at [332, 248] on link "Privacy" at bounding box center [343, 250] width 114 height 26
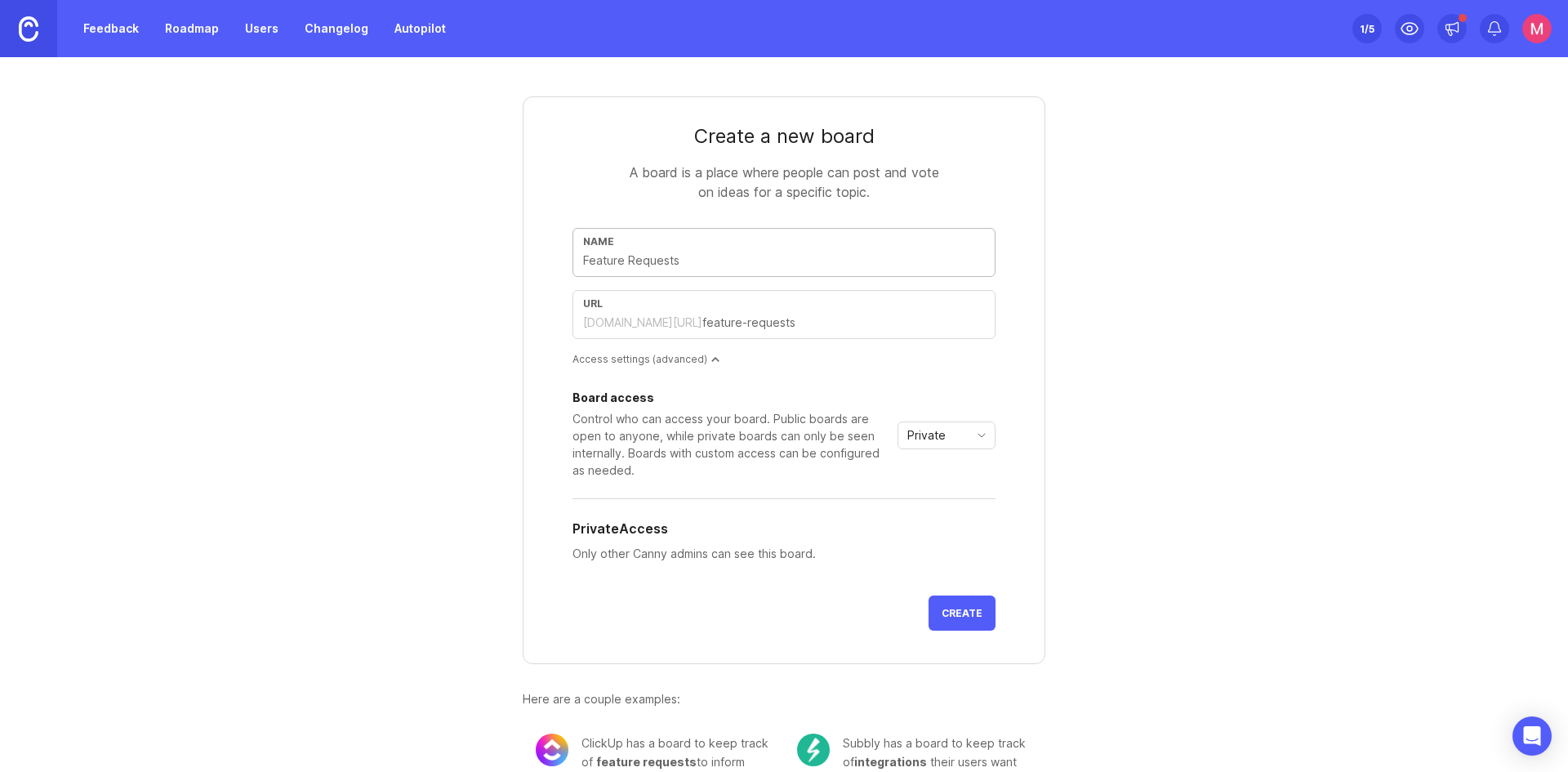
click at [723, 262] on input "text" at bounding box center [783, 260] width 402 height 18
type input "f"
type input "fe"
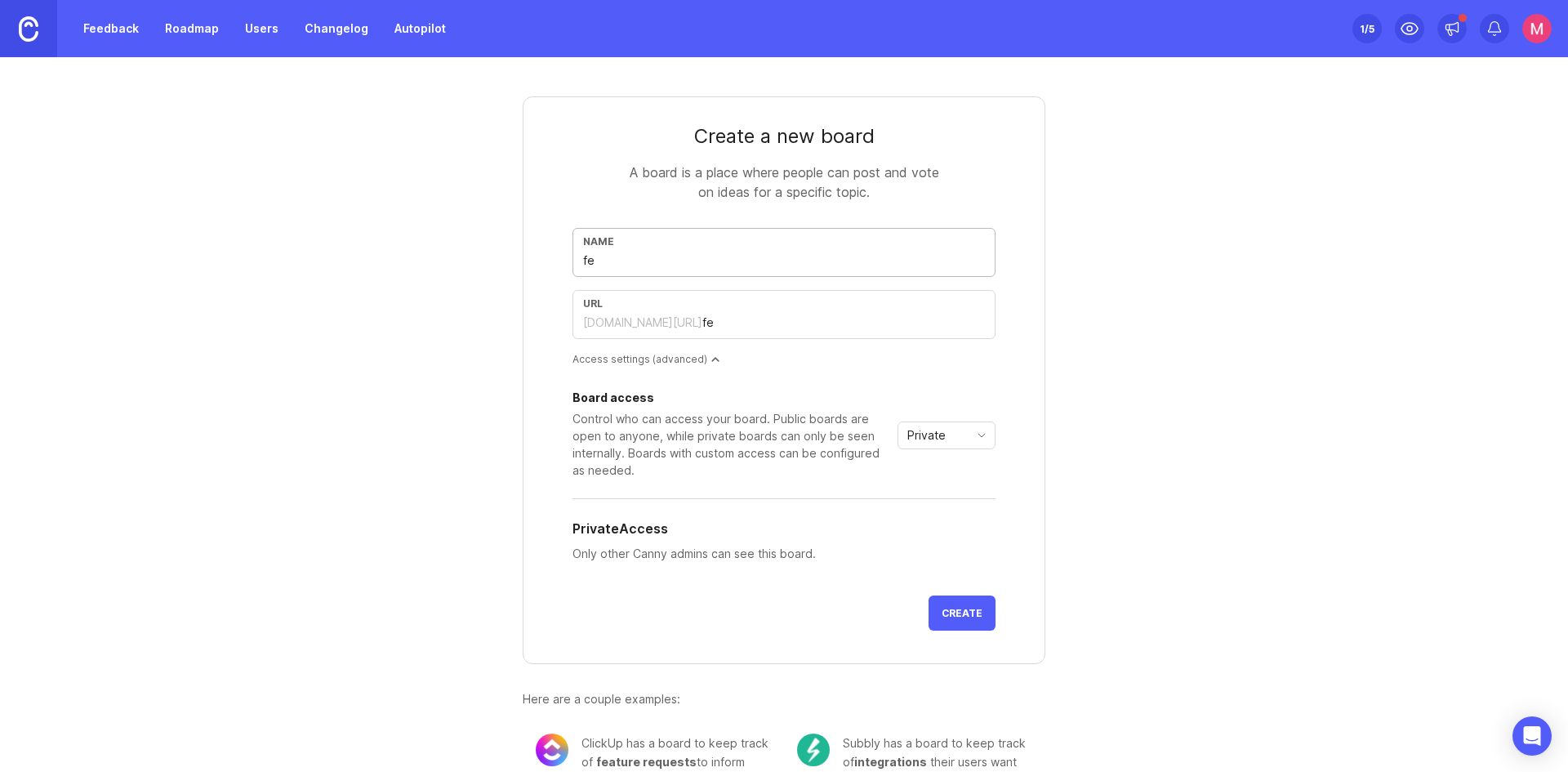
type input "fea"
type input "feat"
type input "featu"
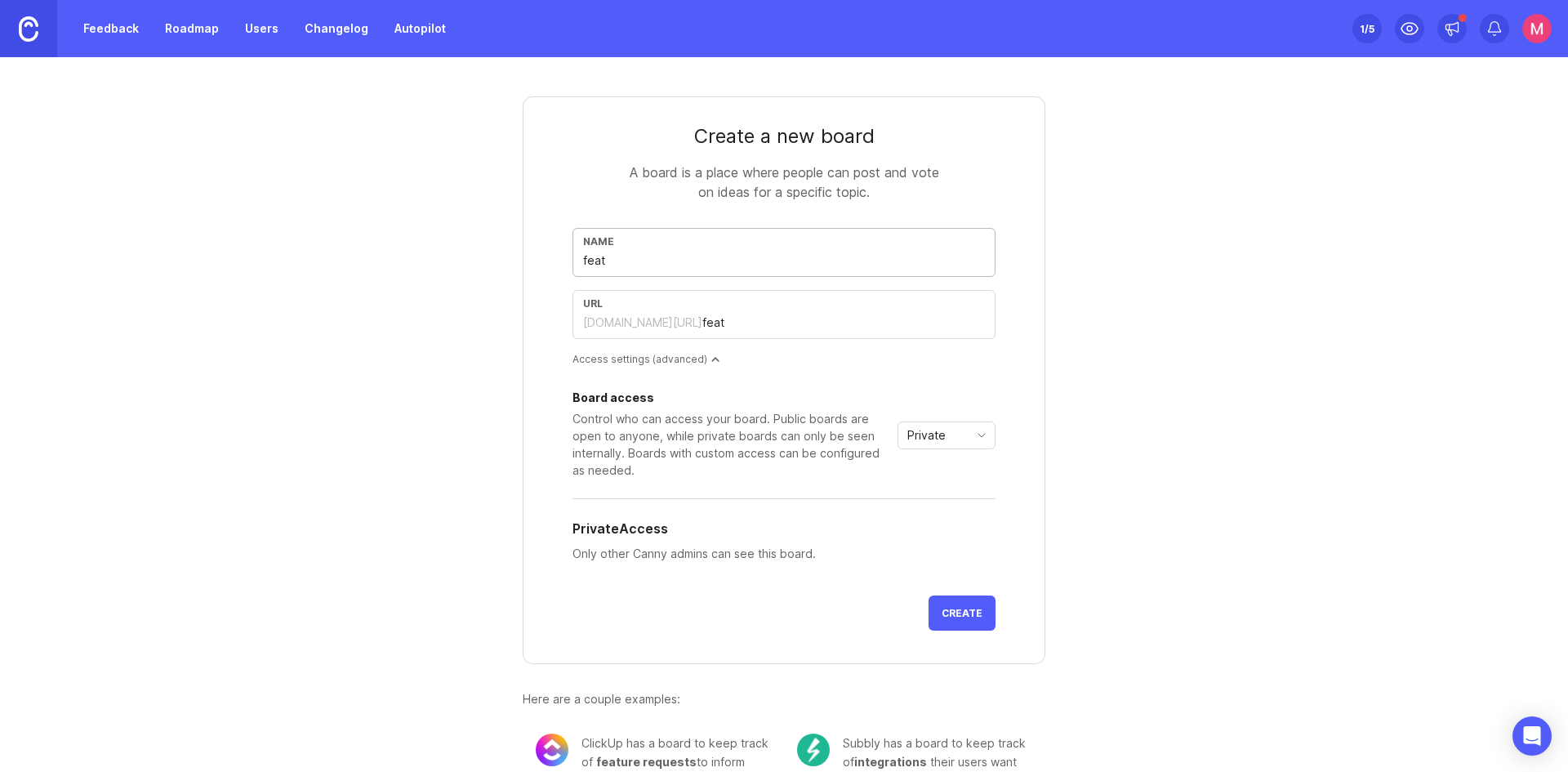
type input "featu"
type input "featur"
type input "feature"
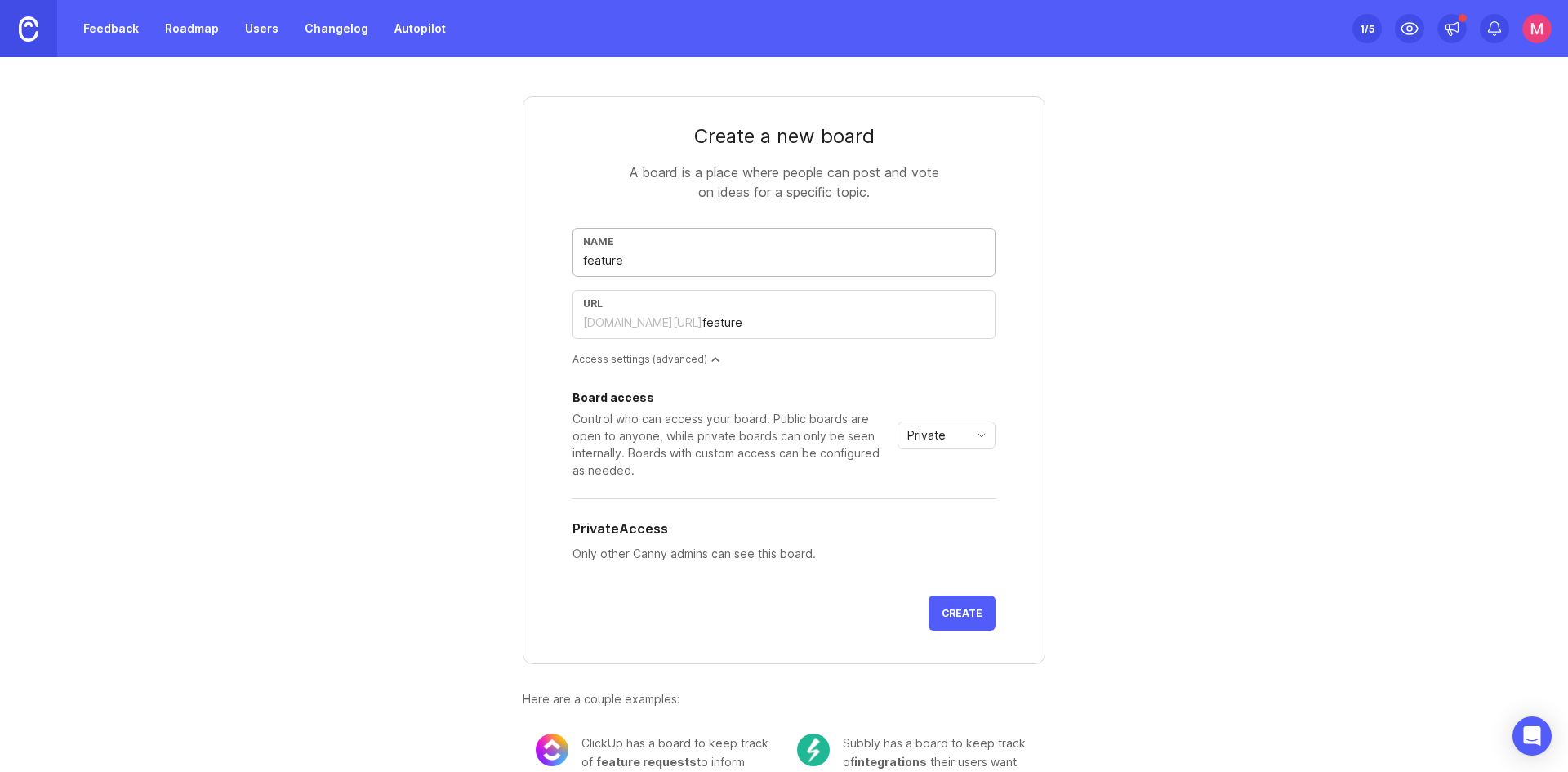
type input "feature r"
type input "feature-r"
type input "feature re"
type input "feature-re"
type input "feature req"
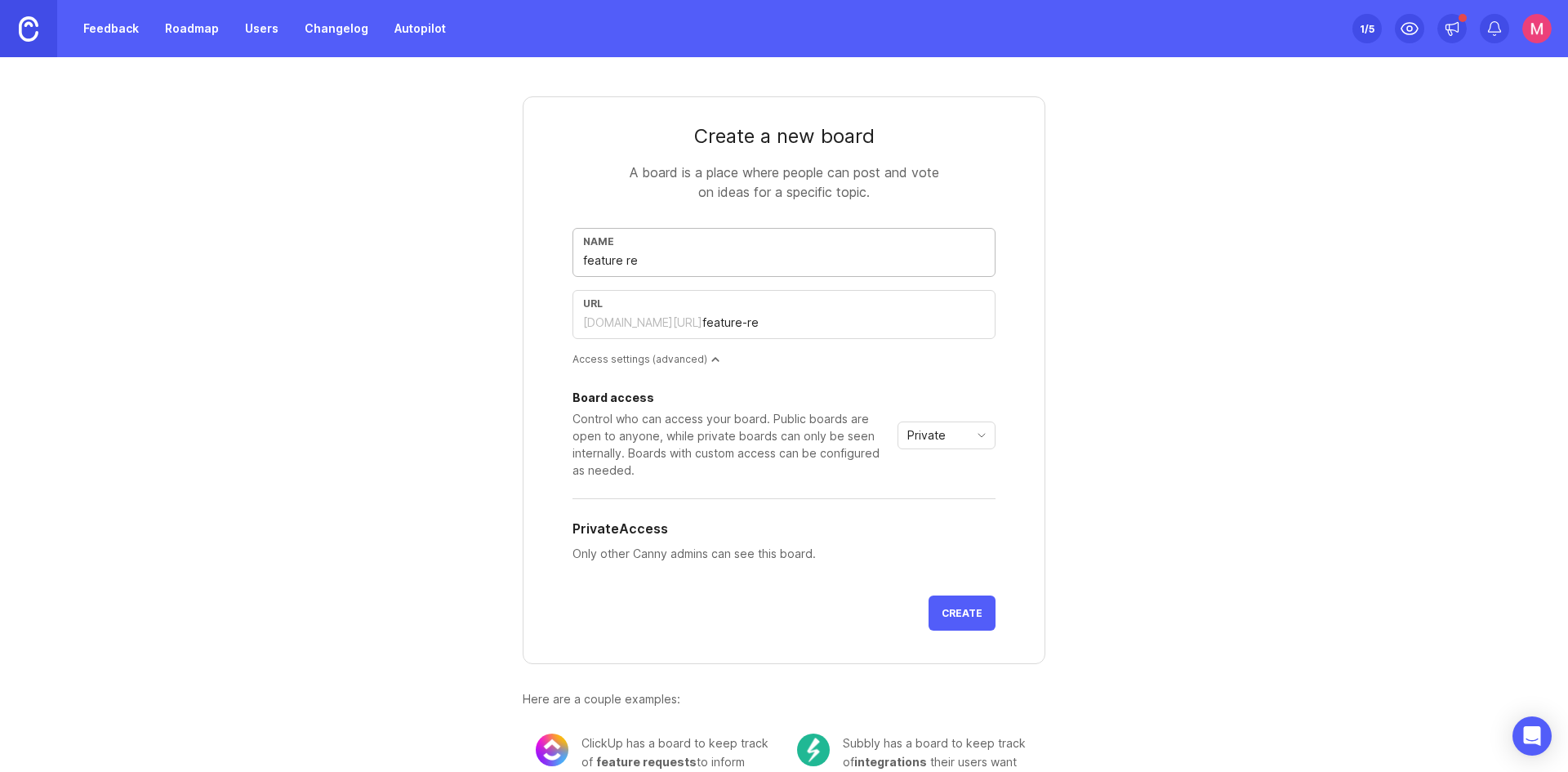
type input "feature-req"
type input "feature requ"
type input "feature-requ"
type input "feature reque"
type input "feature-reque"
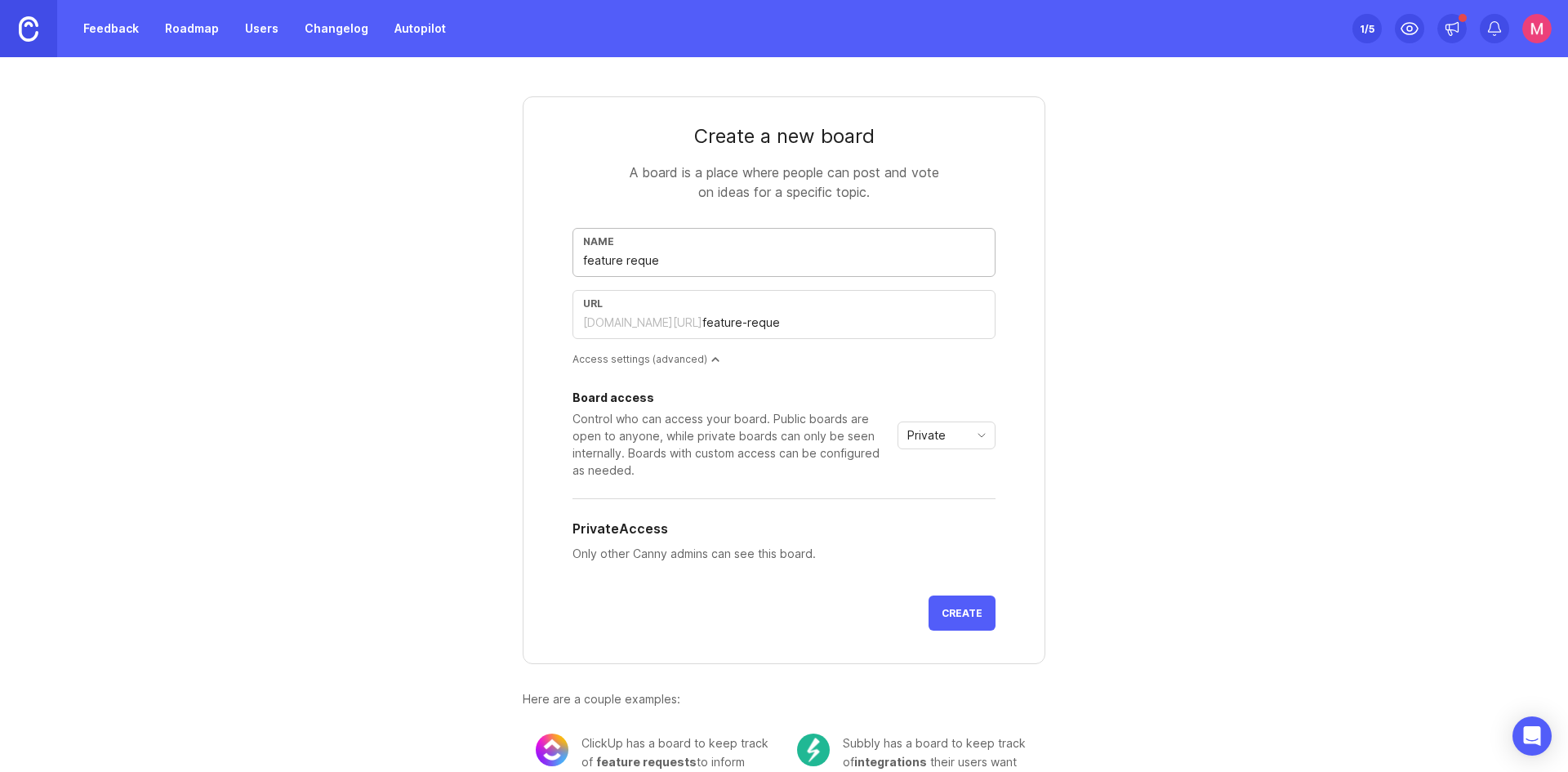
type input "feature reques"
type input "feature-reques"
type input "feature request"
type input "feature-request"
type input "feature requests"
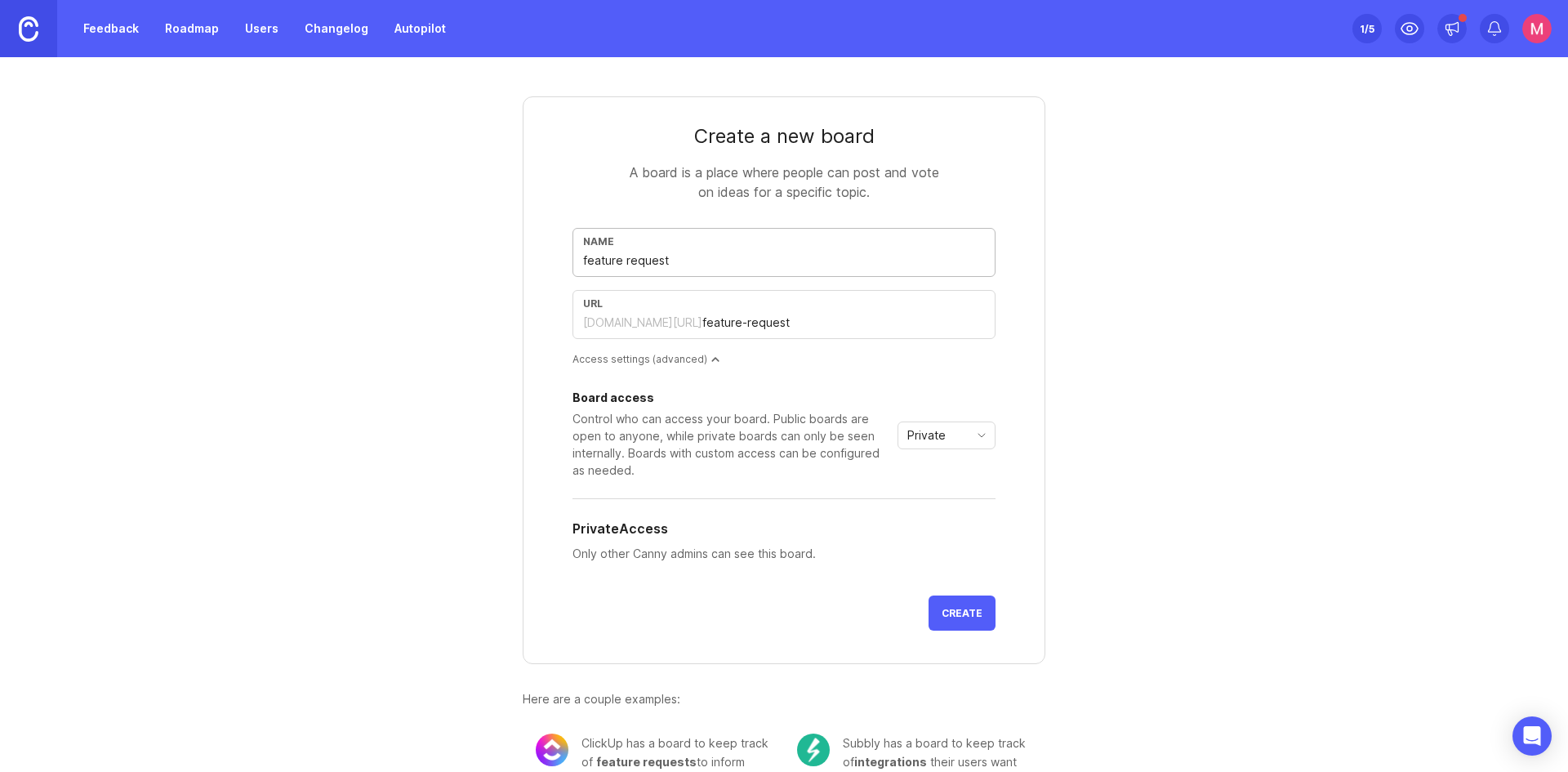
type input "feature-requests"
type input "feature requests"
click at [953, 619] on button "Create" at bounding box center [962, 613] width 67 height 35
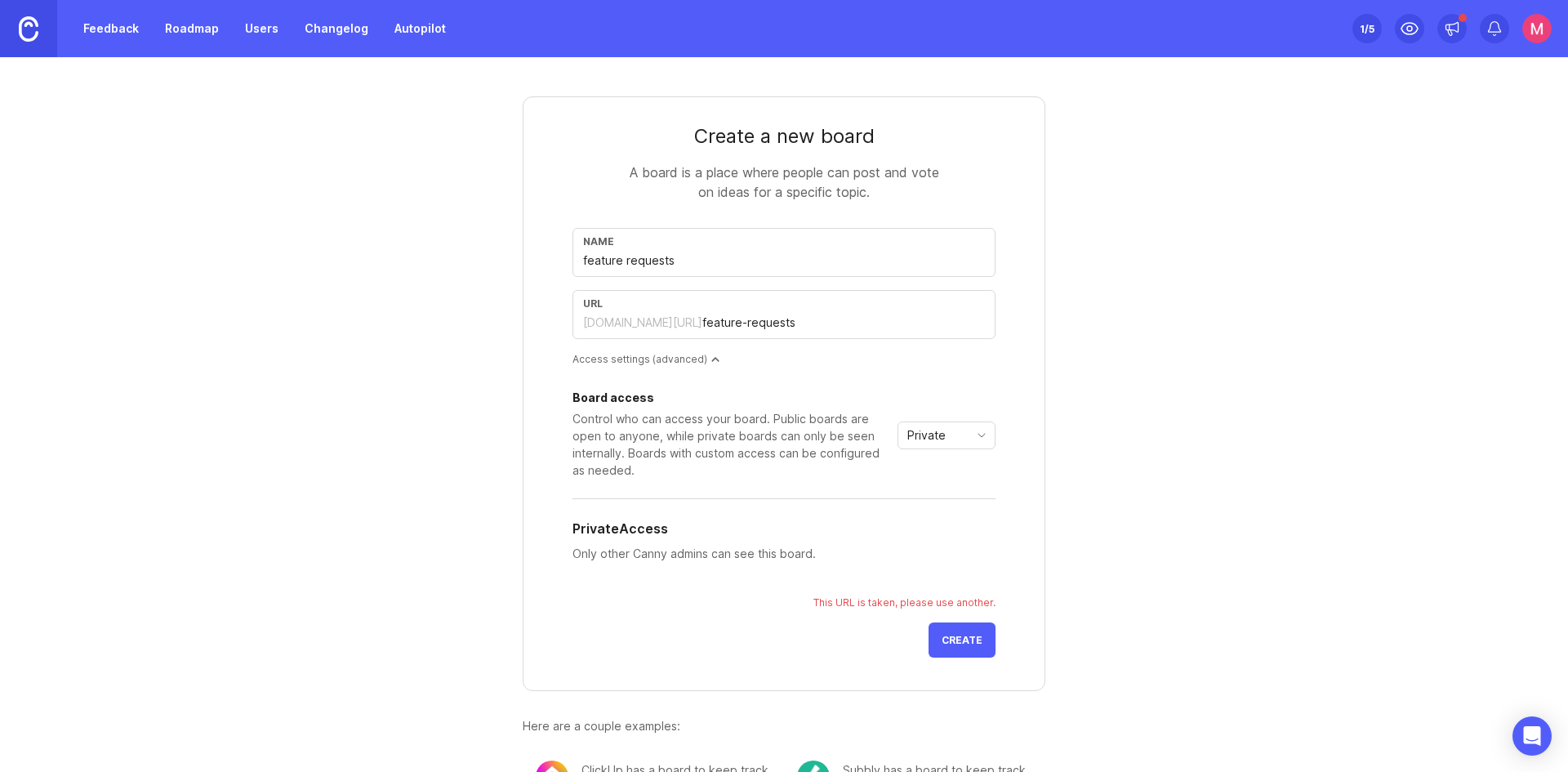
click at [192, 27] on link "Roadmap" at bounding box center [192, 28] width 74 height 29
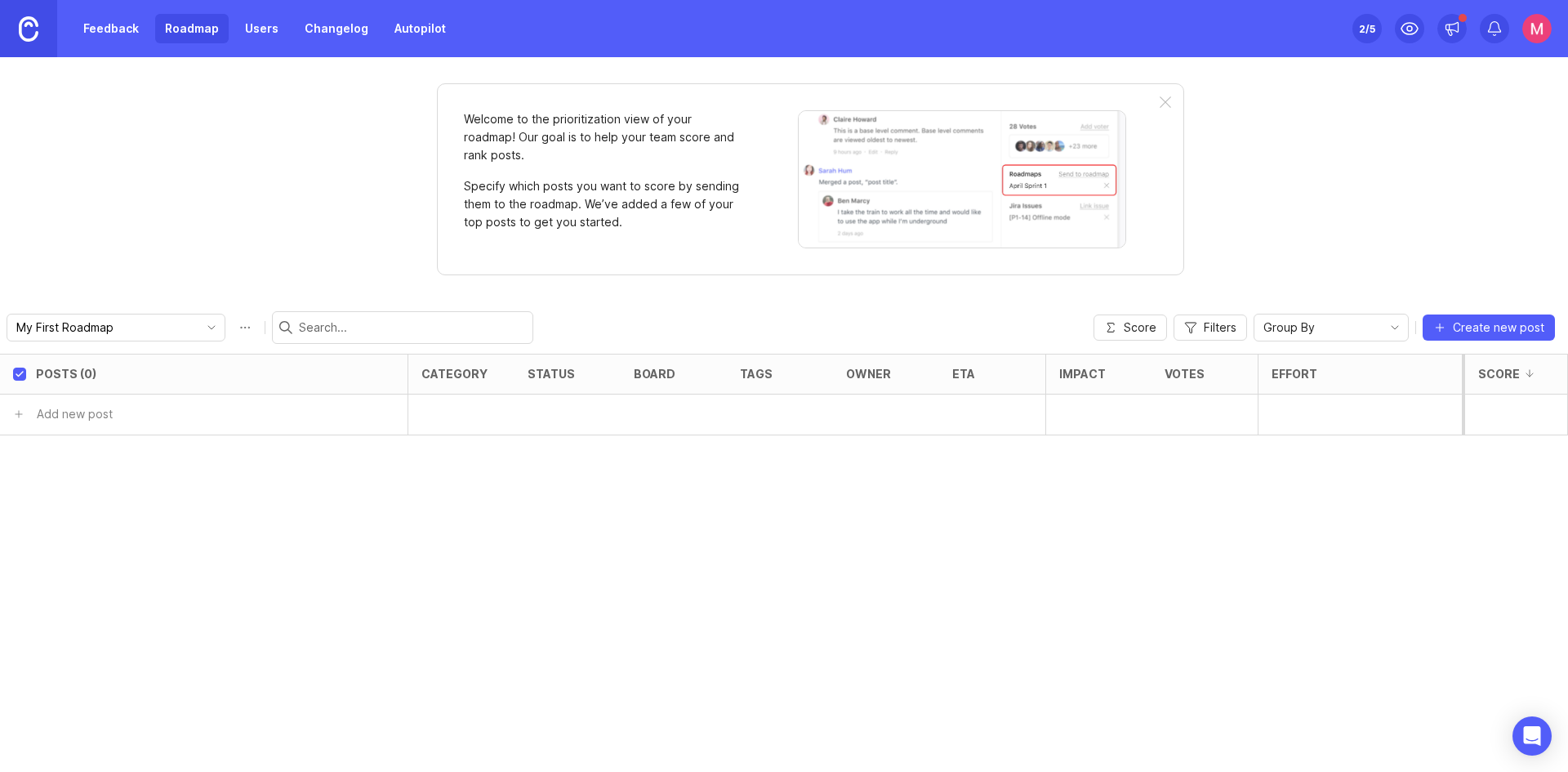
click at [139, 19] on link "Feedback" at bounding box center [111, 28] width 75 height 29
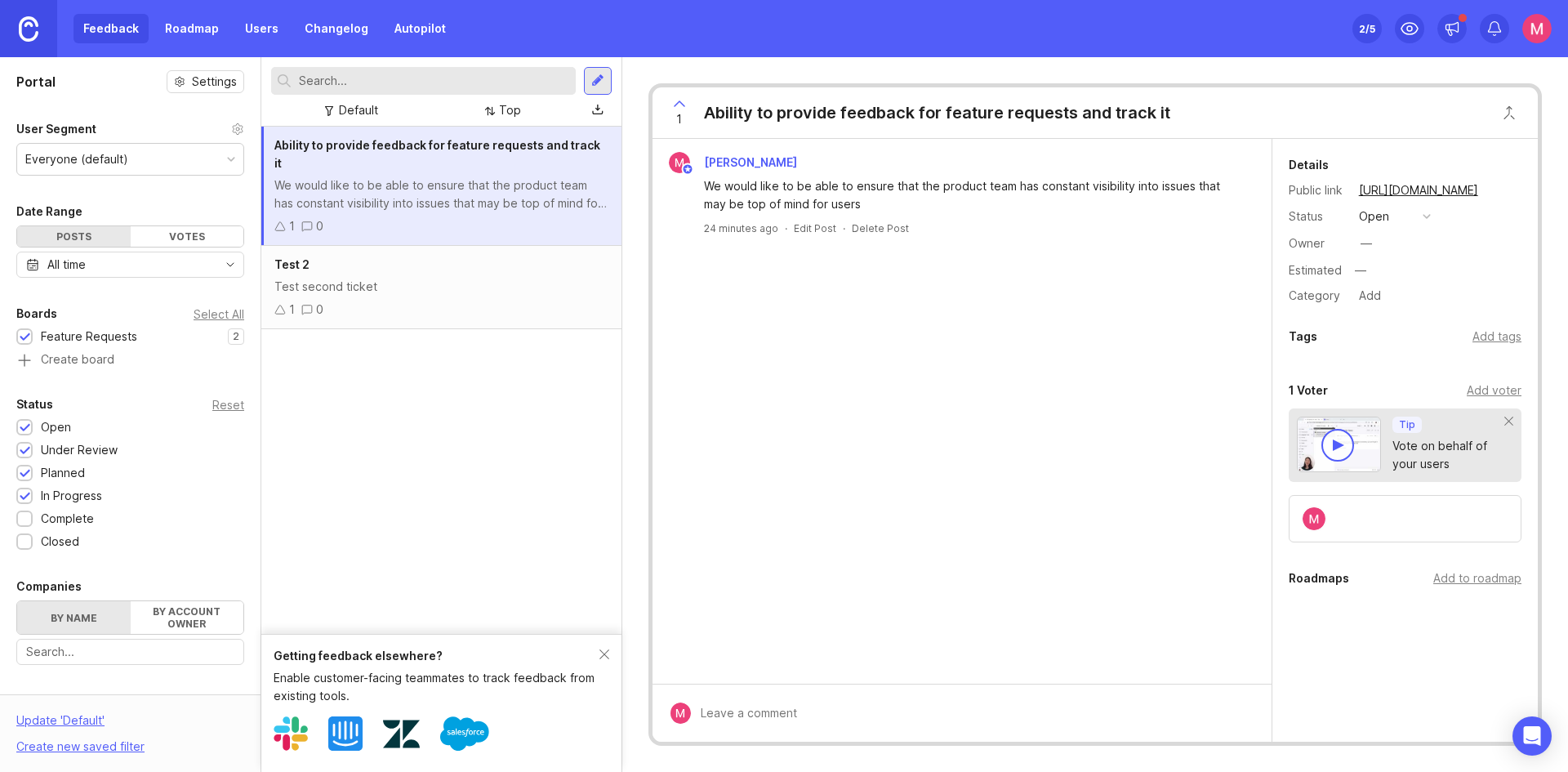
click at [434, 278] on div "Test second ticket" at bounding box center [441, 286] width 334 height 18
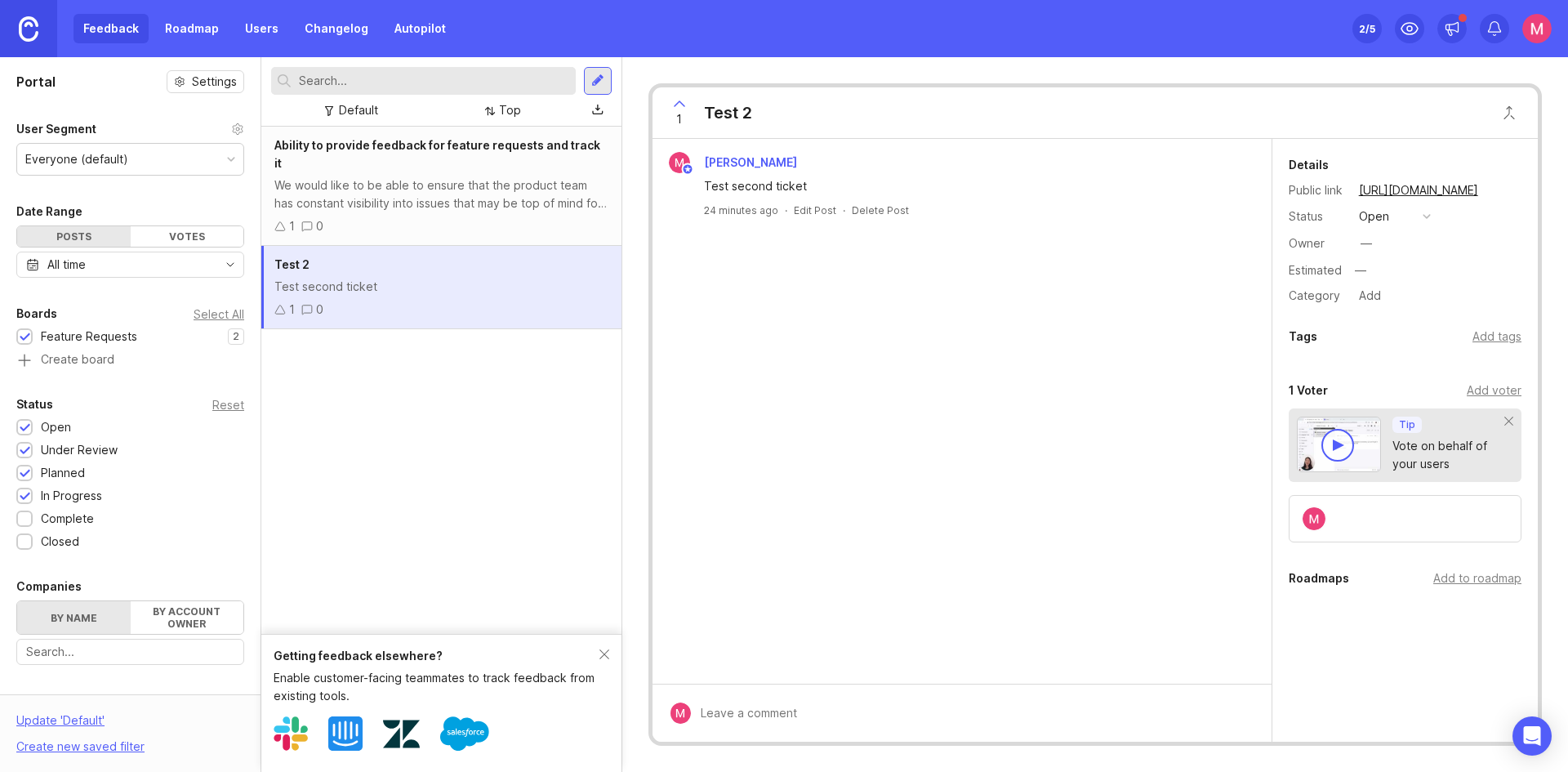
click at [597, 658] on div "Getting feedback elsewhere?" at bounding box center [436, 655] width 326 height 18
click at [598, 655] on div "Getting feedback elsewhere?" at bounding box center [436, 655] width 326 height 18
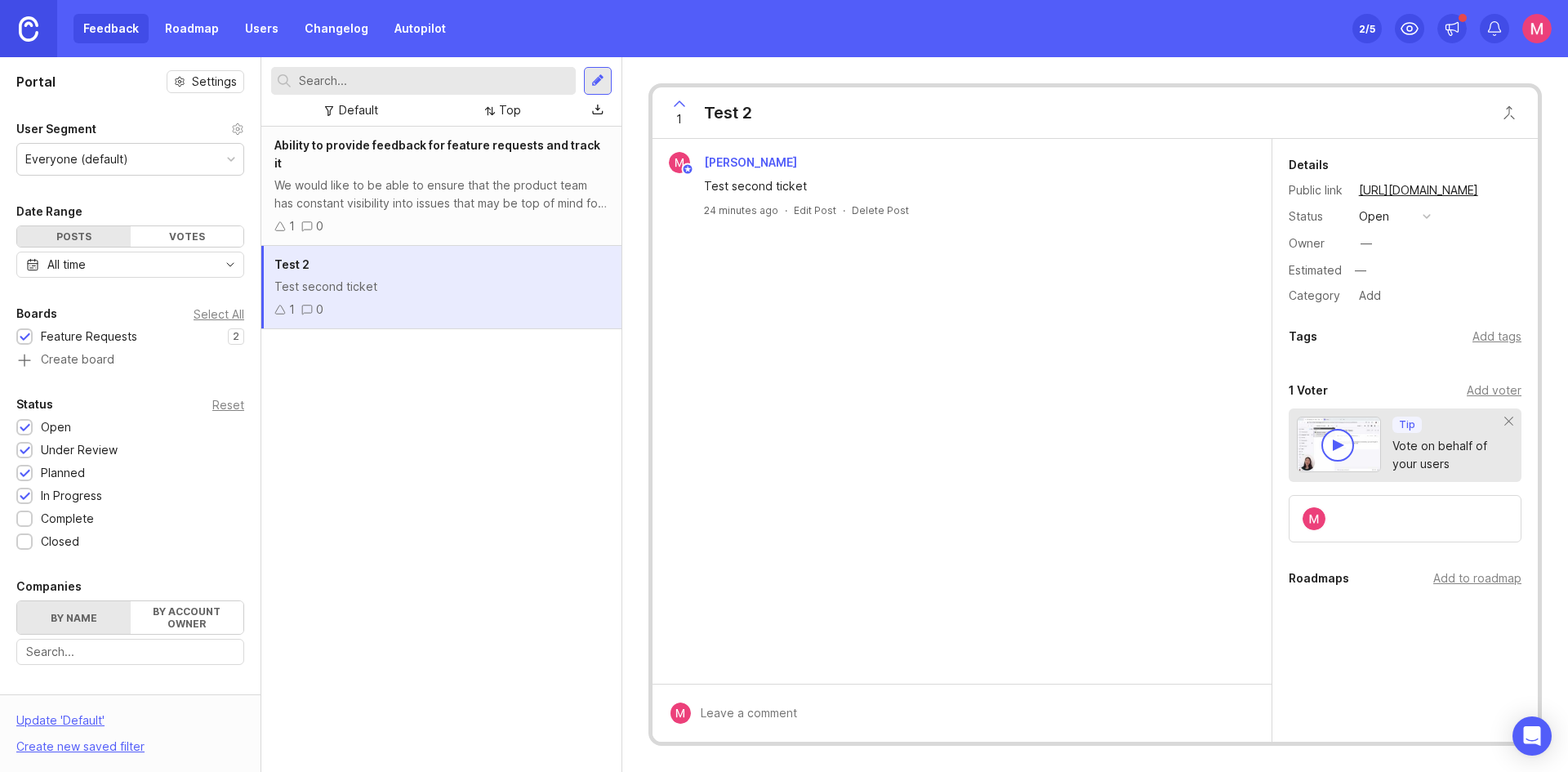
click at [252, 33] on link "Users" at bounding box center [261, 28] width 53 height 29
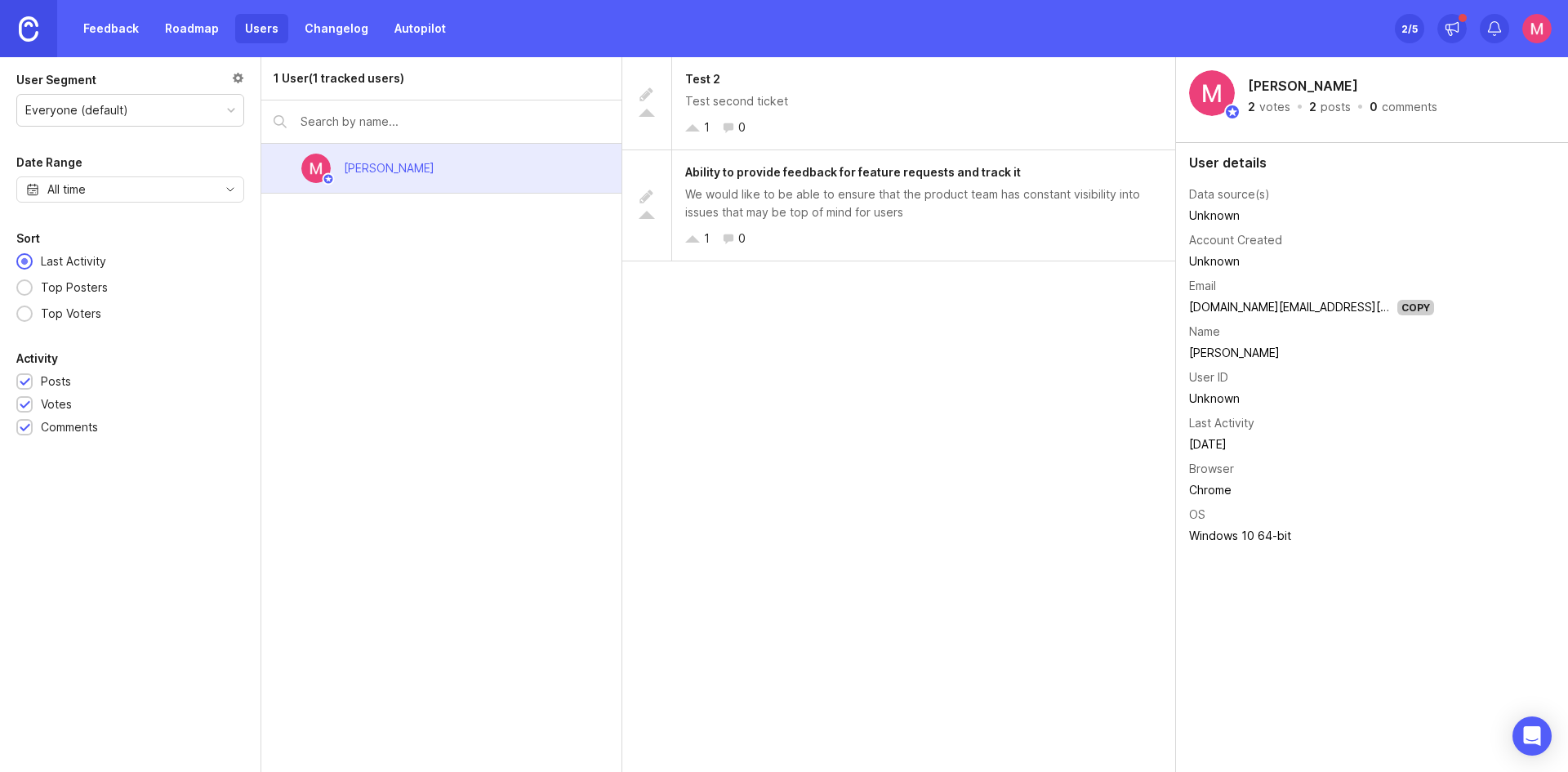
click at [37, 33] on img at bounding box center [28, 29] width 20 height 26
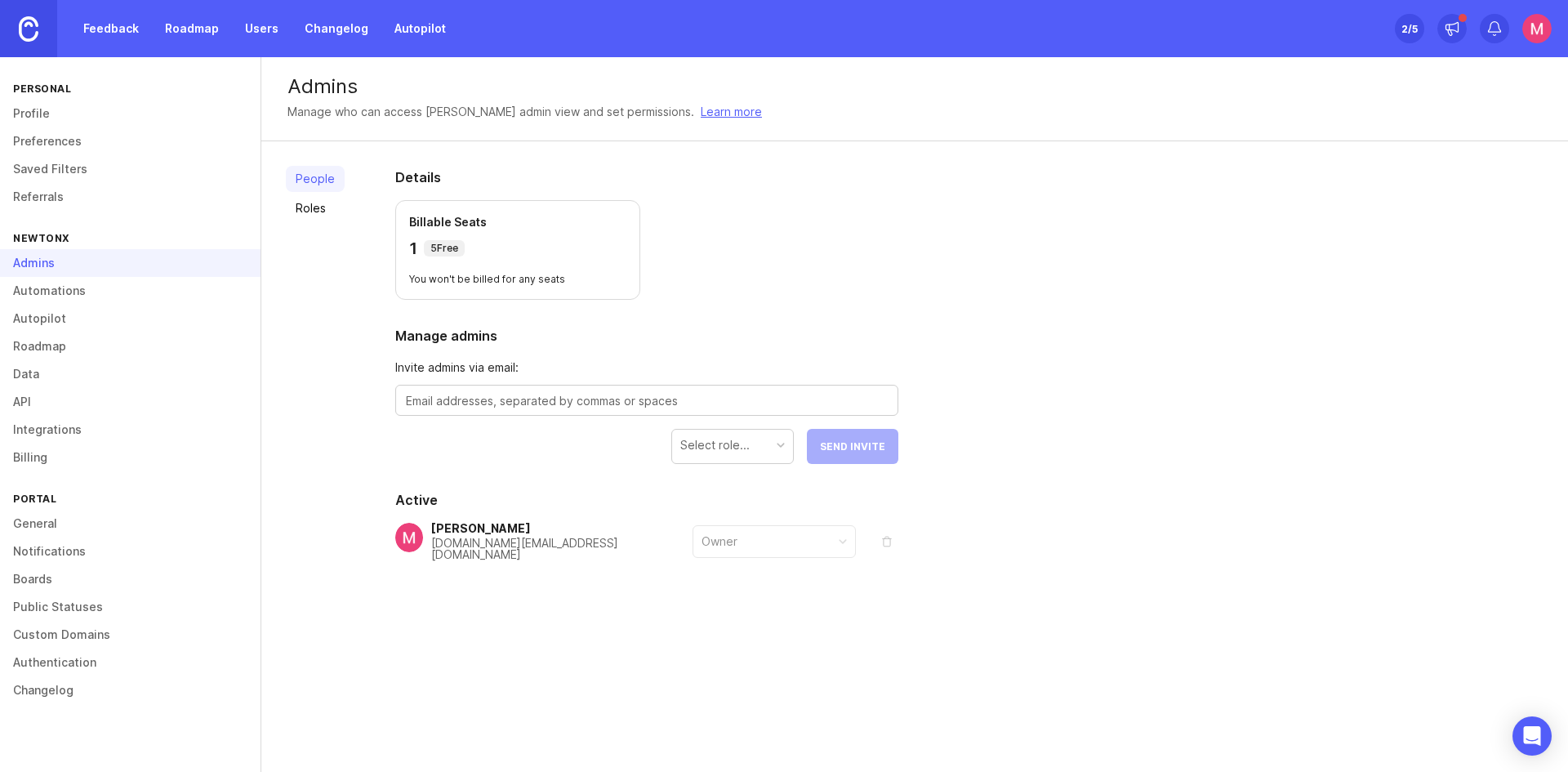
click at [727, 525] on div "Owner" at bounding box center [774, 542] width 164 height 33
click at [693, 393] on textarea at bounding box center [647, 400] width 482 height 18
type textarea "[PERSON_NAME][EMAIL_ADDRESS][PERSON_NAME][DOMAIN_NAME]"
click at [744, 449] on div "Select role..." at bounding box center [715, 445] width 69 height 18
click at [727, 539] on div "Owner" at bounding box center [720, 541] width 36 height 18
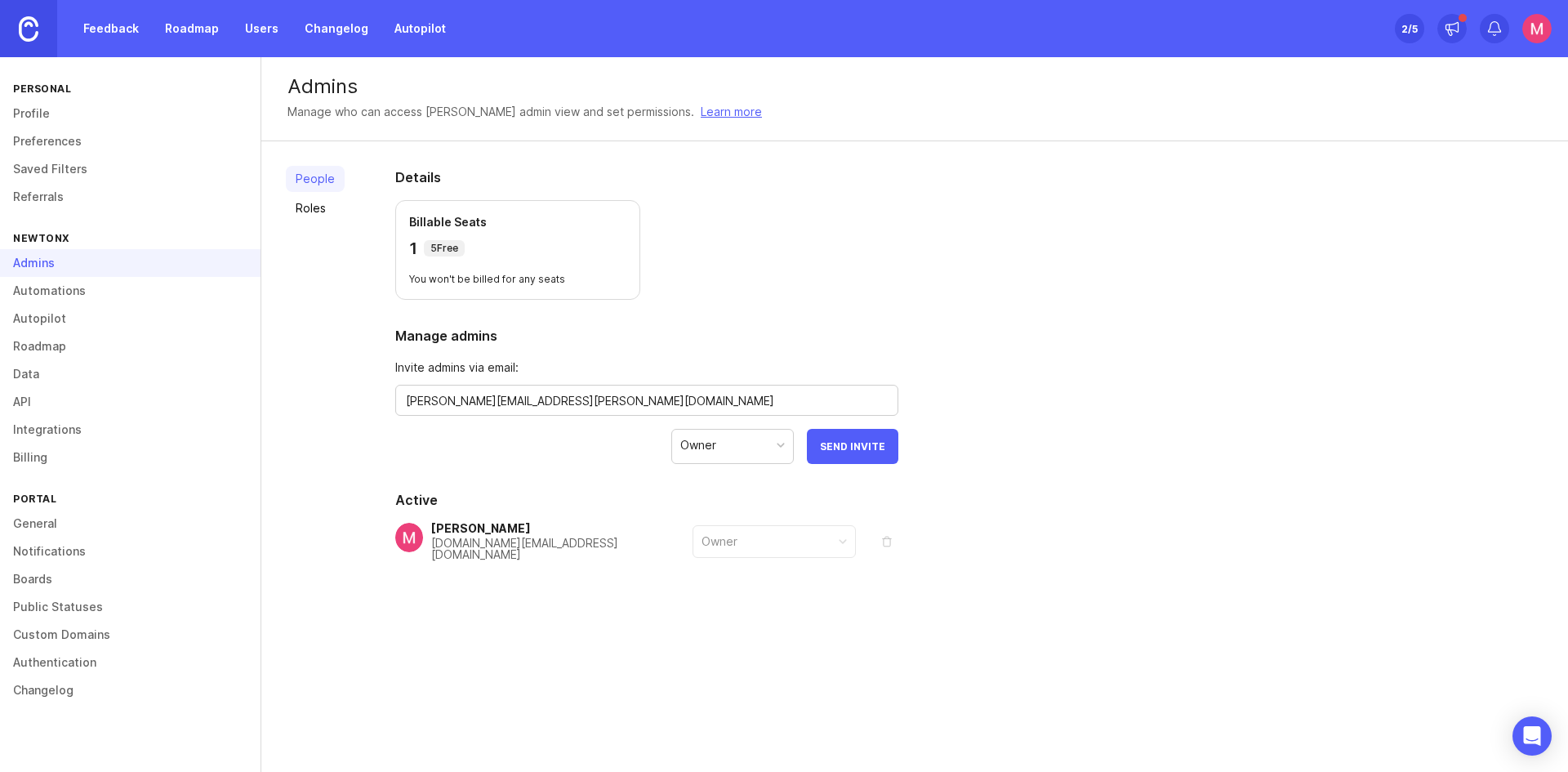
click at [732, 458] on div "Owner" at bounding box center [732, 445] width 121 height 31
click at [826, 452] on span "Send Invite" at bounding box center [853, 446] width 65 height 12
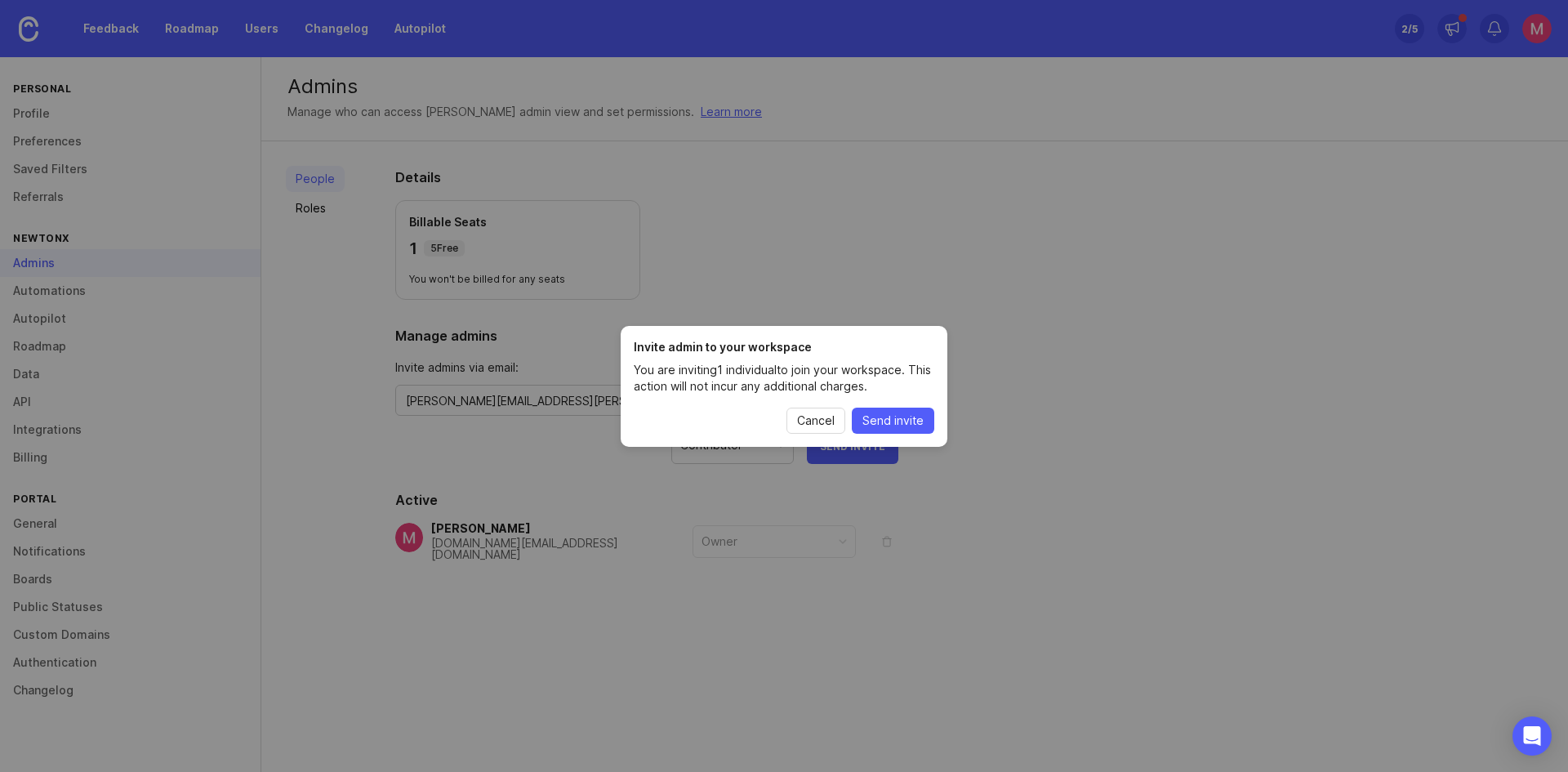
click at [892, 414] on span "Send invite" at bounding box center [892, 420] width 61 height 16
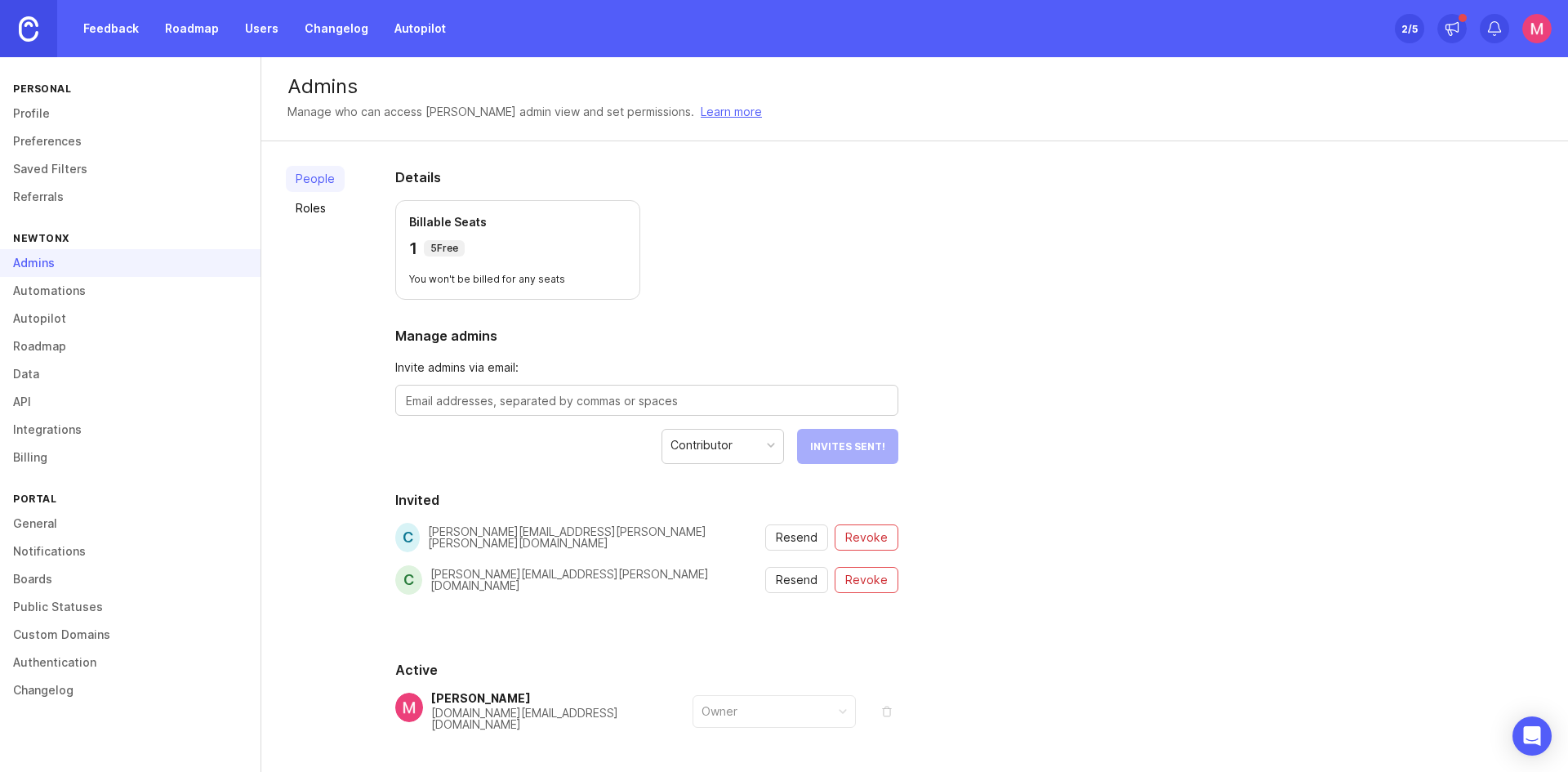
click at [863, 536] on span "Revoke" at bounding box center [866, 537] width 43 height 16
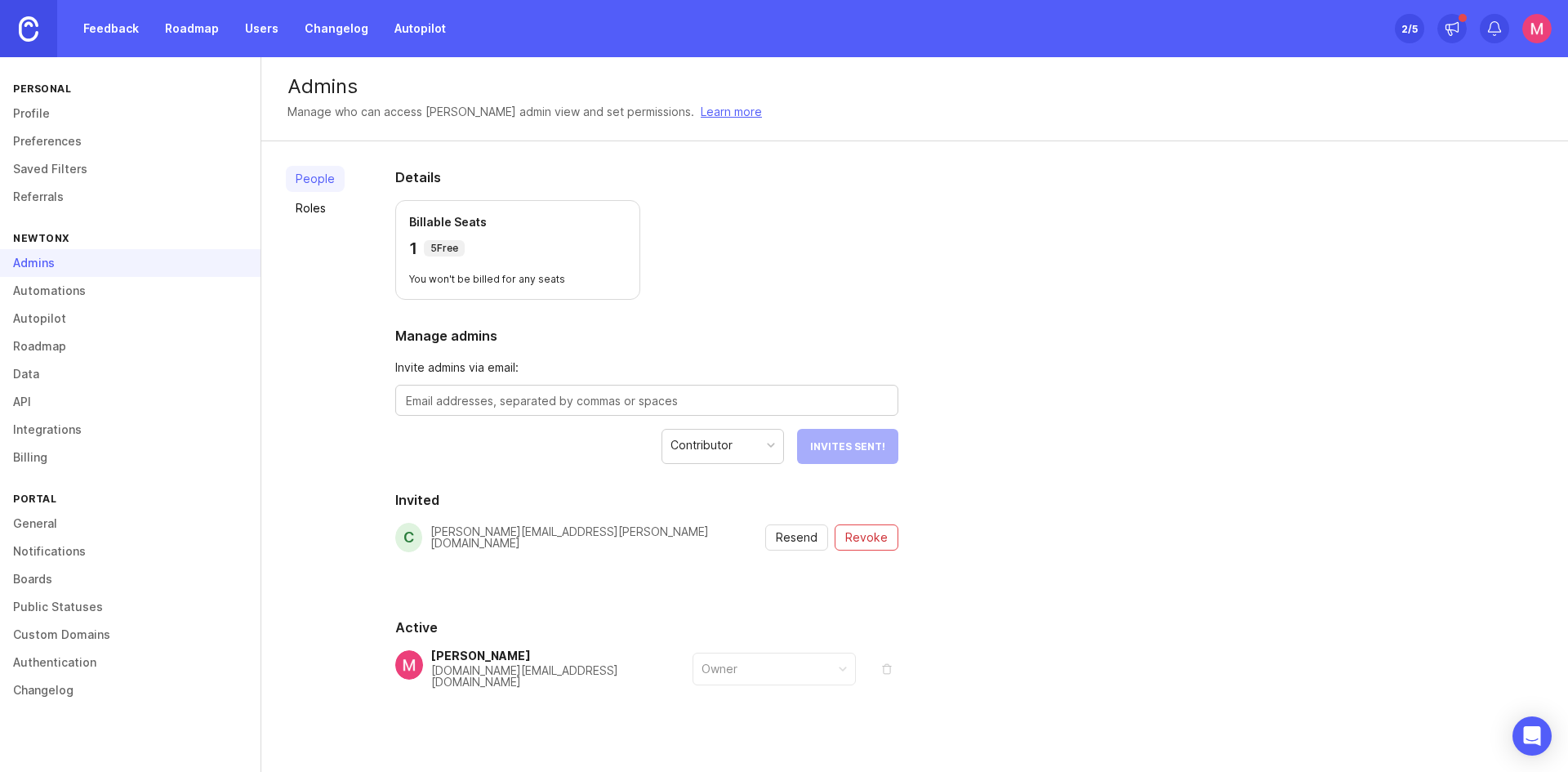
click at [317, 199] on link "Roles" at bounding box center [315, 208] width 59 height 26
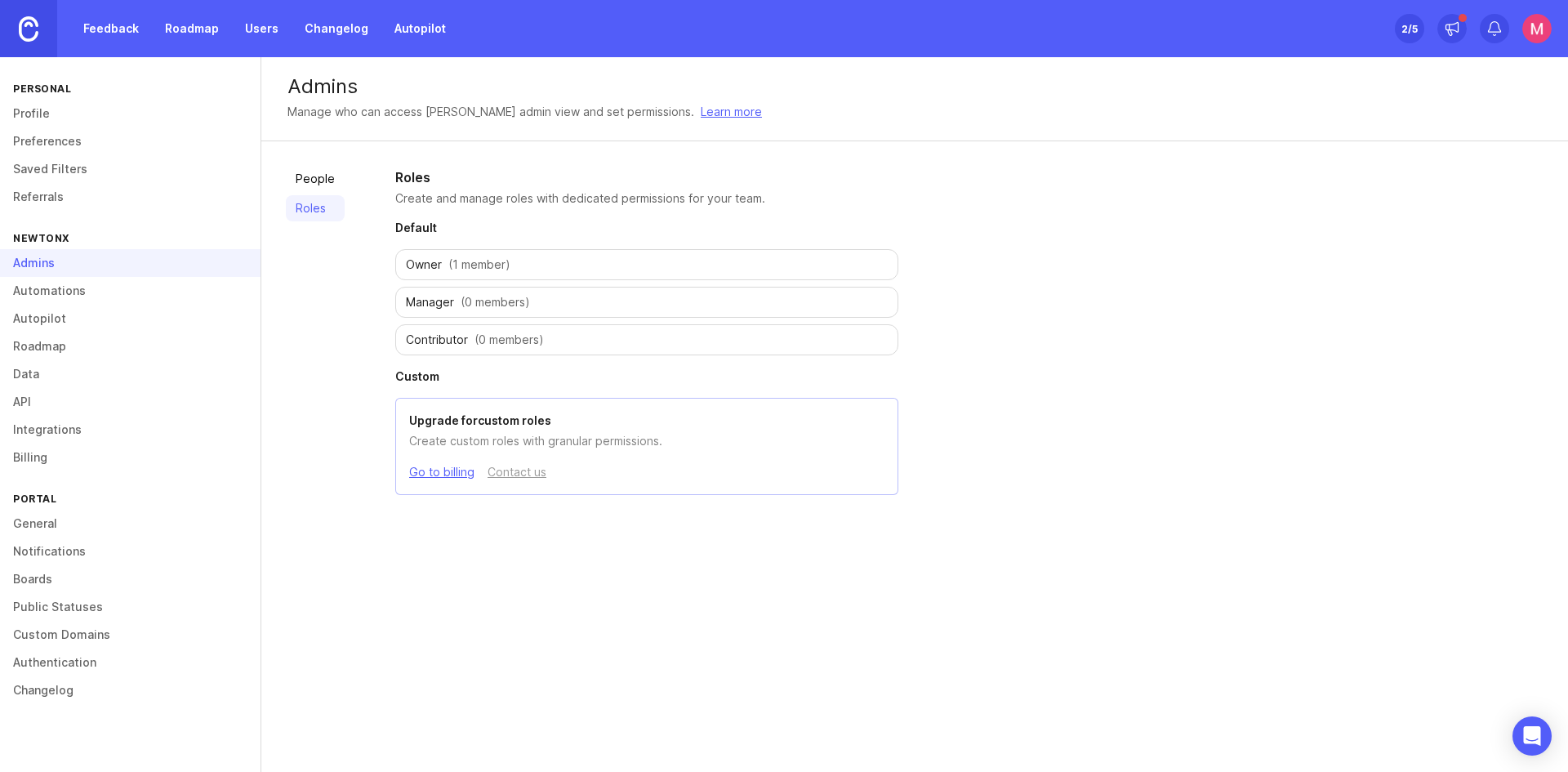
click at [317, 173] on link "People" at bounding box center [315, 178] width 59 height 26
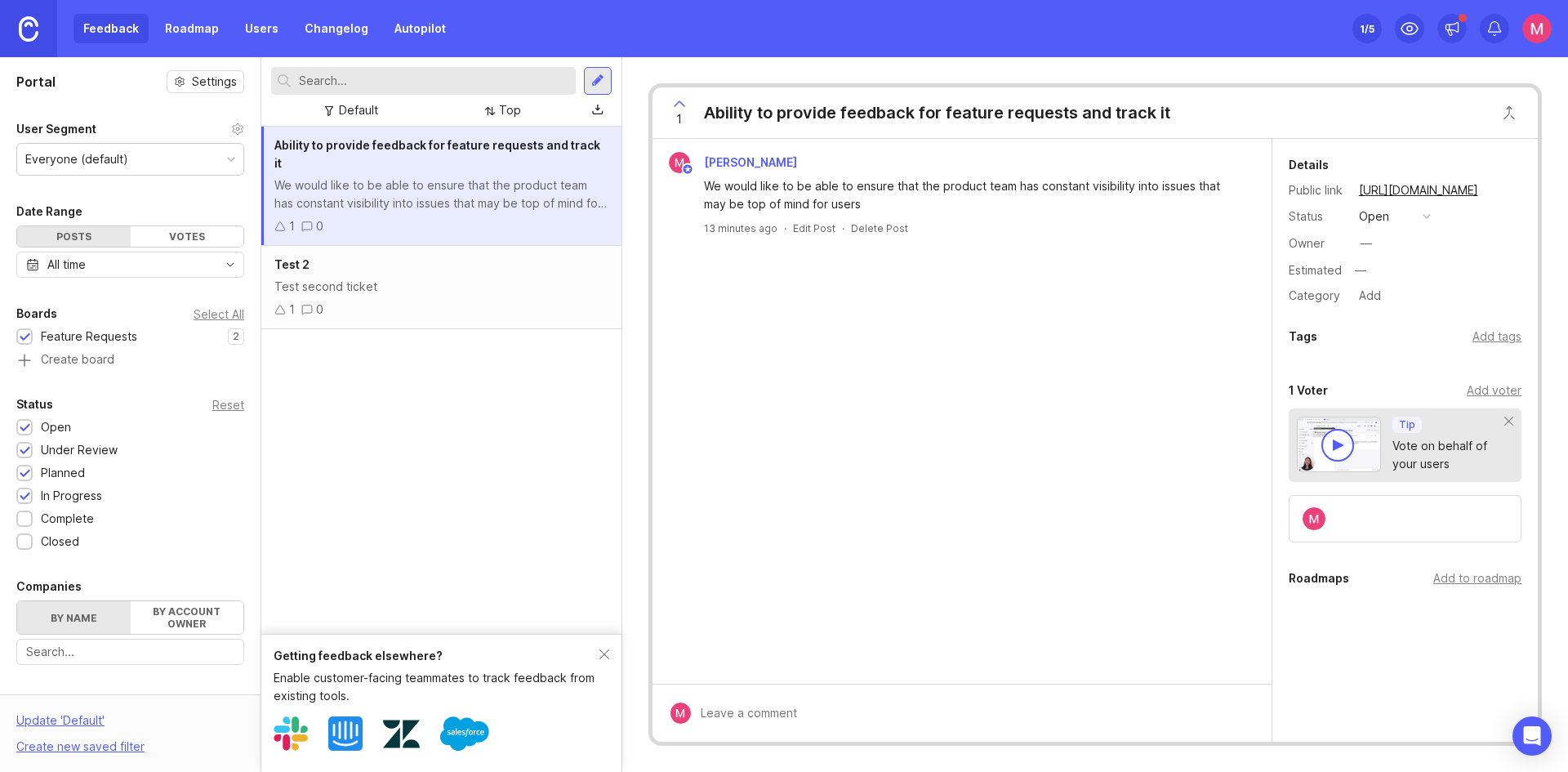
click at [272, 21] on link "Users" at bounding box center [261, 28] width 53 height 29
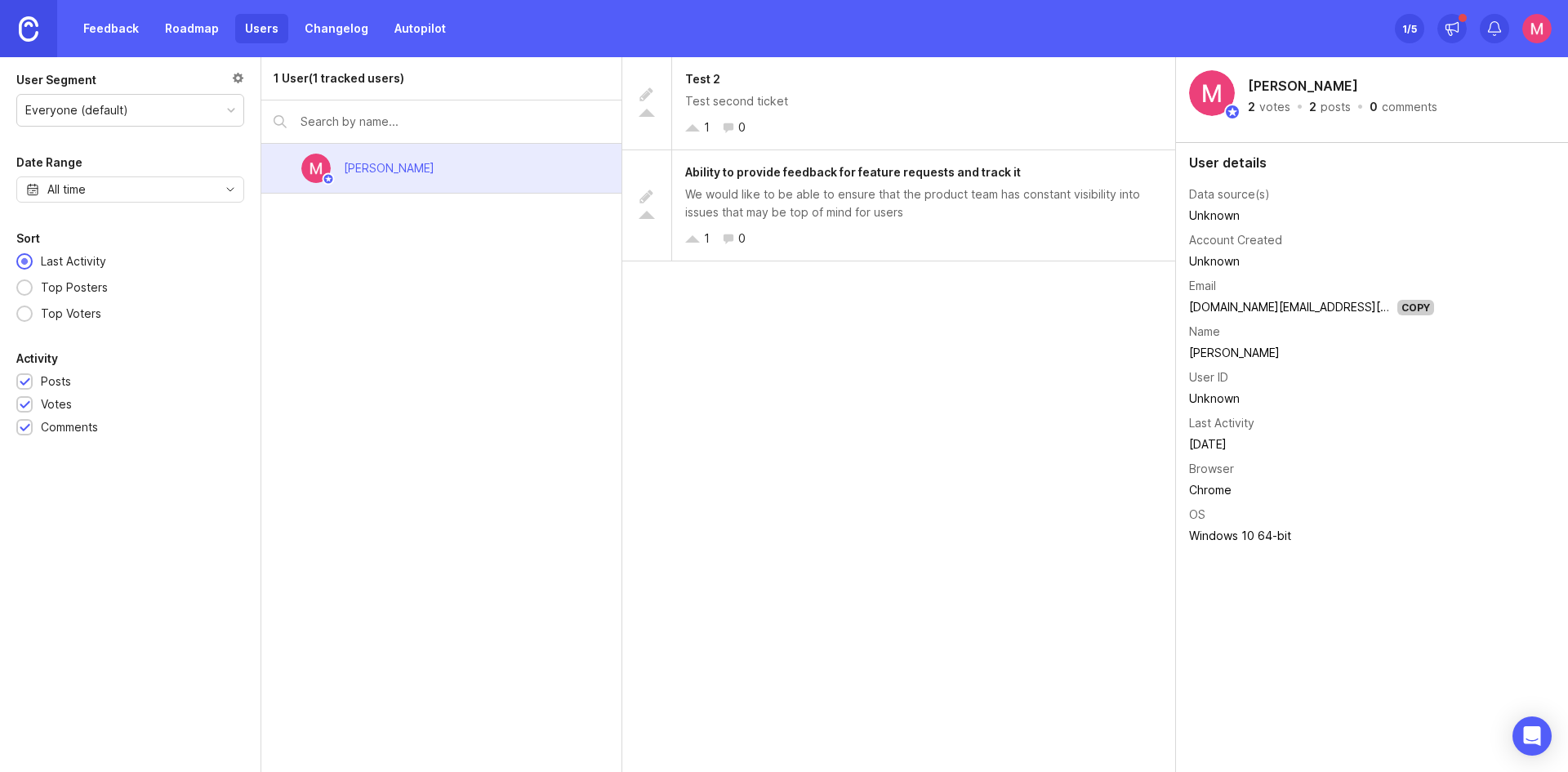
click at [316, 127] on input "text" at bounding box center [455, 122] width 308 height 18
click at [368, 136] on div at bounding box center [441, 122] width 360 height 43
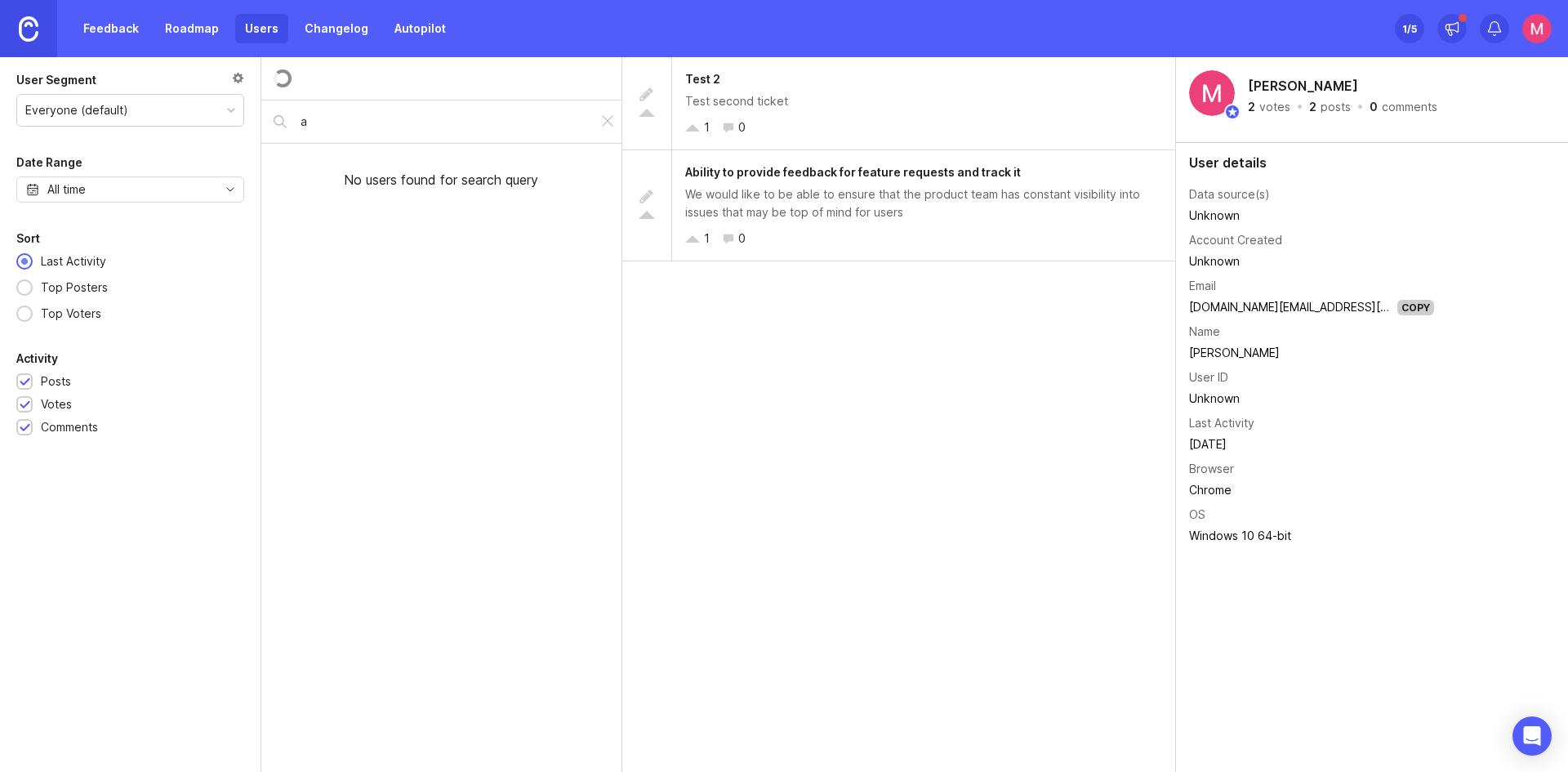
type input "ah"
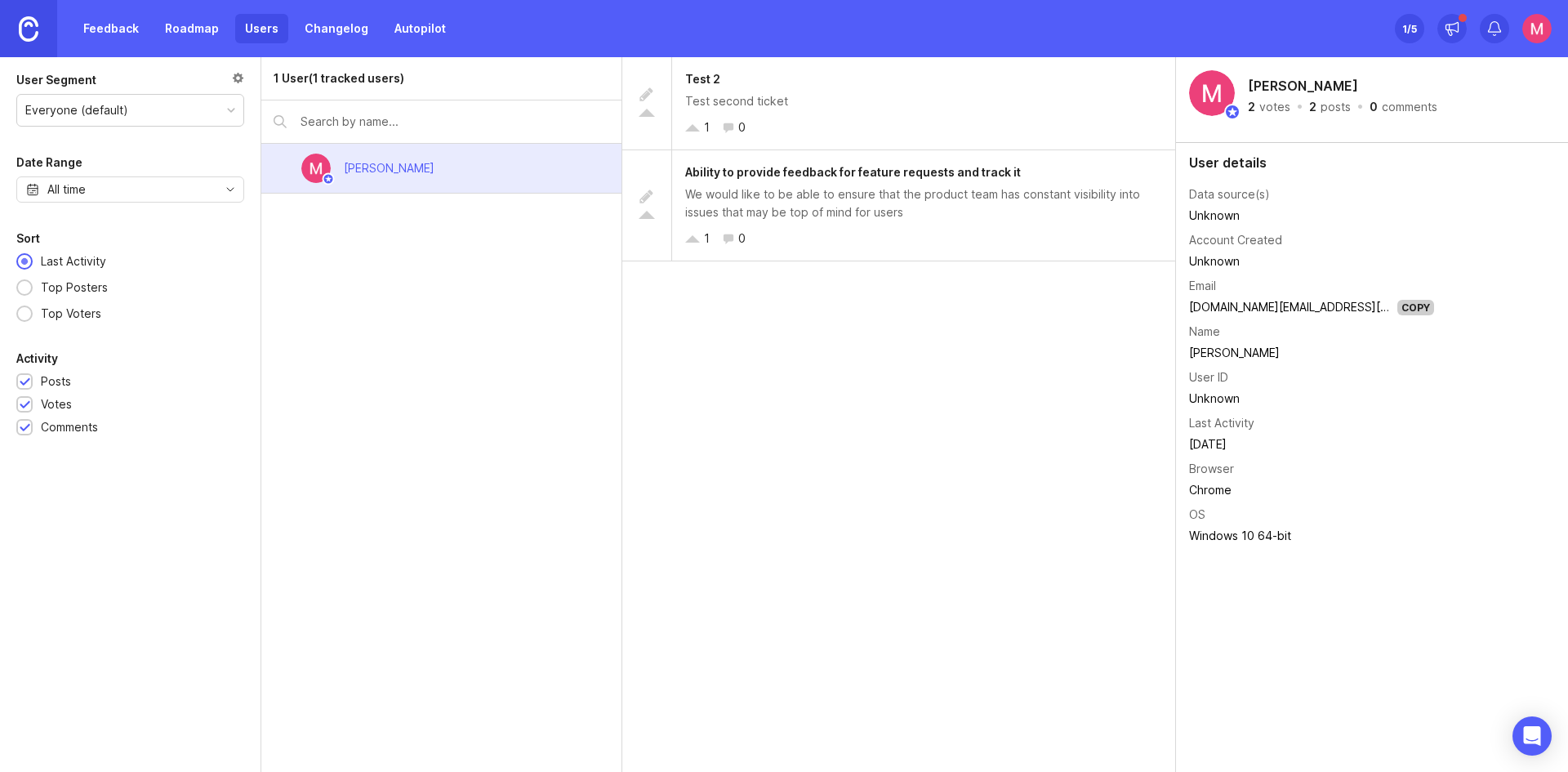
click at [113, 26] on link "Feedback" at bounding box center [111, 28] width 75 height 29
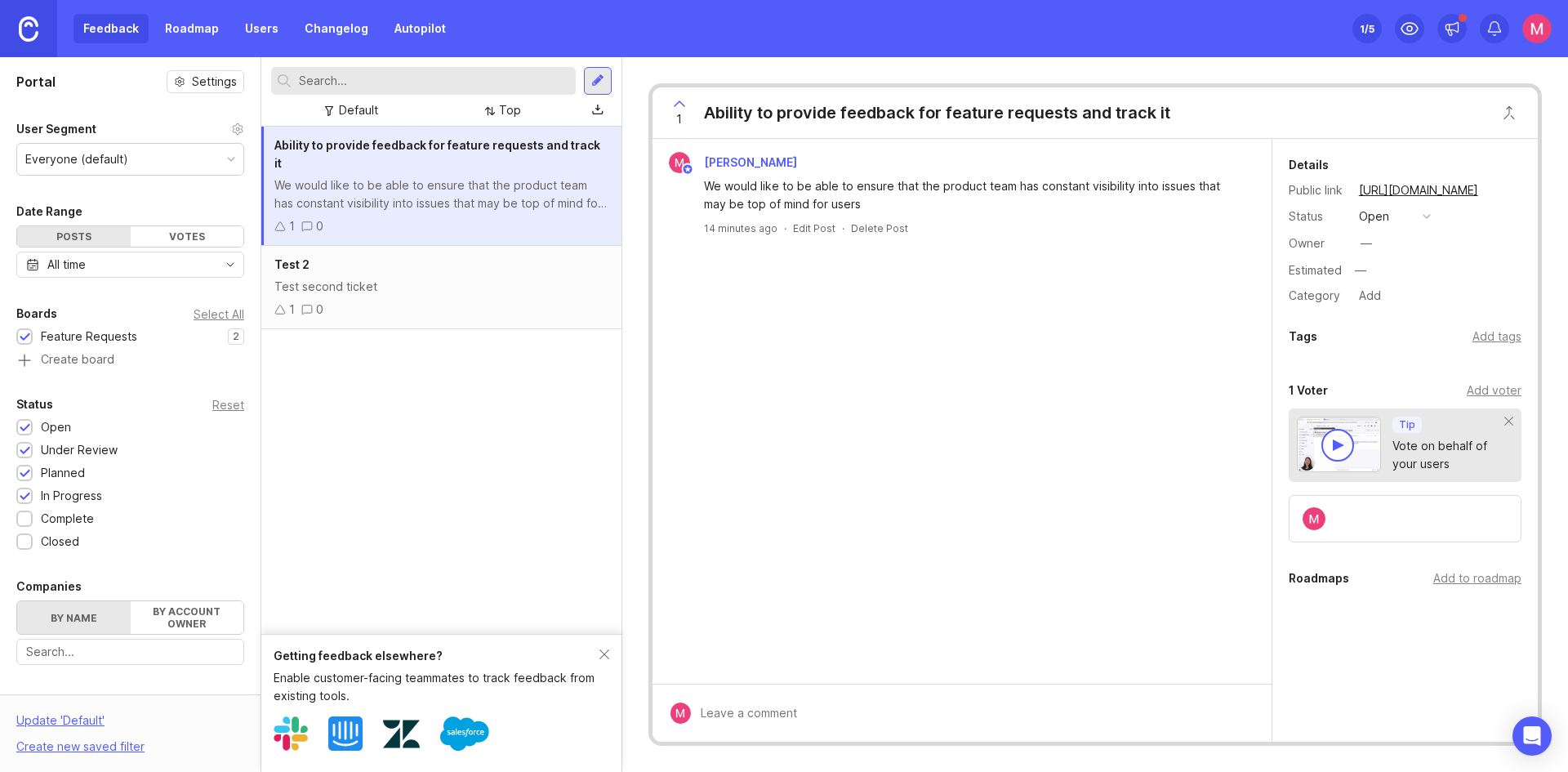
click at [247, 24] on link "Users" at bounding box center [261, 28] width 53 height 29
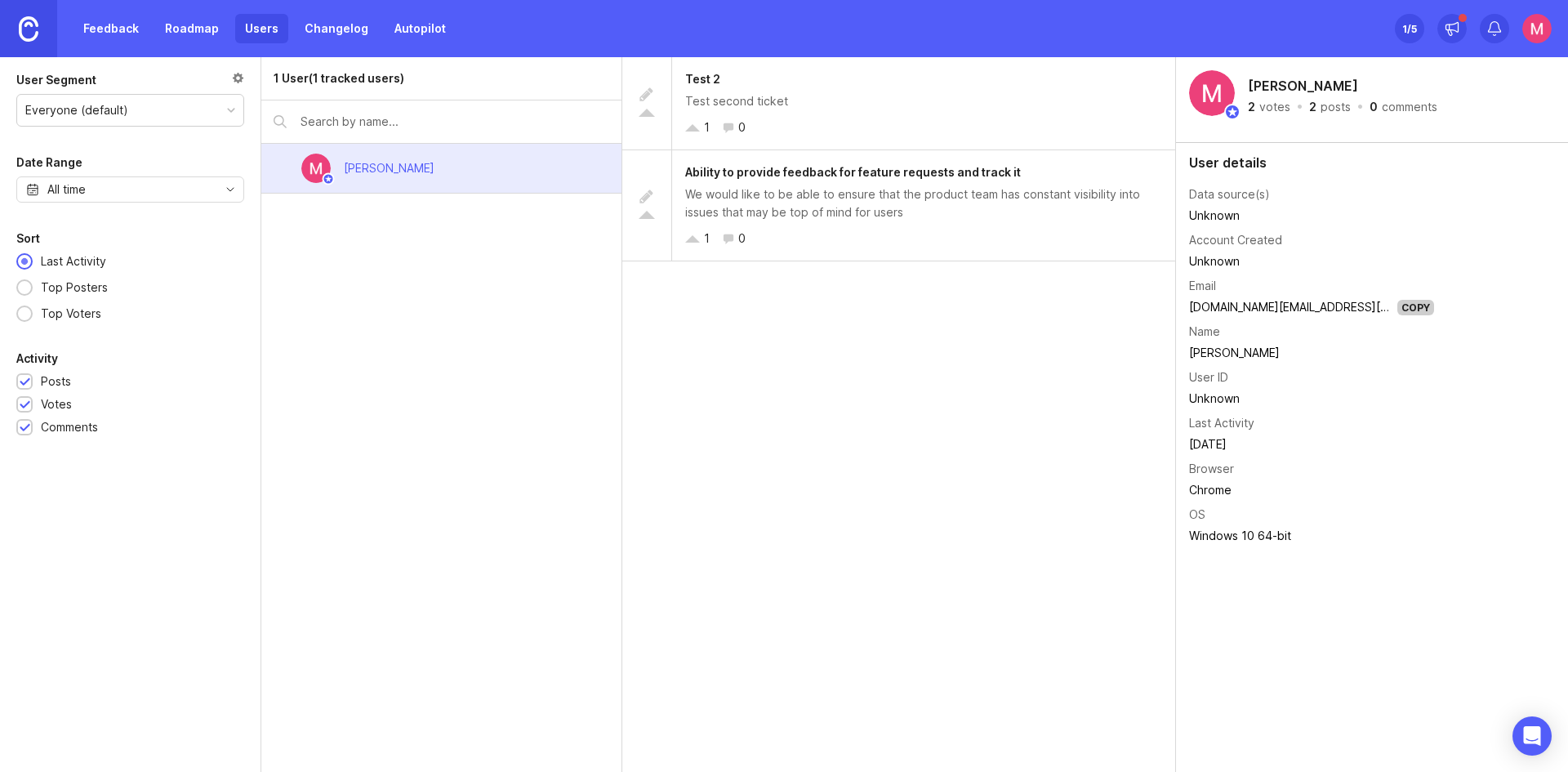
click at [236, 76] on div at bounding box center [238, 80] width 12 height 18
click at [1405, 29] on div "1 /5" at bounding box center [1409, 28] width 15 height 23
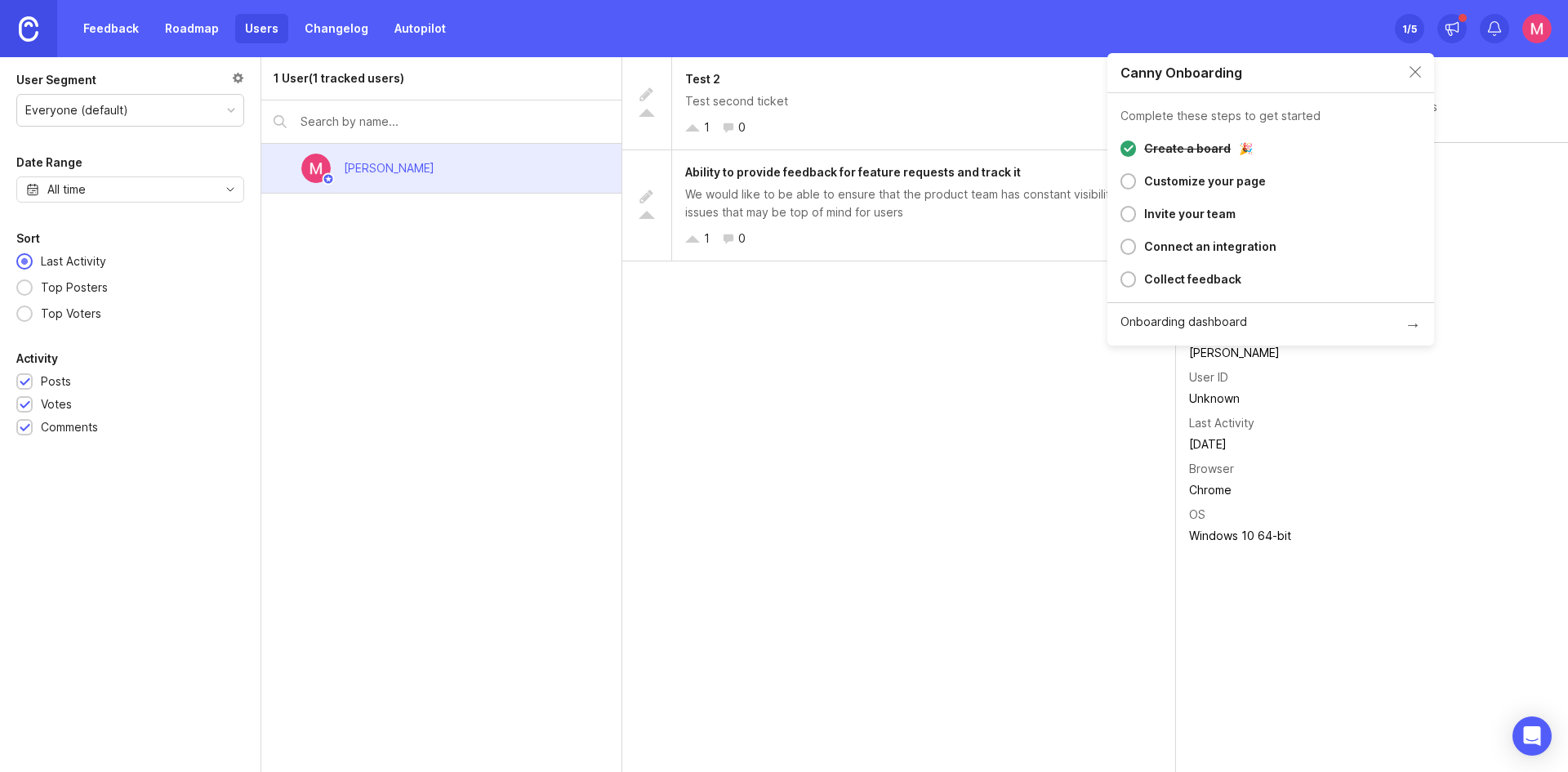
click at [1185, 212] on div "Invite your team" at bounding box center [1189, 213] width 92 height 20
click at [1128, 181] on div at bounding box center [1128, 181] width 15 height 16
click at [1215, 166] on div "Create a board 🎉 Customize your page Invite your team Connect an integration Co…" at bounding box center [1270, 217] width 326 height 170
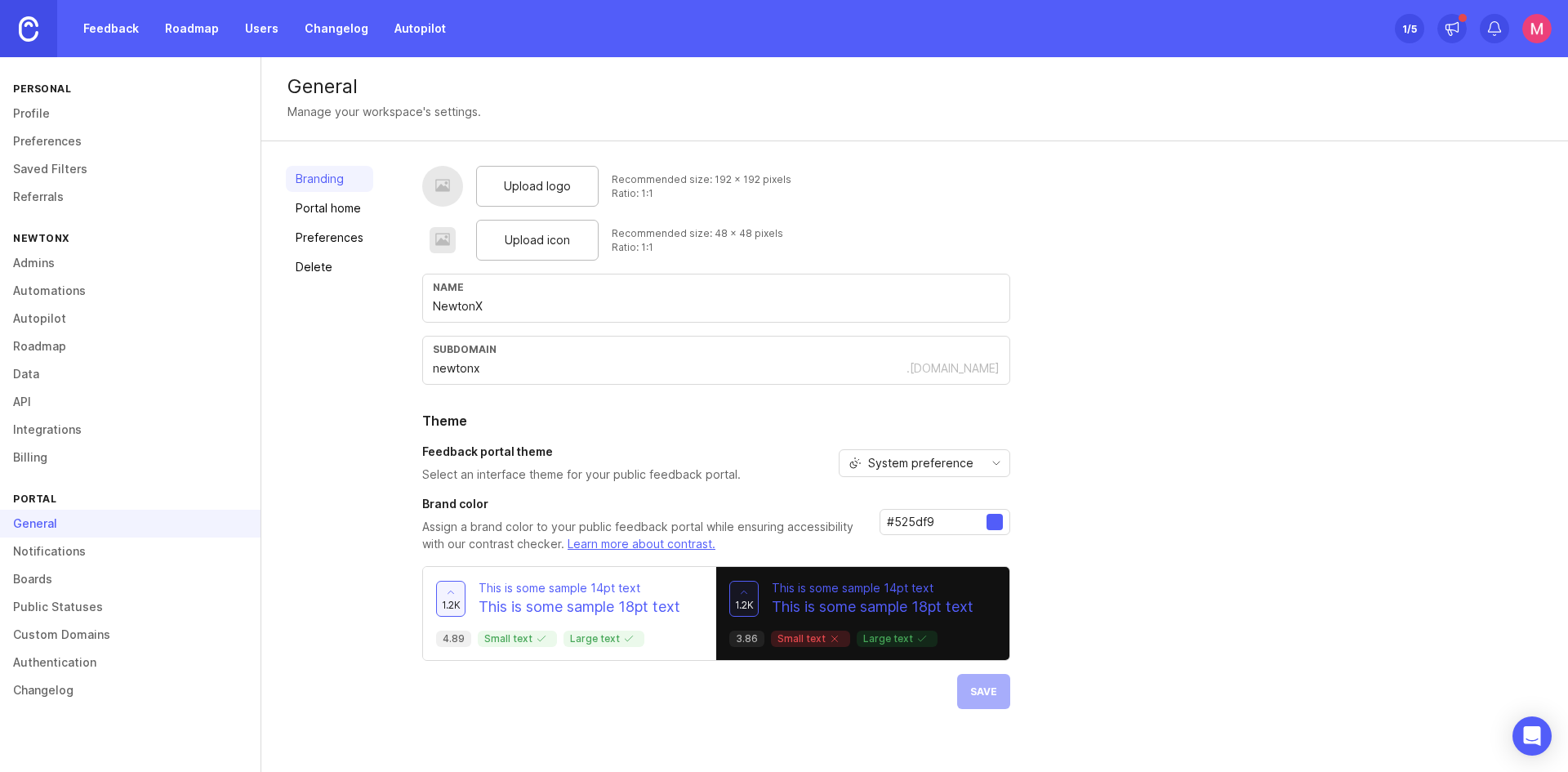
click at [460, 177] on div at bounding box center [443, 186] width 41 height 41
click at [520, 192] on span "Upload logo" at bounding box center [537, 186] width 67 height 18
click at [532, 177] on div "Upload logo" at bounding box center [537, 186] width 123 height 41
click at [547, 187] on span "Upload logo" at bounding box center [537, 186] width 67 height 18
click at [543, 240] on span "Upload icon" at bounding box center [537, 240] width 65 height 18
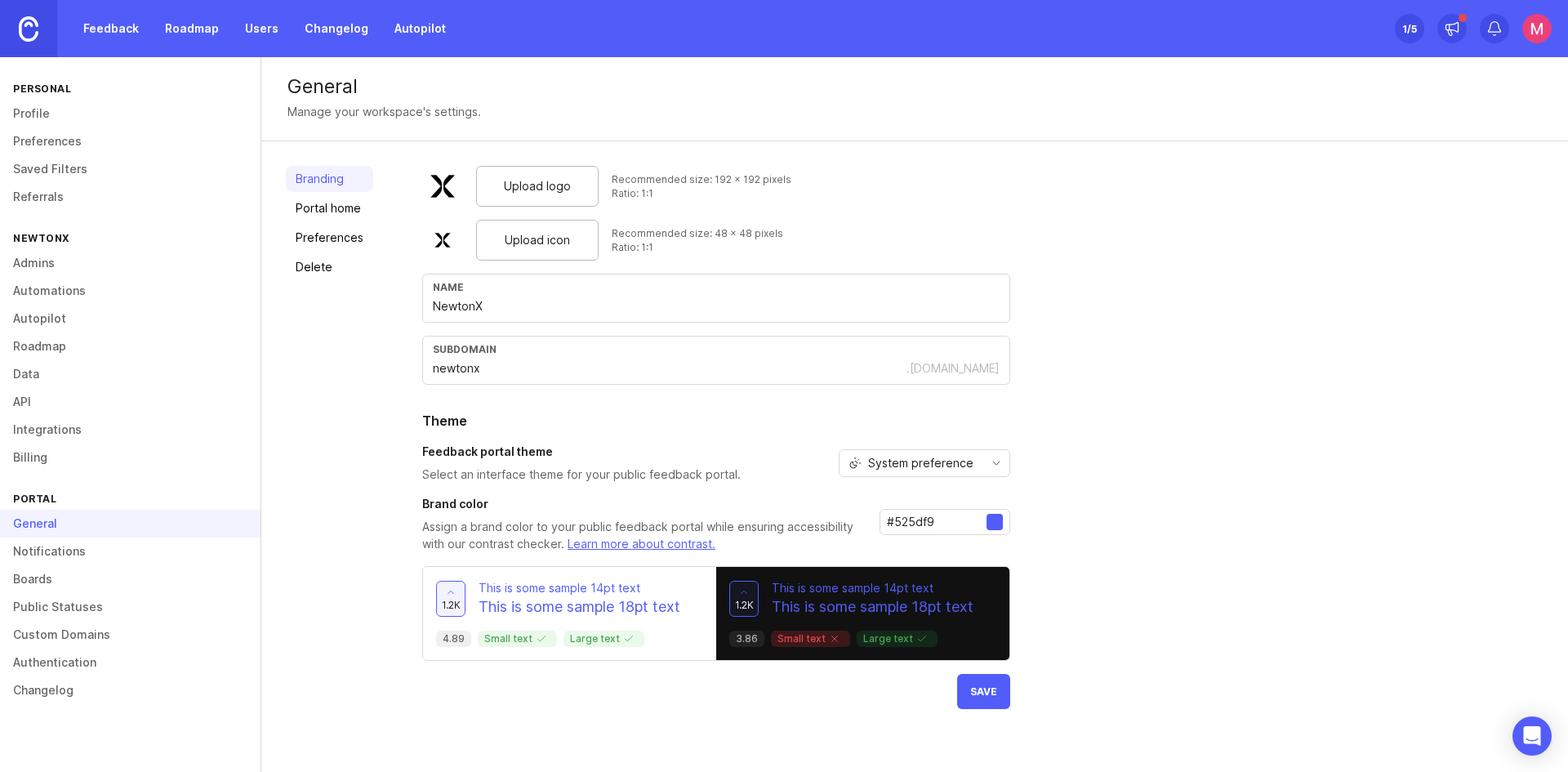
click at [988, 522] on div at bounding box center [994, 521] width 16 height 16
click at [931, 522] on input "#525df9" at bounding box center [937, 521] width 99 height 18
click at [933, 530] on input "#525df9" at bounding box center [937, 521] width 99 height 18
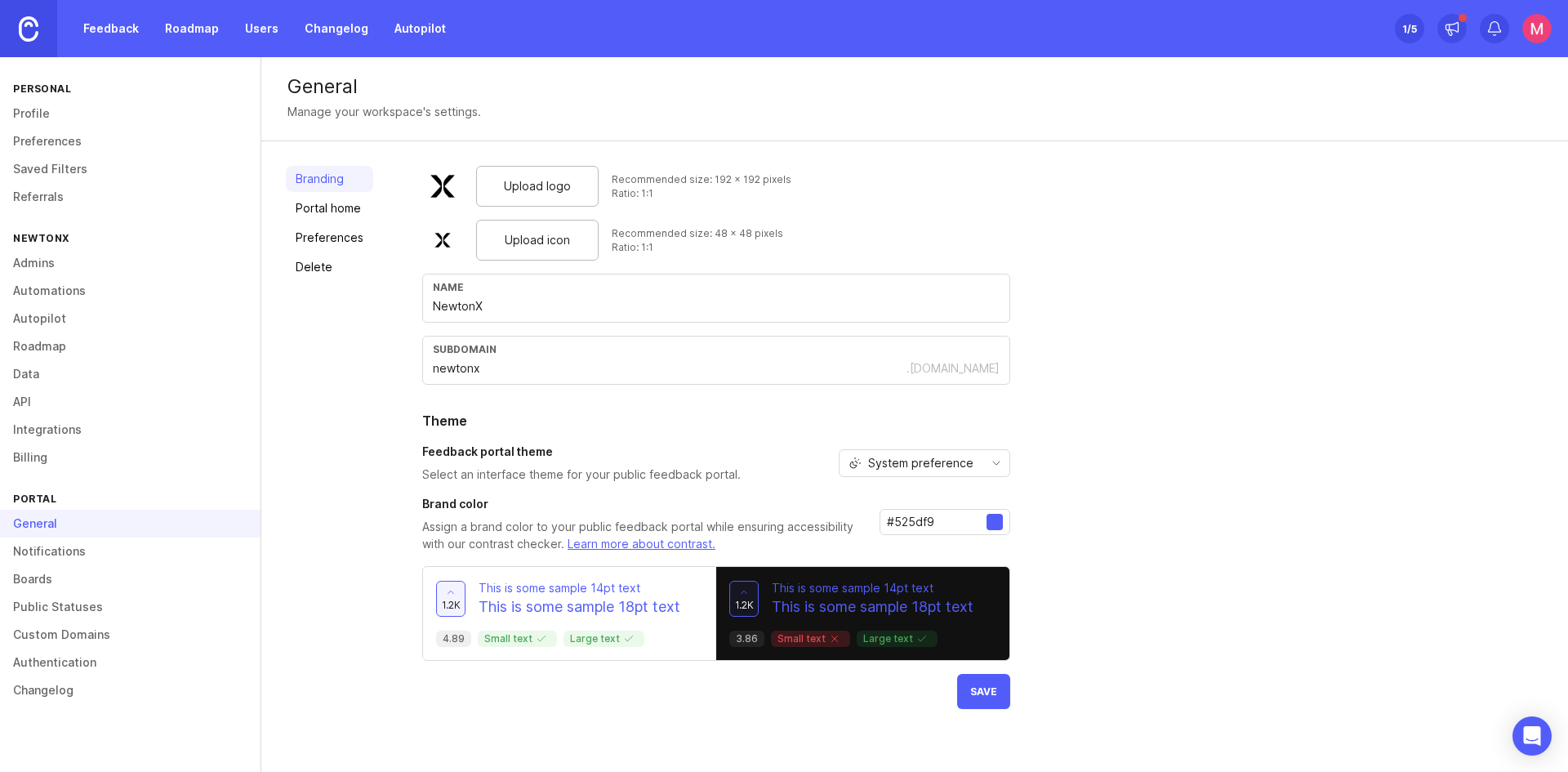
click at [933, 530] on input "#525df9" at bounding box center [937, 521] width 99 height 18
paste input "bfefff"
type input "#"
click at [1138, 566] on div "Upload logo Recommended size: 192 x 192 pixels Ratio: 1:1 Upload icon Recommend…" at bounding box center [983, 437] width 1121 height 543
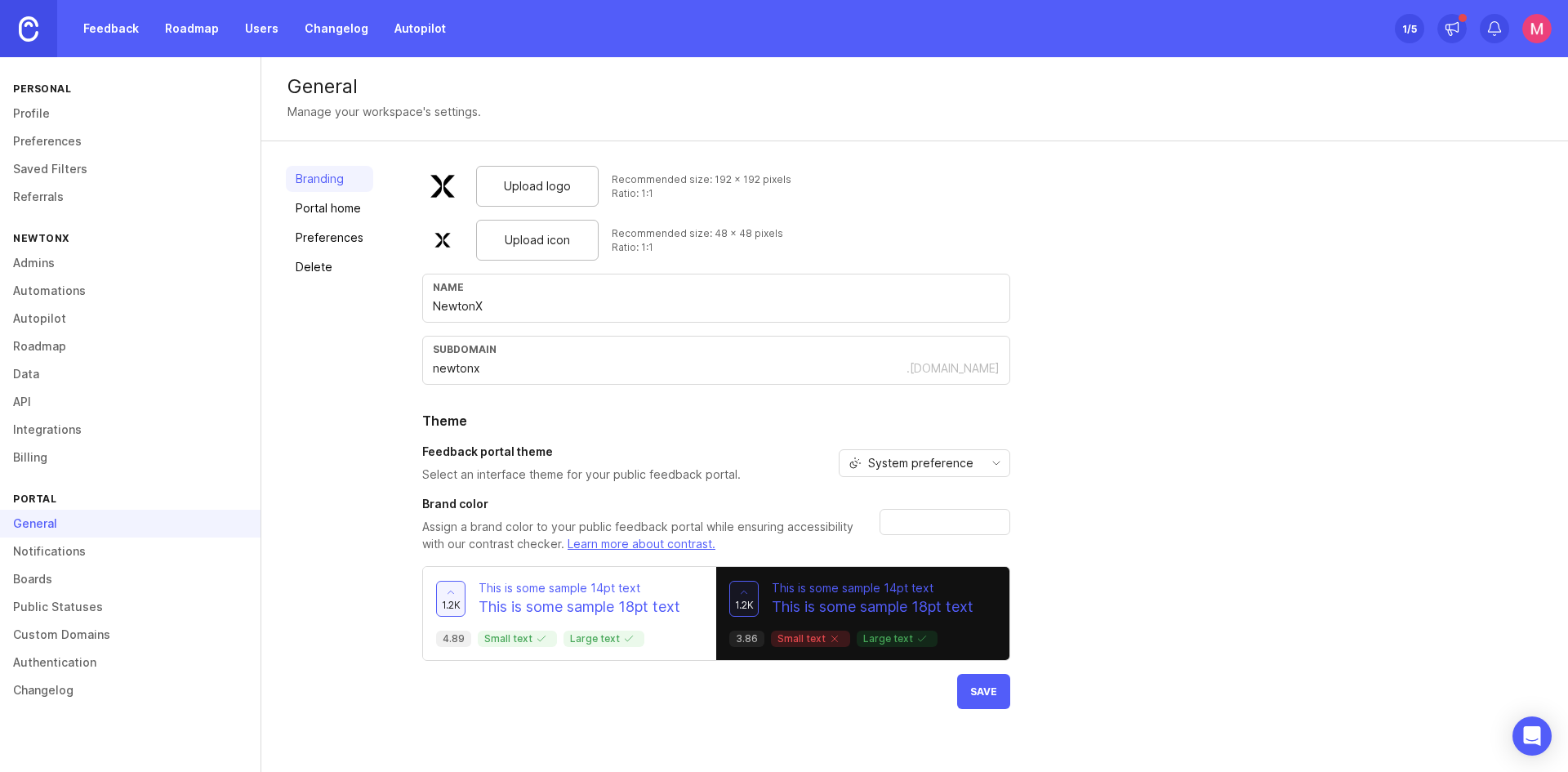
click at [981, 689] on span "Save" at bounding box center [983, 691] width 27 height 12
click at [865, 583] on p "This is some sample 14pt text" at bounding box center [872, 588] width 201 height 16
click at [932, 526] on input "text" at bounding box center [937, 521] width 99 height 18
paste input "#bfefff"
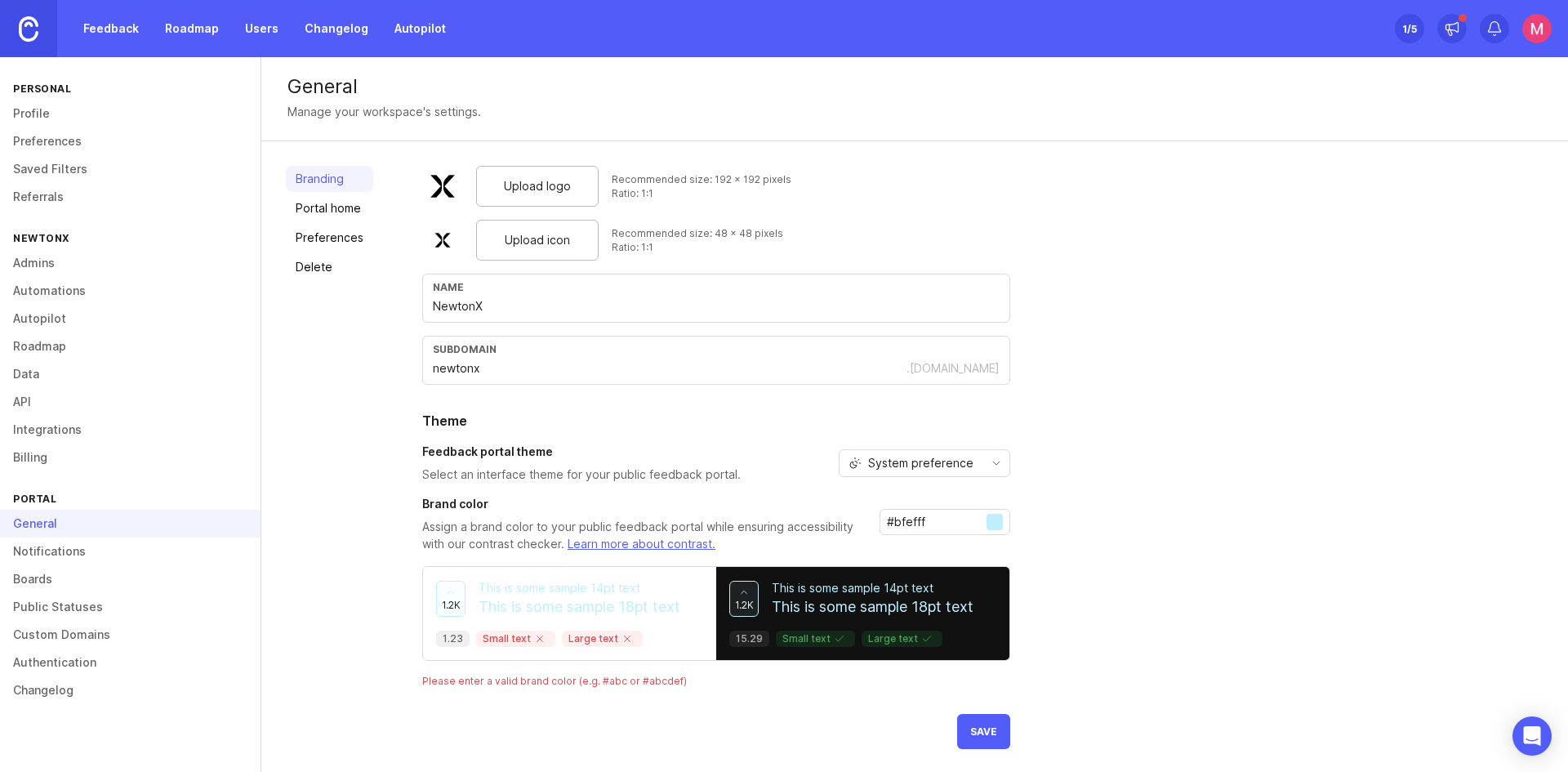
click at [988, 521] on div at bounding box center [994, 521] width 16 height 16
click at [919, 514] on input "#bfefff" at bounding box center [937, 521] width 99 height 18
paste input "9d9f1"
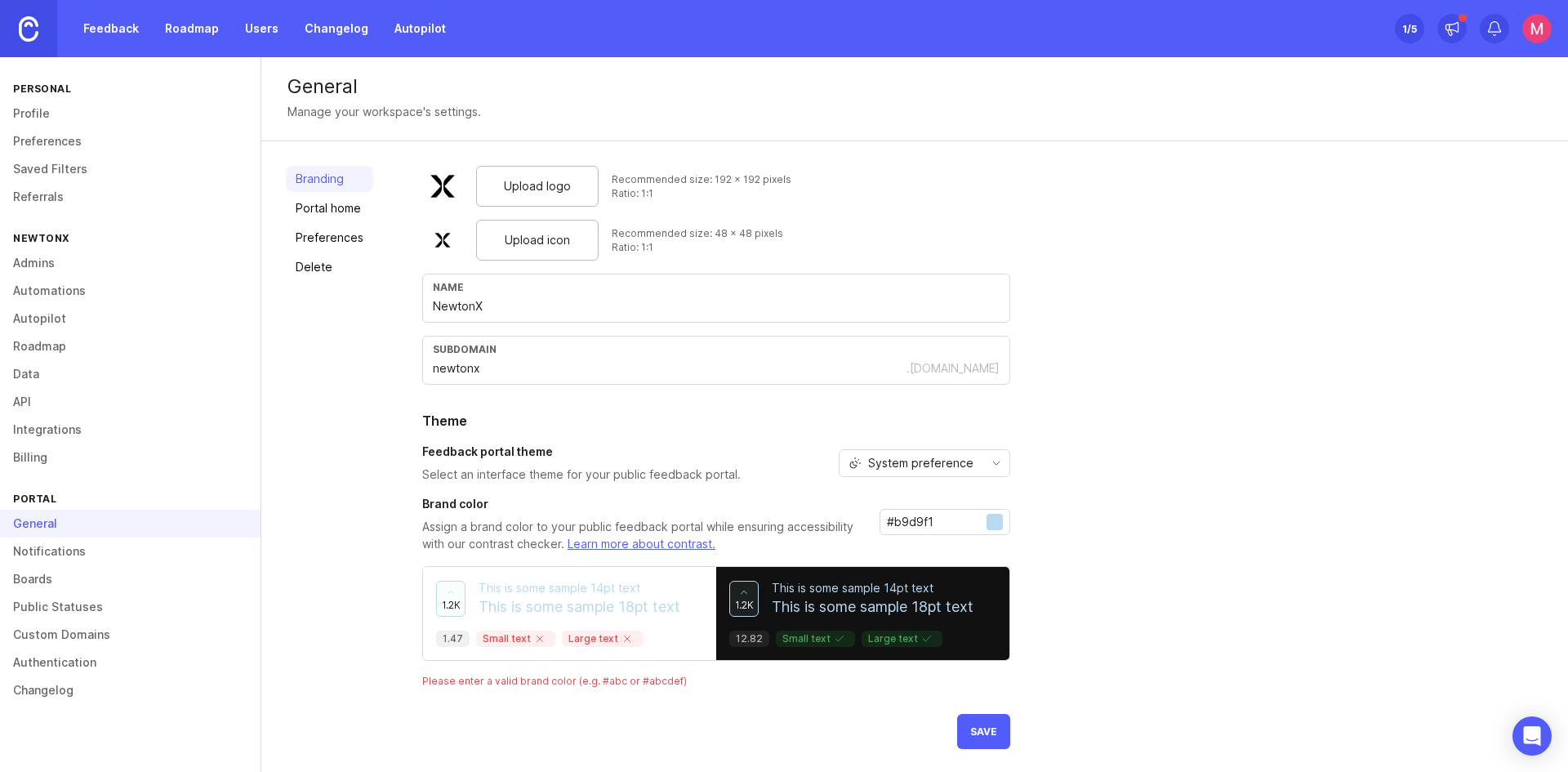
type input "#b9d9f1"
click at [966, 728] on button "Save" at bounding box center [984, 731] width 53 height 35
click at [331, 213] on link "Portal home" at bounding box center [330, 208] width 87 height 26
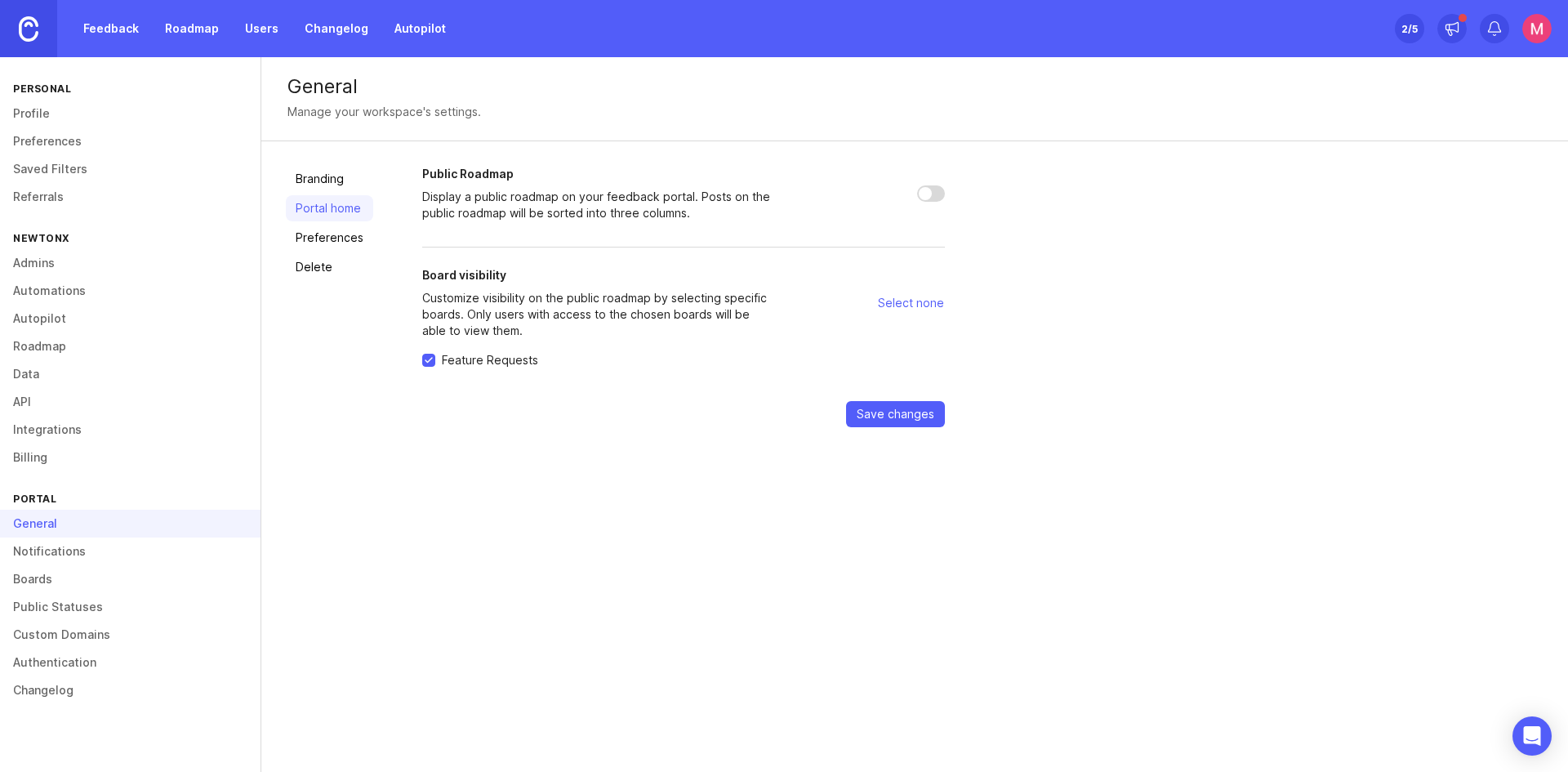
click at [39, 266] on link "Admins" at bounding box center [130, 263] width 260 height 27
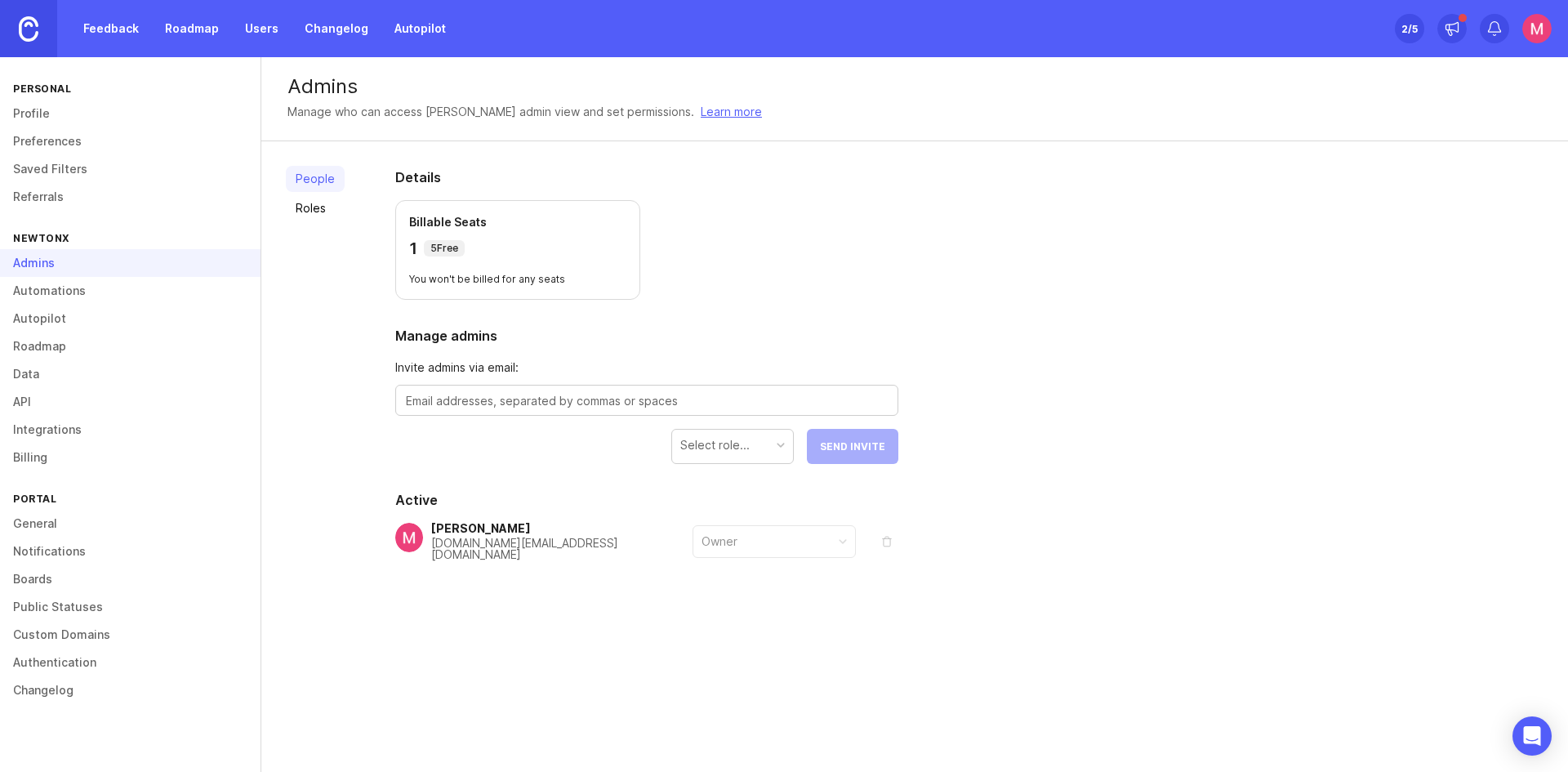
click at [312, 216] on link "Roles" at bounding box center [315, 208] width 59 height 26
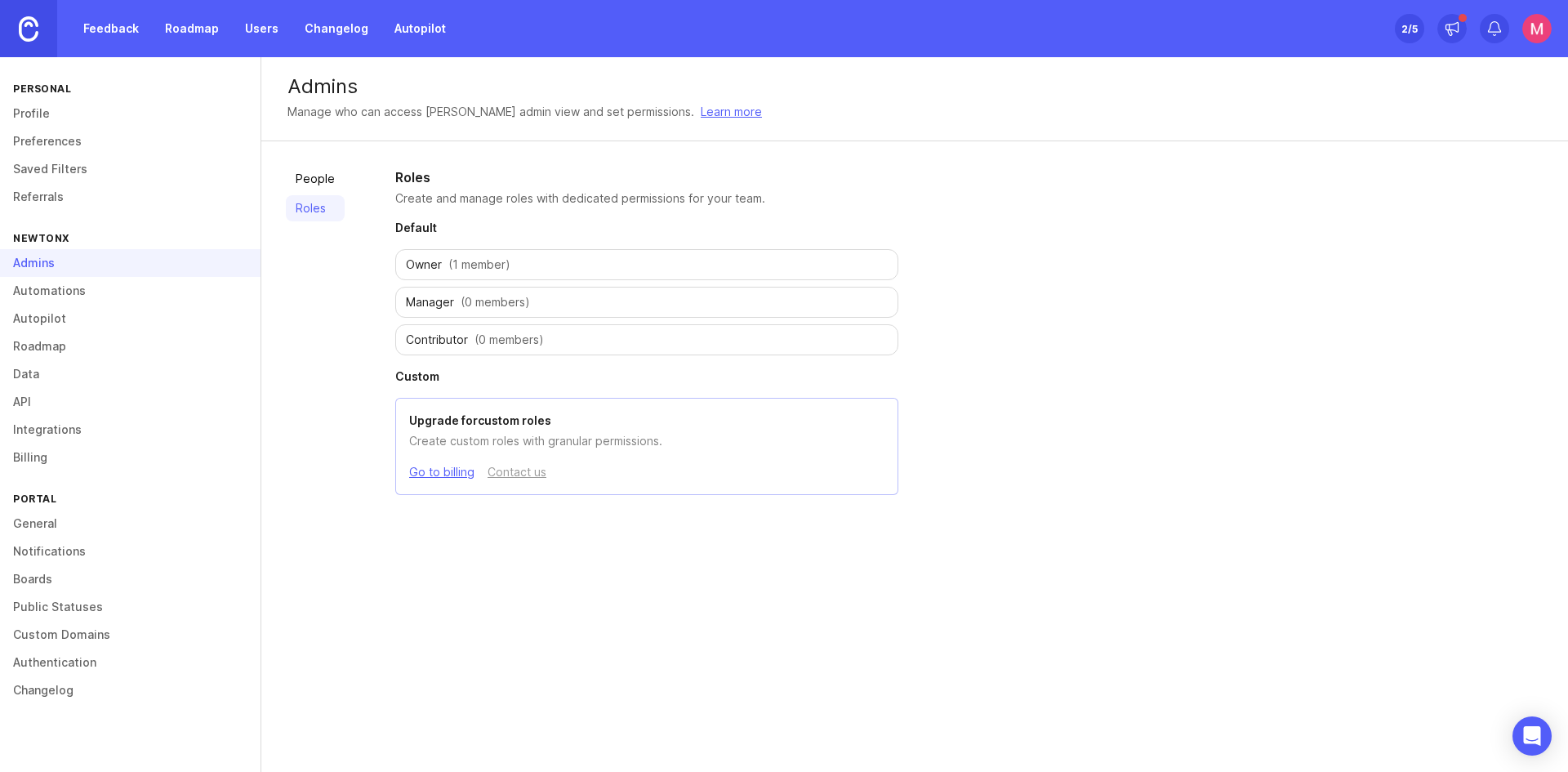
click at [458, 348] on div "Contributor (0 members)" at bounding box center [646, 339] width 503 height 31
click at [334, 177] on link "People" at bounding box center [315, 178] width 59 height 26
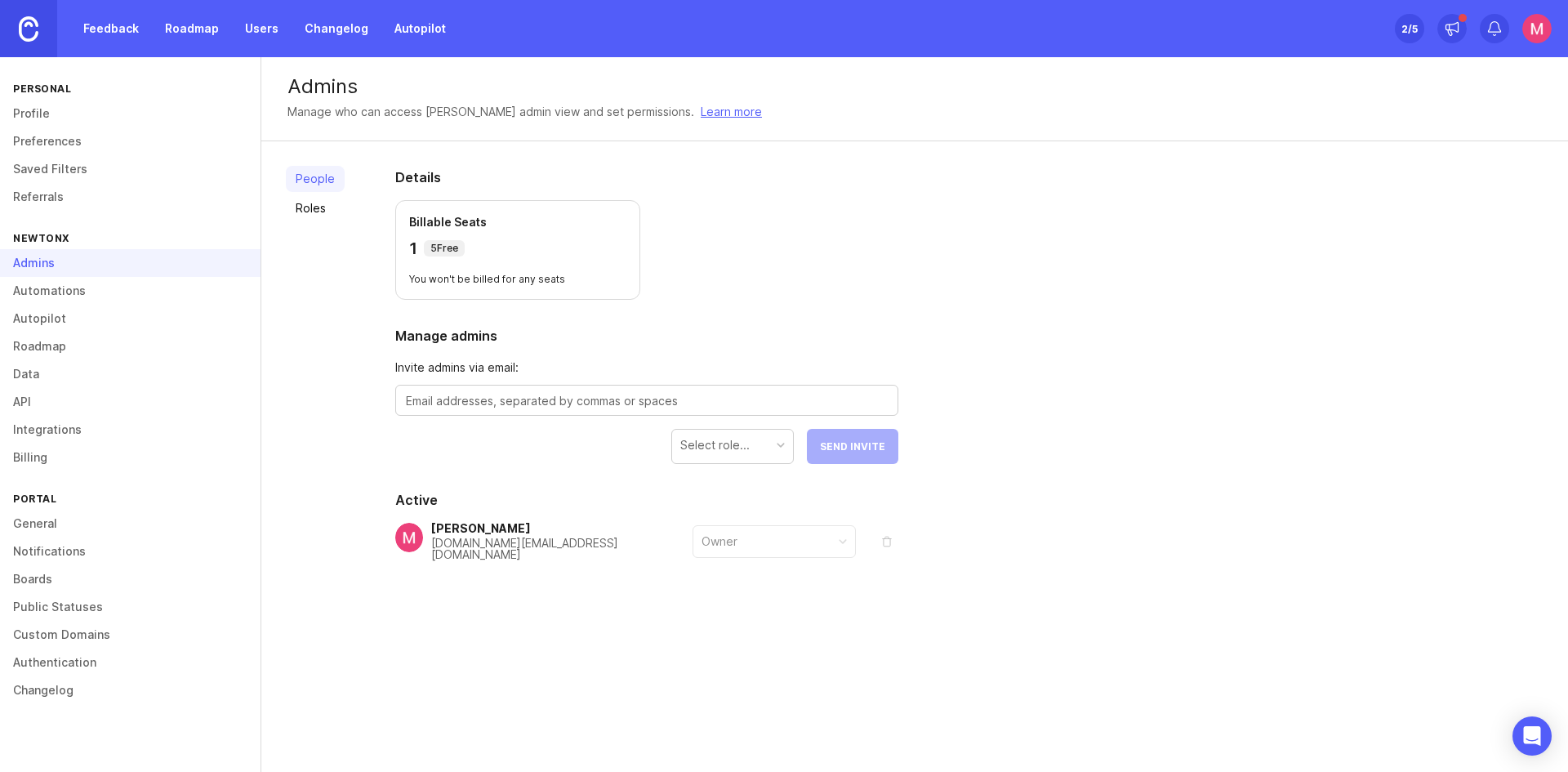
click at [542, 399] on textarea at bounding box center [647, 400] width 482 height 18
type textarea "[PERSON_NAME][EMAIL_ADDRESS][PERSON_NAME][DOMAIN_NAME]"
click at [764, 454] on div "Select role..." at bounding box center [732, 445] width 121 height 31
click at [842, 441] on span "Send Invite" at bounding box center [853, 446] width 65 height 12
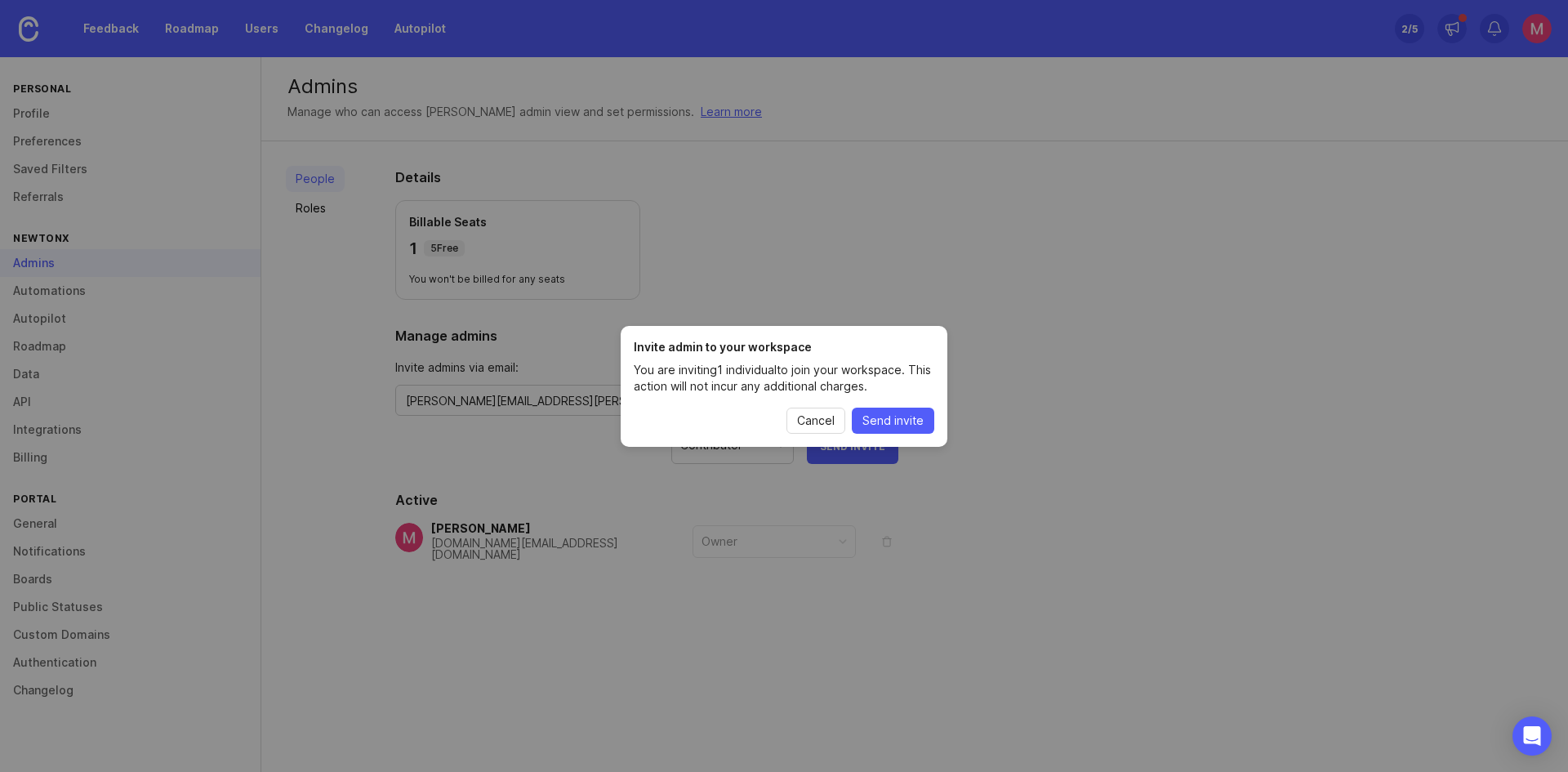
click at [828, 428] on button "Cancel" at bounding box center [816, 421] width 59 height 26
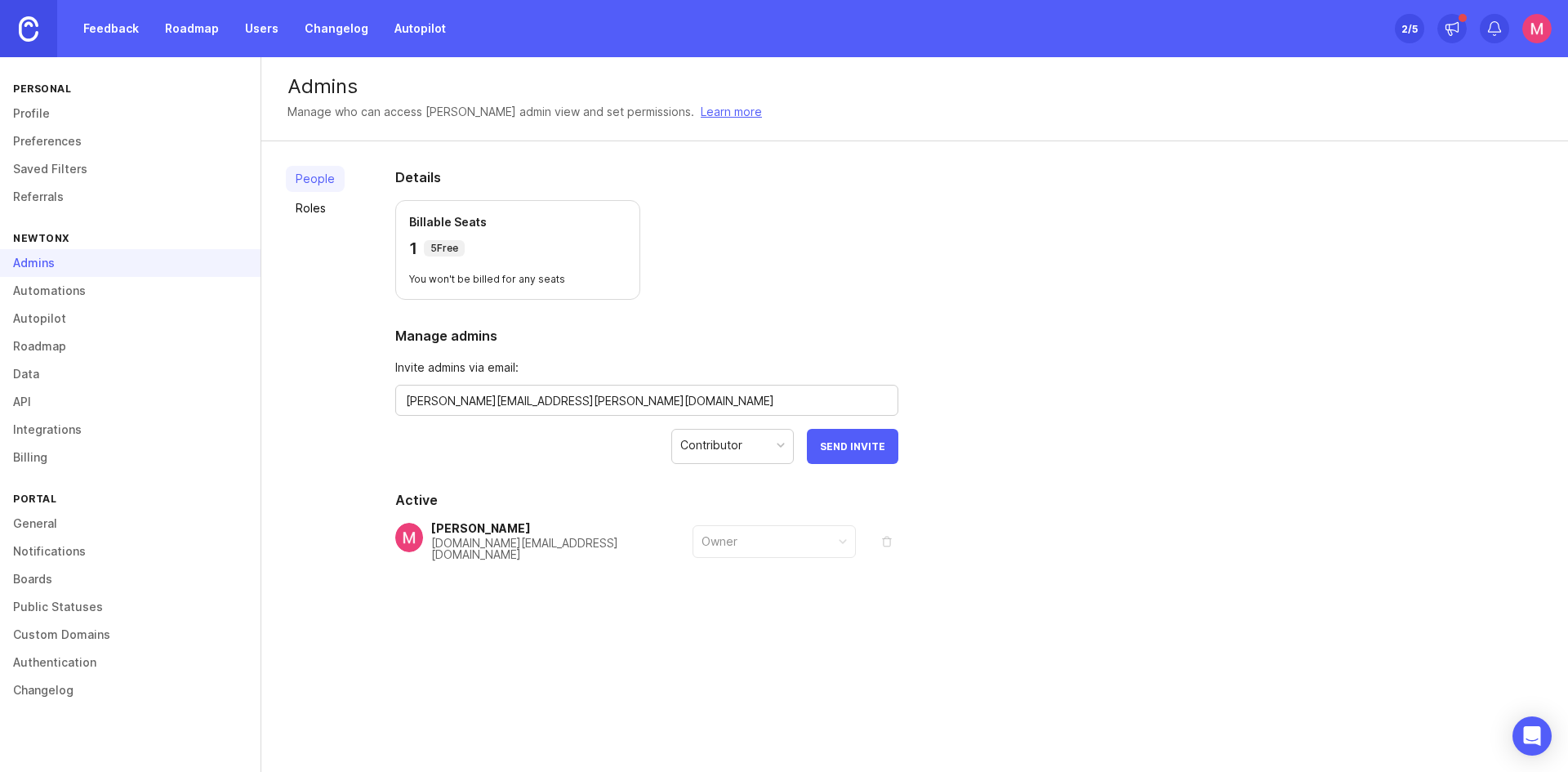
click at [1411, 31] on div "2 /5" at bounding box center [1409, 28] width 16 height 23
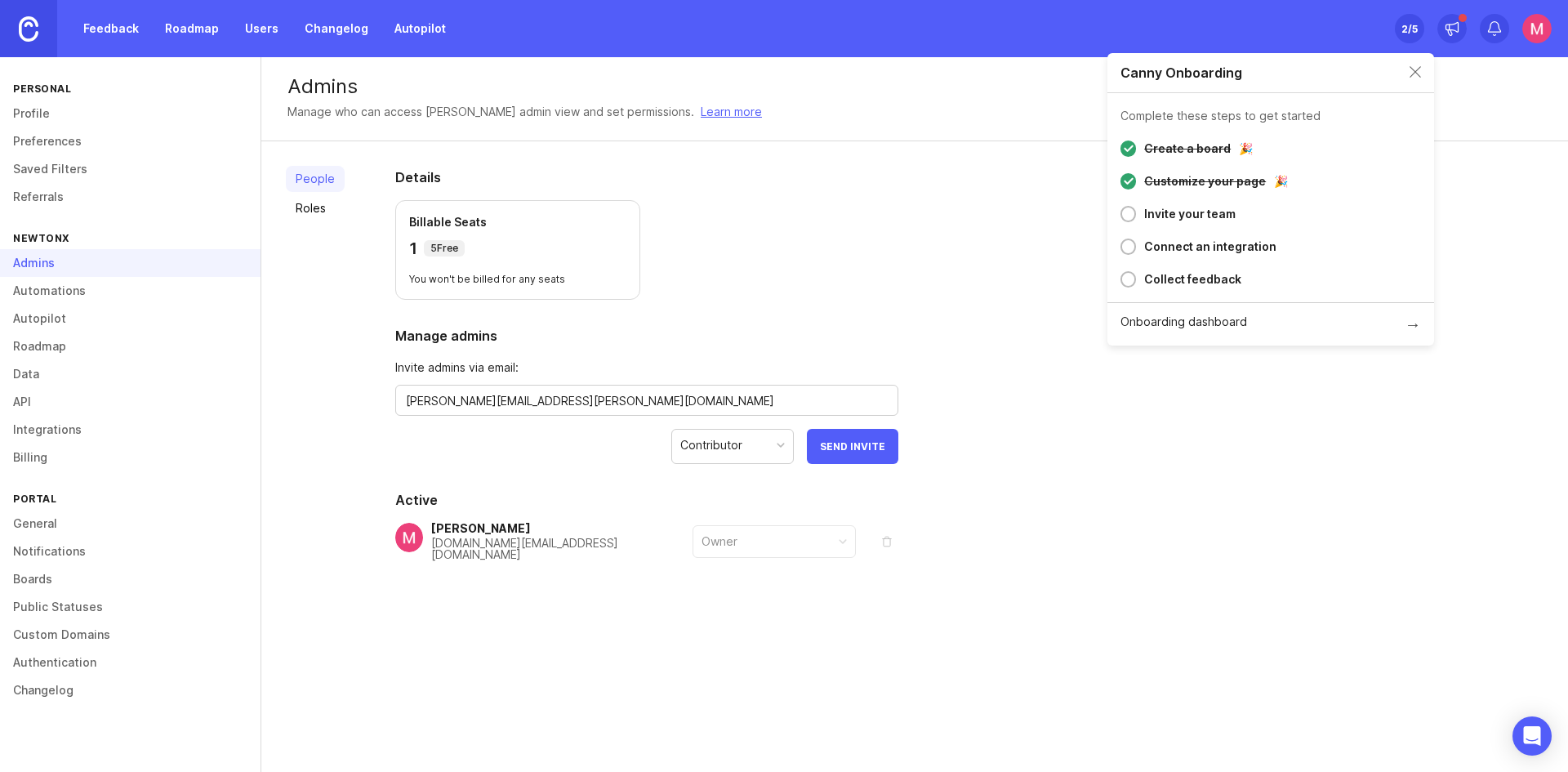
click at [1170, 210] on div "Invite your team" at bounding box center [1189, 213] width 92 height 20
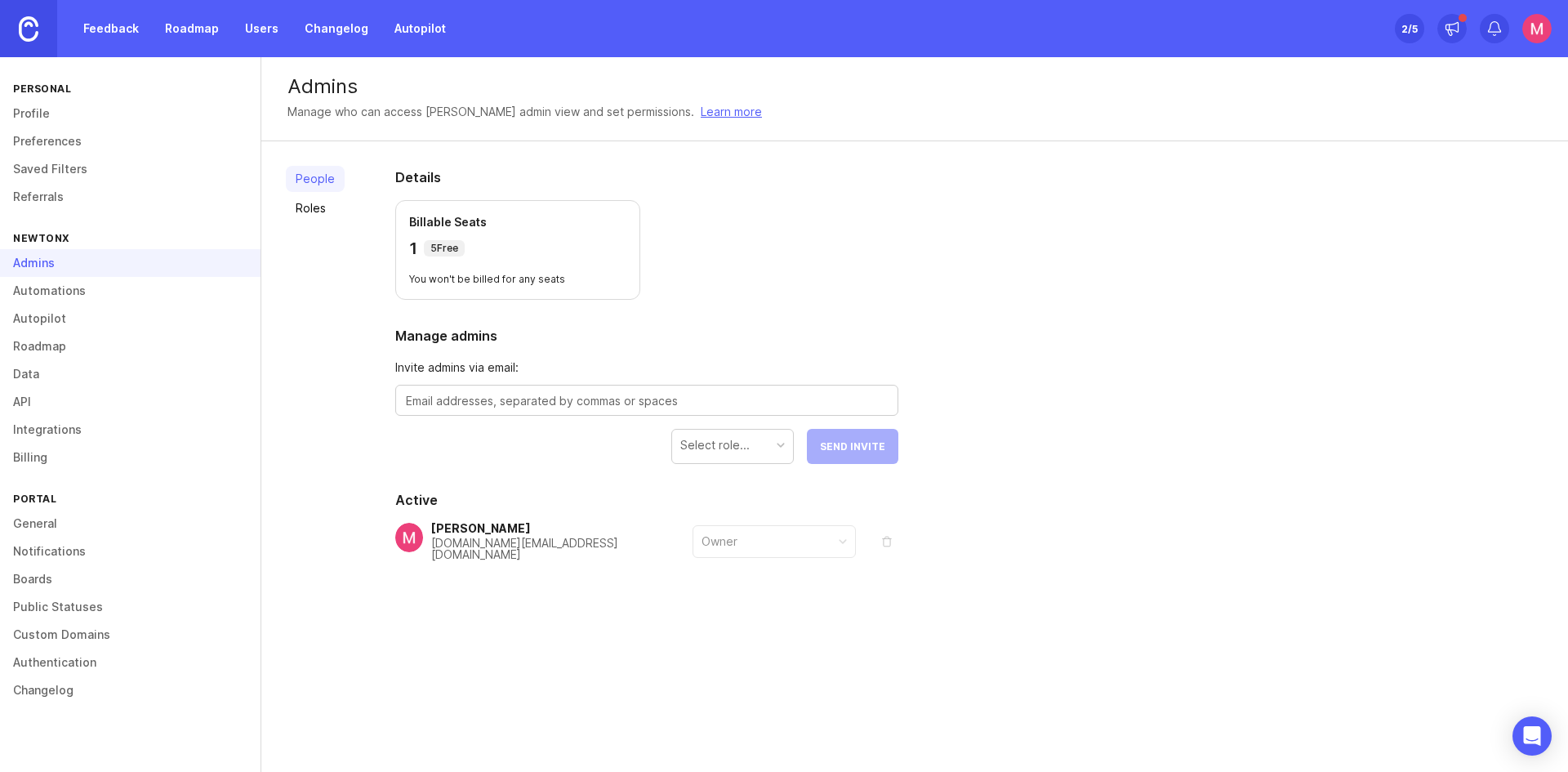
click at [601, 390] on div at bounding box center [646, 400] width 503 height 31
type textarea "[PERSON_NAME][EMAIL_ADDRESS][PERSON_NAME][PERSON_NAME][DOMAIN_NAME]"
click at [757, 449] on div "Select role..." at bounding box center [732, 445] width 121 height 31
click at [823, 452] on button "Send Invite" at bounding box center [853, 446] width 92 height 35
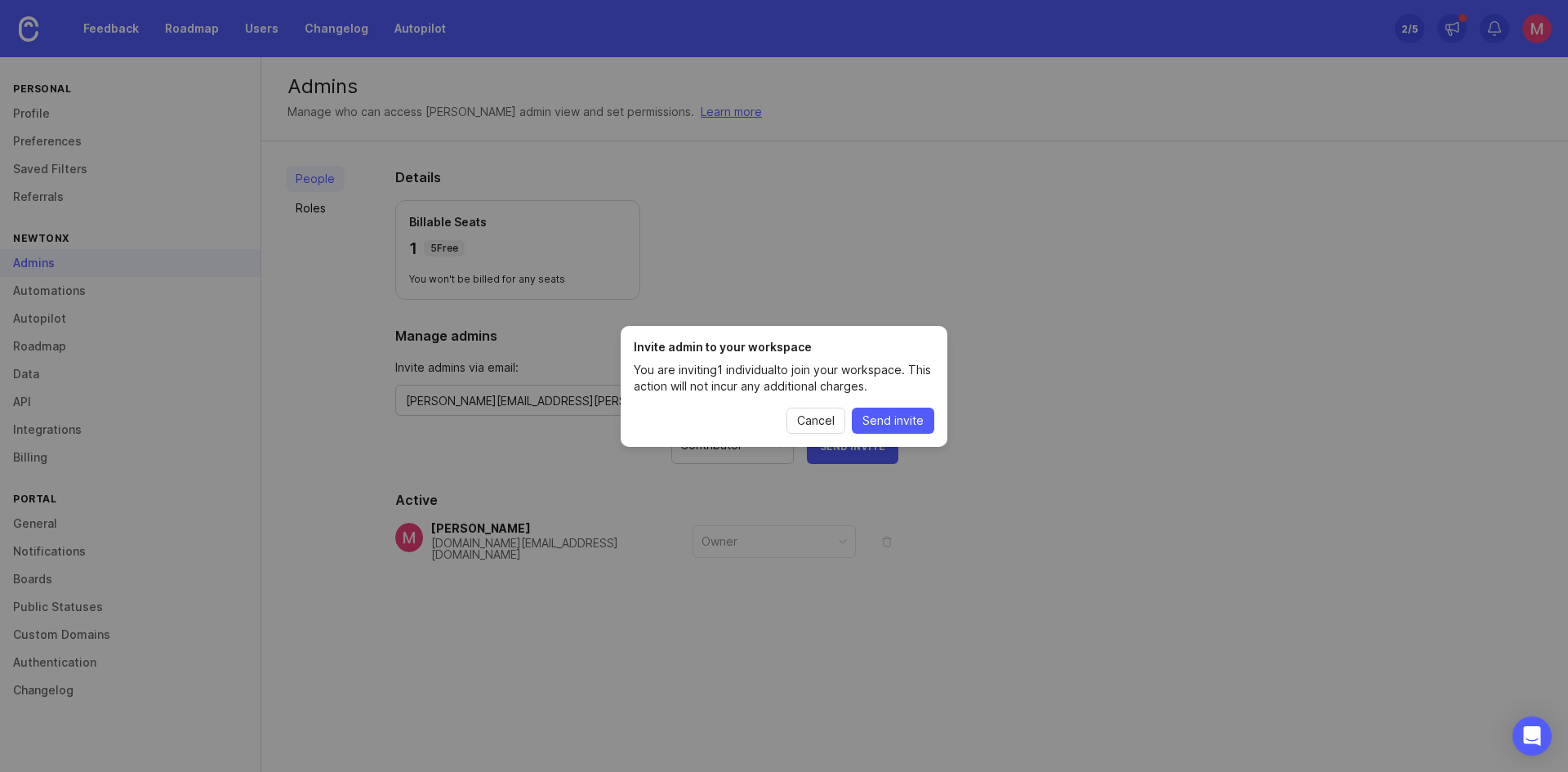
click at [904, 418] on span "Send invite" at bounding box center [892, 420] width 61 height 16
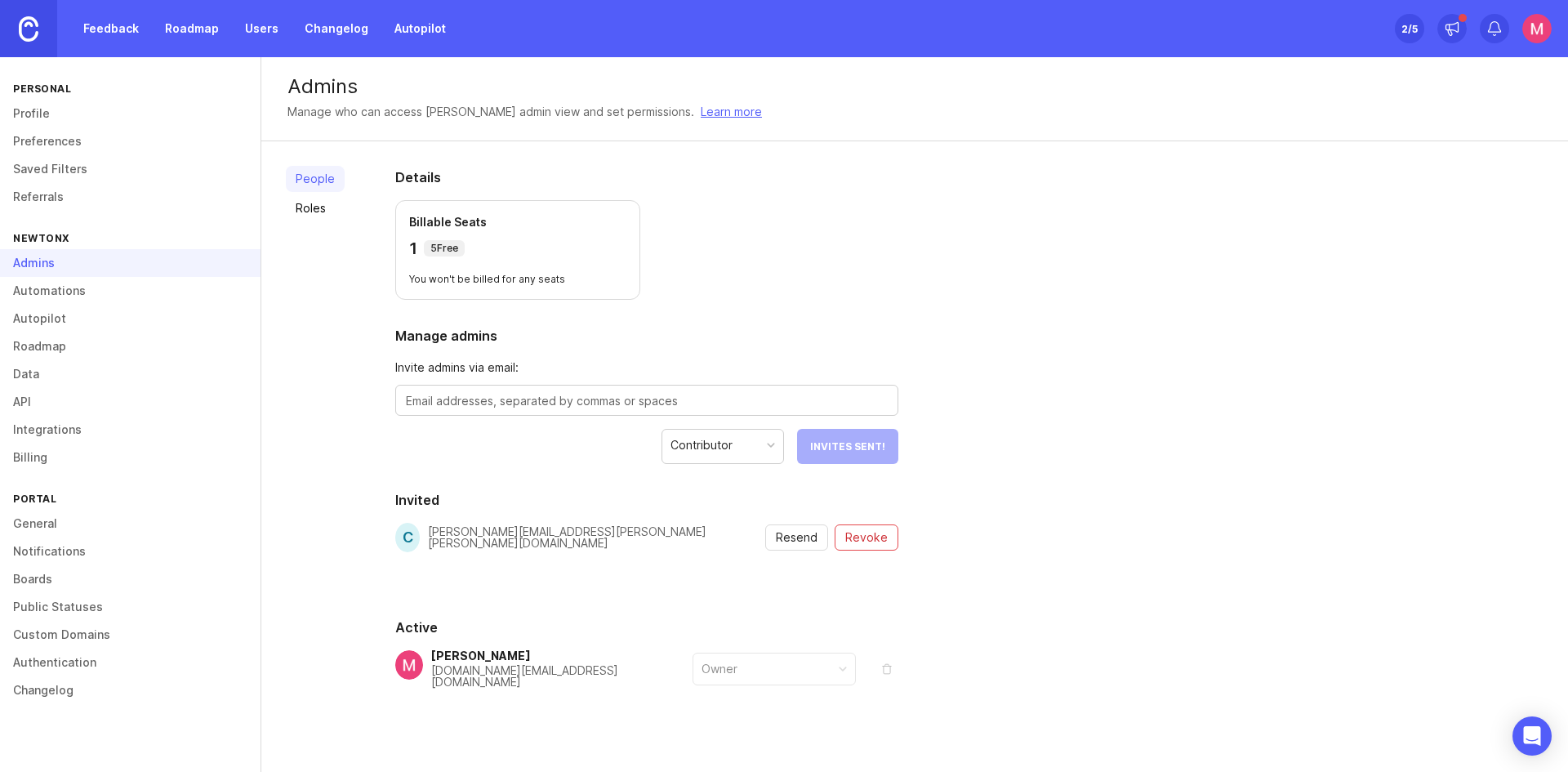
click at [113, 26] on link "Feedback" at bounding box center [111, 28] width 75 height 29
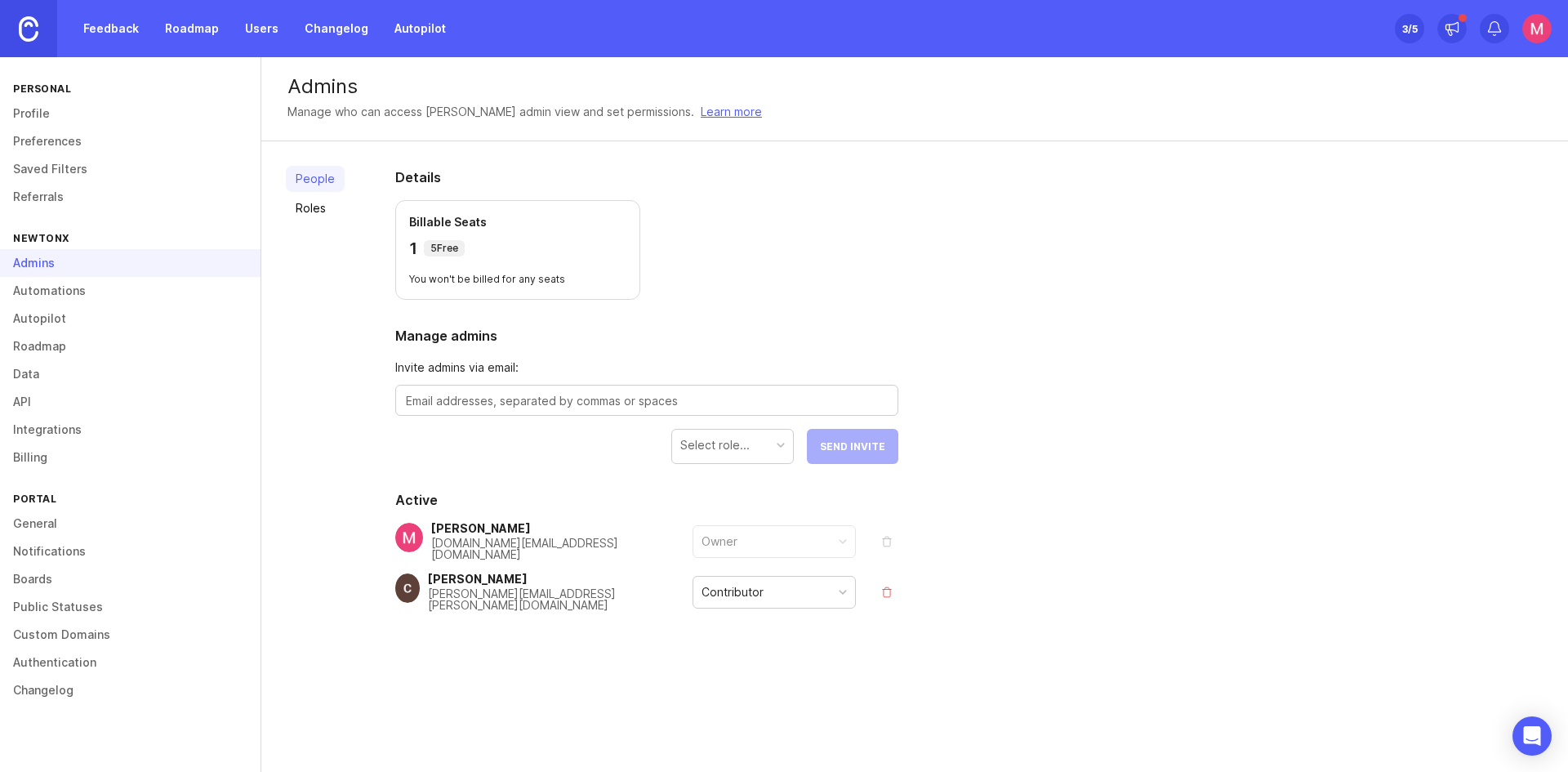
click at [312, 205] on link "Roles" at bounding box center [315, 208] width 59 height 26
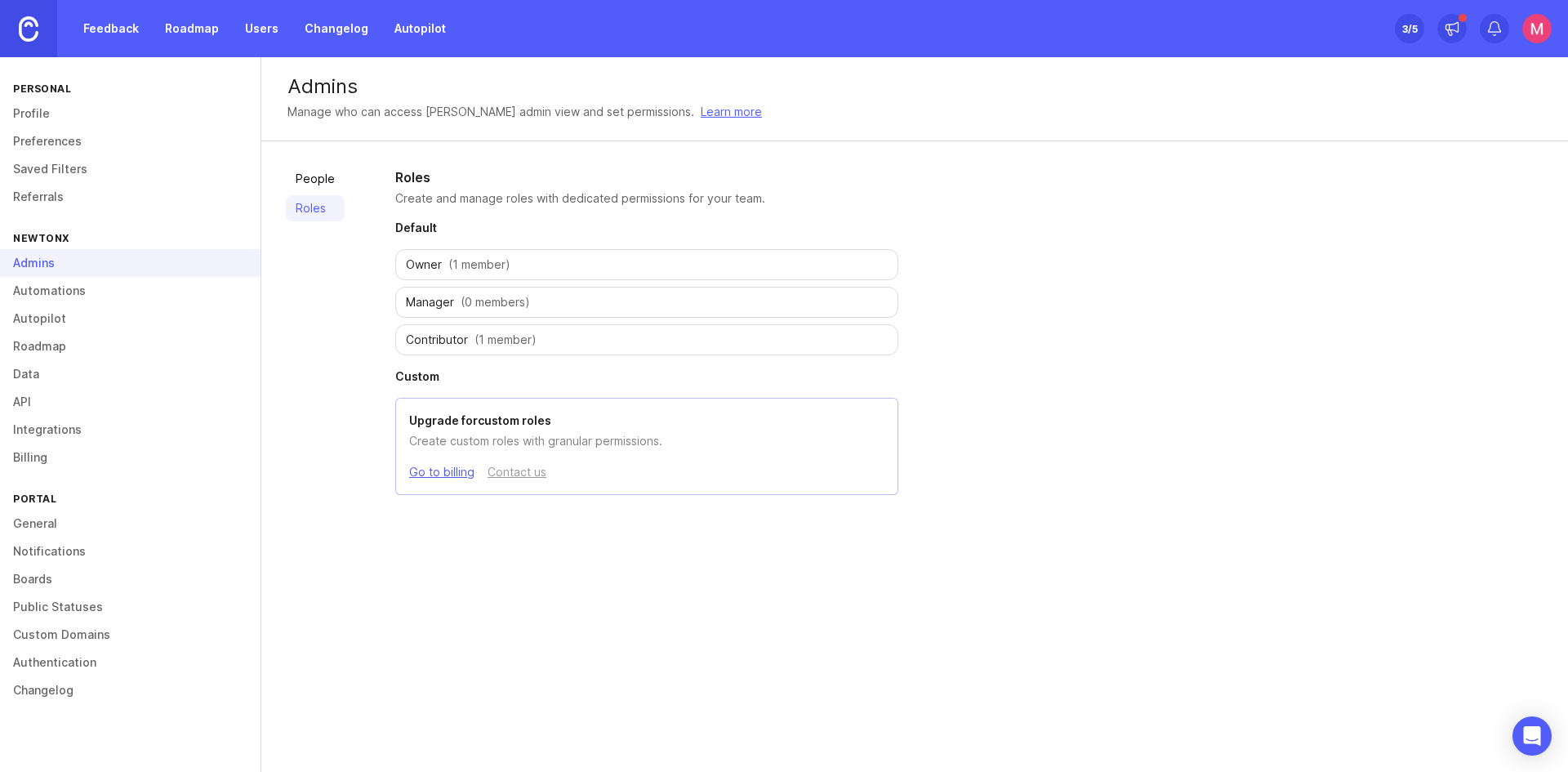
click at [424, 472] on link "Go to billing" at bounding box center [441, 471] width 65 height 18
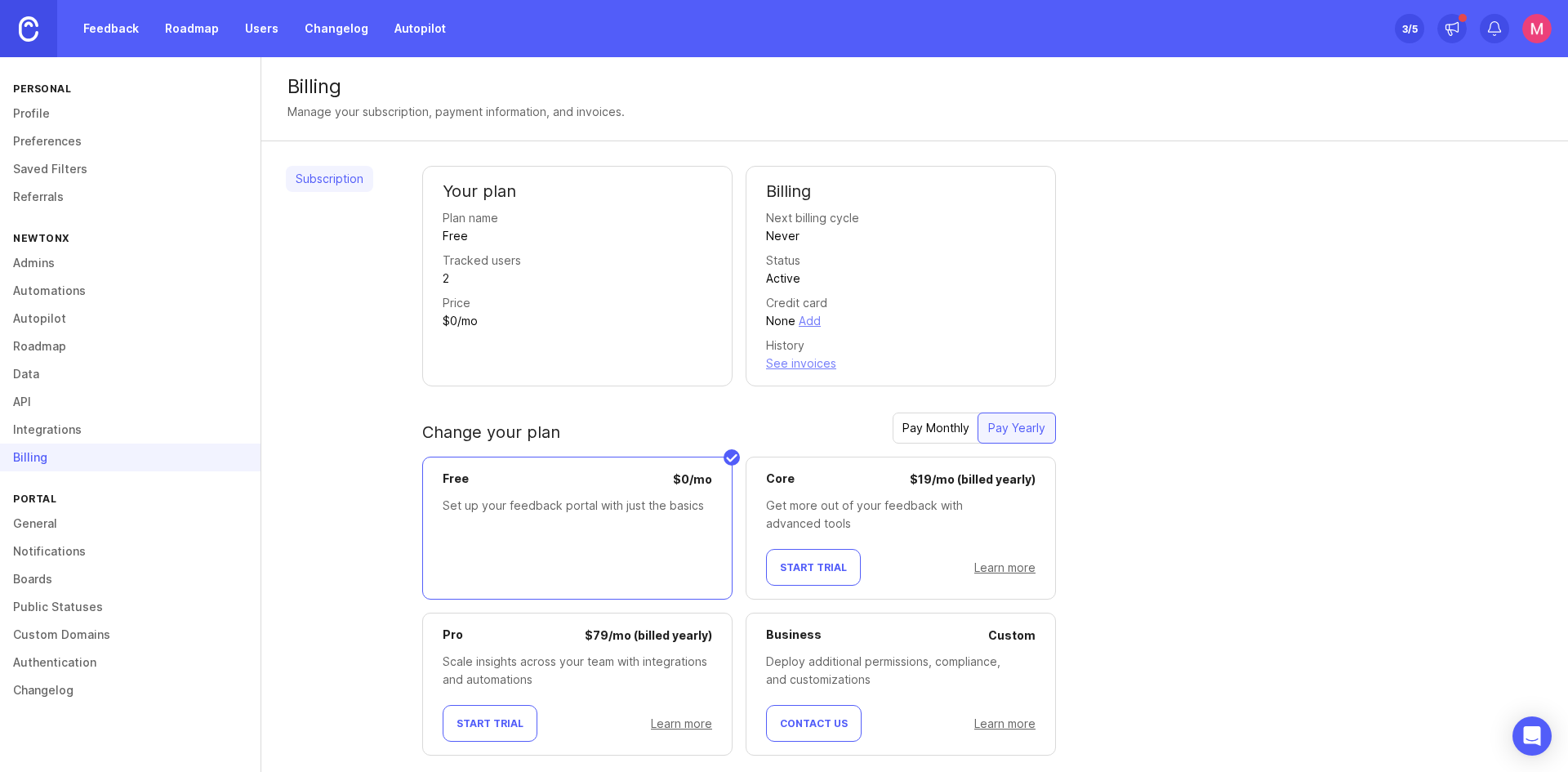
click at [268, 15] on link "Users" at bounding box center [261, 28] width 53 height 29
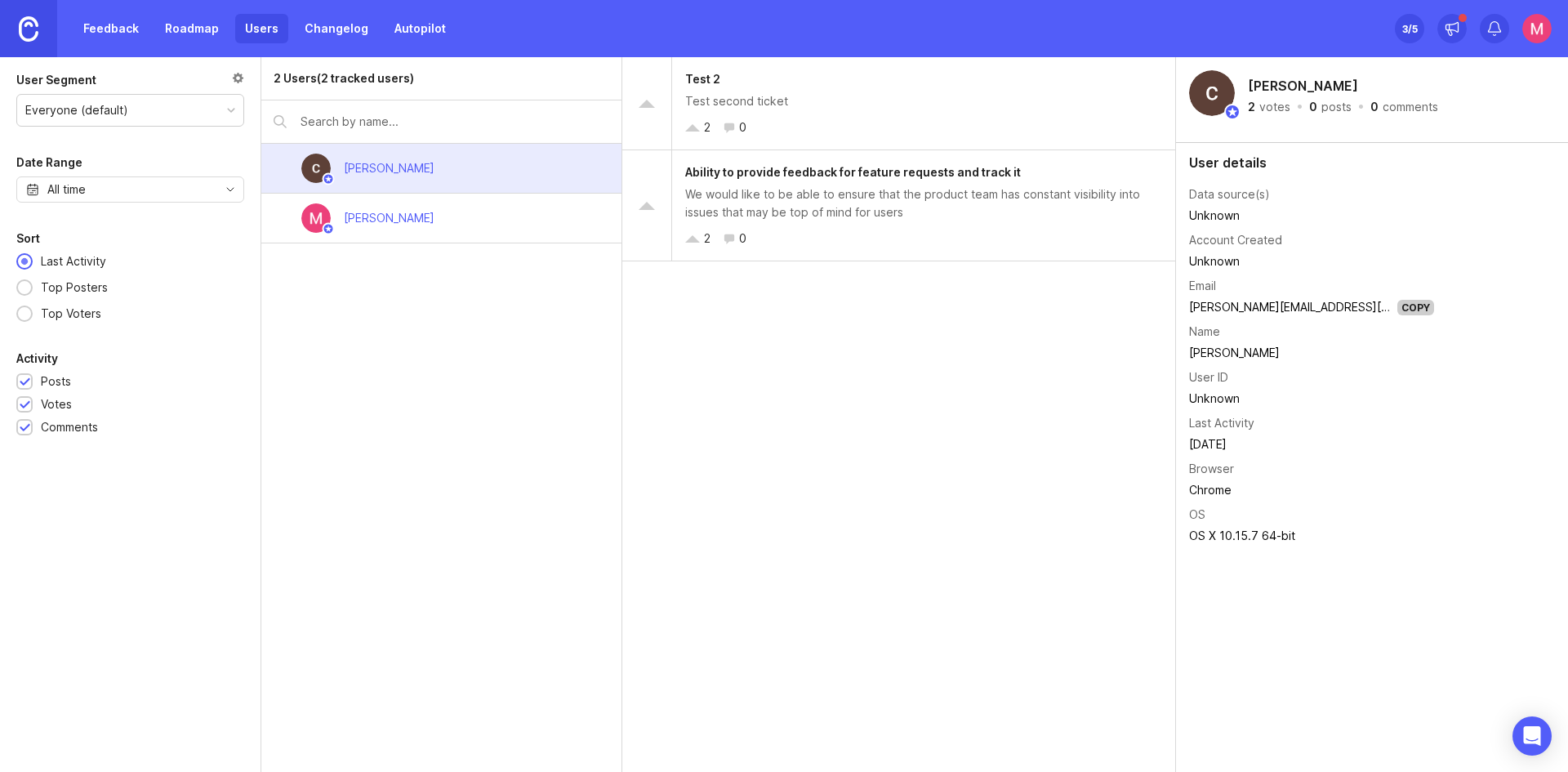
click at [500, 204] on div "[PERSON_NAME]" at bounding box center [441, 218] width 360 height 50
